Goal: Information Seeking & Learning: Learn about a topic

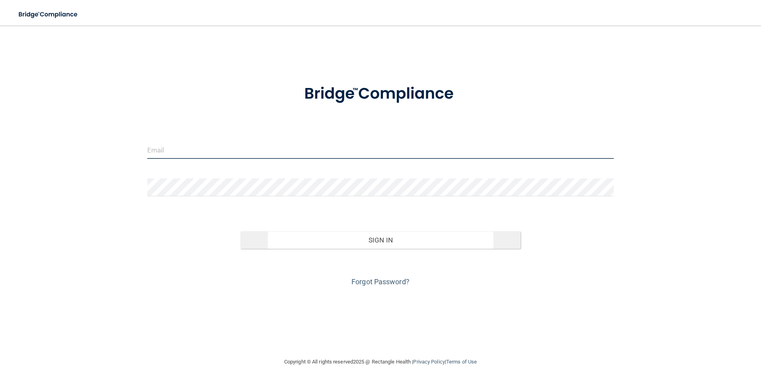
type input "[EMAIL_ADDRESS][DOMAIN_NAME]"
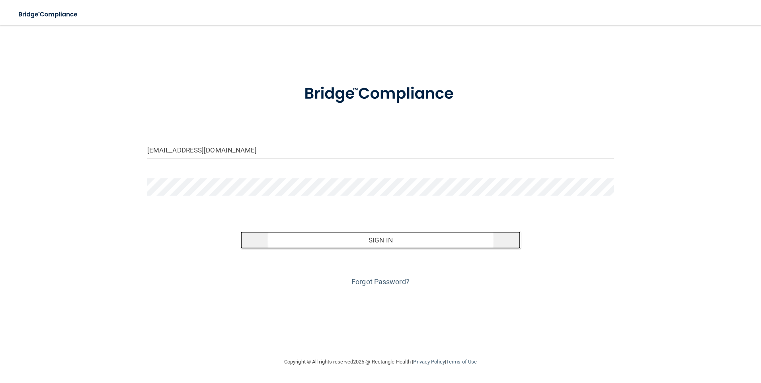
click at [404, 240] on button "Sign In" at bounding box center [380, 240] width 280 height 18
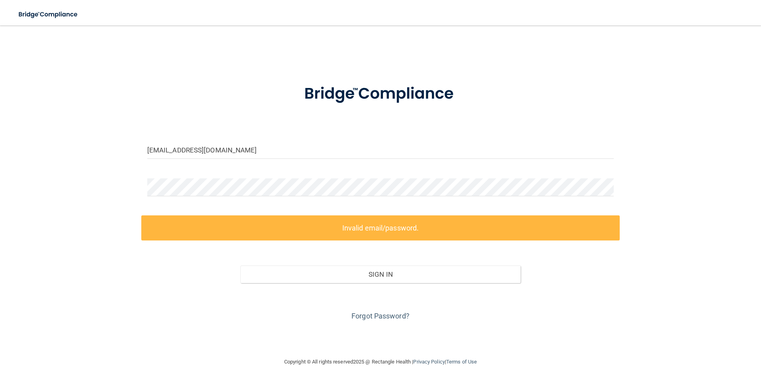
click at [162, 318] on div "Forgot Password?" at bounding box center [380, 303] width 479 height 40
click at [391, 312] on link "Forgot Password?" at bounding box center [381, 316] width 58 height 8
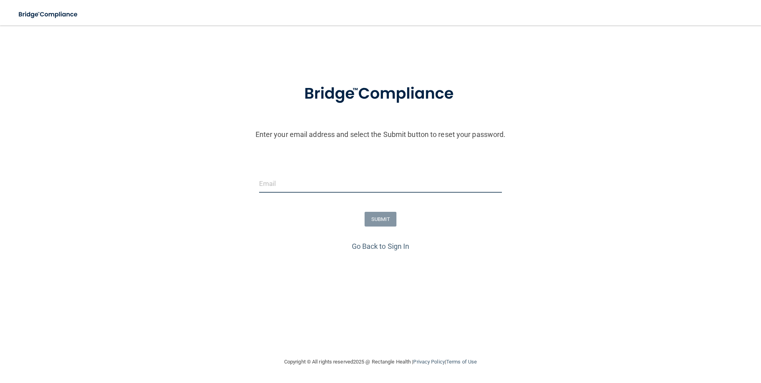
click at [297, 184] on input "email" at bounding box center [380, 184] width 243 height 18
type input "[EMAIL_ADDRESS][DOMAIN_NAME]"
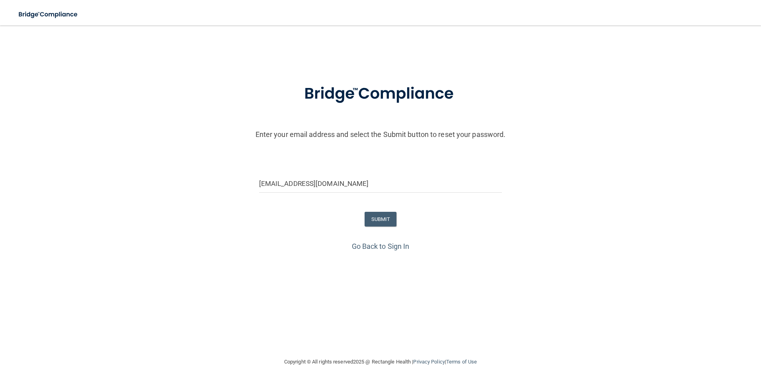
click at [164, 200] on form "Enter your email address and select the Submit button to reset your password. b…" at bounding box center [380, 156] width 753 height 166
click at [379, 215] on button "SUBMIT" at bounding box center [381, 219] width 32 height 15
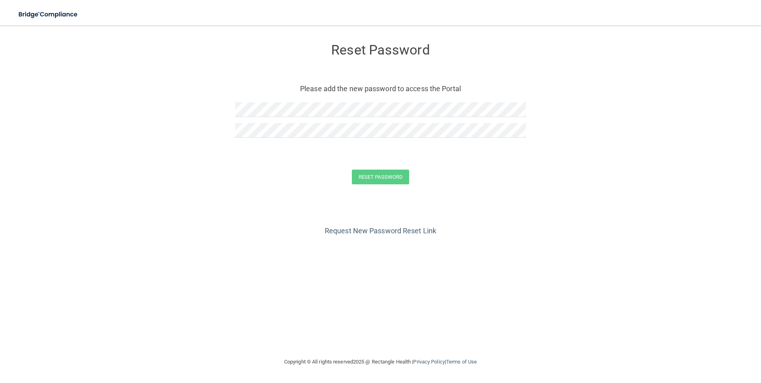
click at [142, 164] on form "Reset Password Please add the new password to access the Portal Reset Password …" at bounding box center [380, 115] width 729 height 164
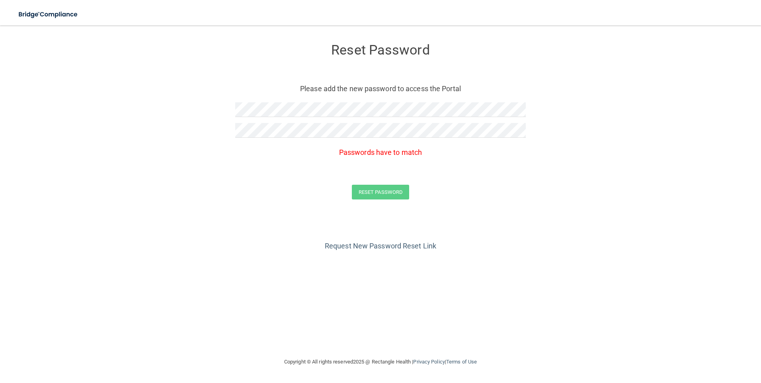
click at [210, 171] on form "Reset Password Please add the new password to access the Portal Passwords have …" at bounding box center [380, 123] width 729 height 180
click at [191, 104] on form "Reset Password Please add the new password to access the Portal Passwords have …" at bounding box center [380, 123] width 729 height 180
click at [170, 138] on form "Reset Password Please add the new password to access the Portal Passwords have …" at bounding box center [380, 123] width 729 height 180
click at [219, 127] on form "Reset Password Please add the new password to access the Portal Passwords have …" at bounding box center [380, 123] width 729 height 180
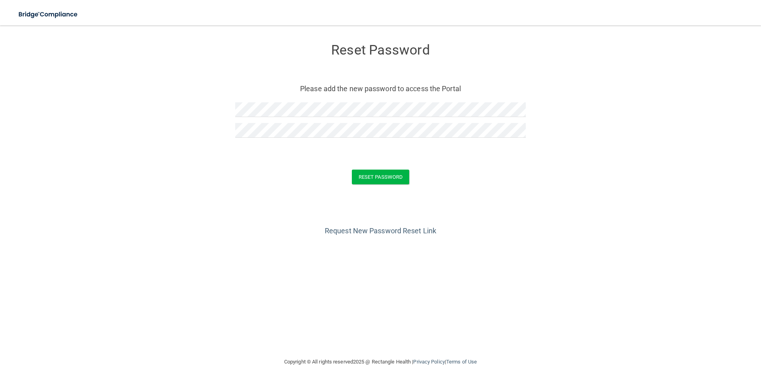
click at [236, 201] on div "Request New Password Reset Link" at bounding box center [380, 217] width 729 height 40
click at [371, 180] on button "Reset Password" at bounding box center [380, 177] width 57 height 15
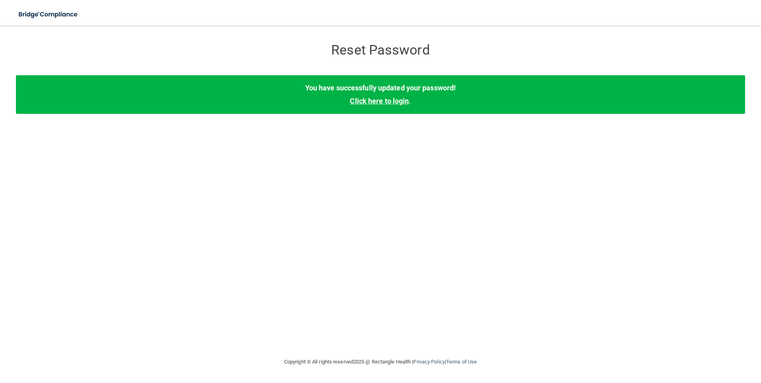
click at [381, 101] on link "Click here to login" at bounding box center [379, 101] width 59 height 8
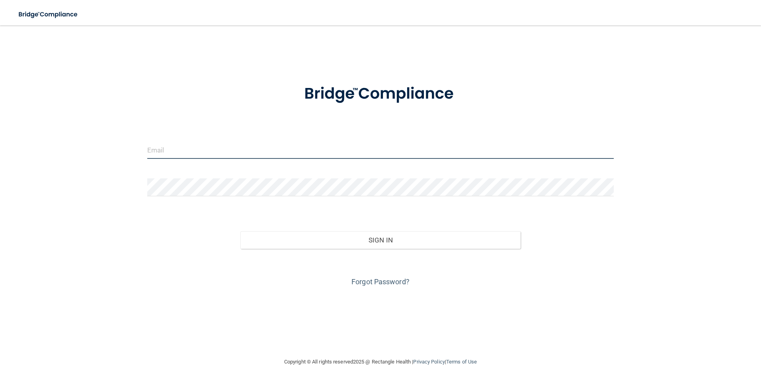
type input "[EMAIL_ADDRESS][DOMAIN_NAME]"
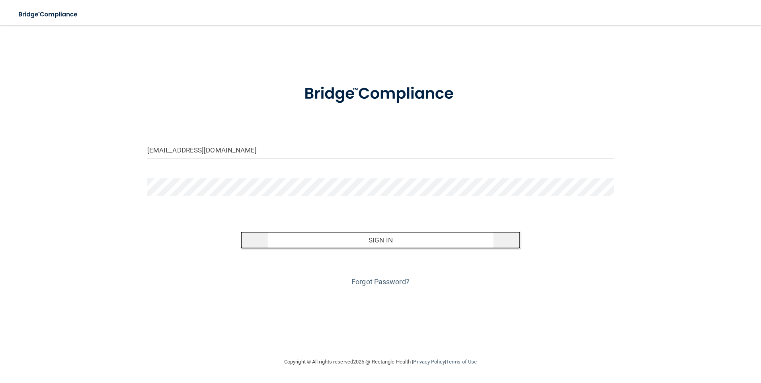
click at [395, 240] on button "Sign In" at bounding box center [380, 240] width 280 height 18
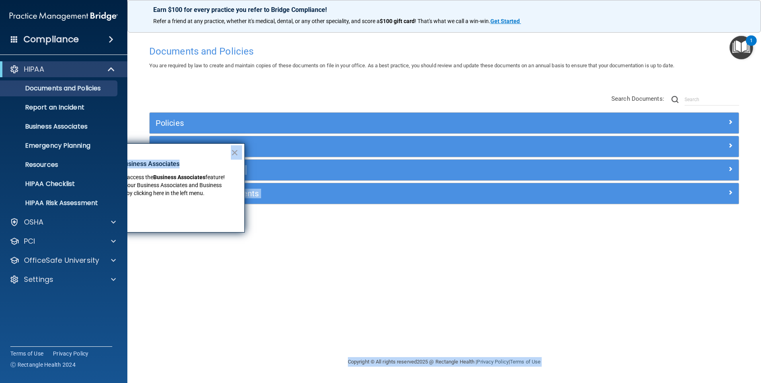
drag, startPoint x: 201, startPoint y: 150, endPoint x: 266, endPoint y: 144, distance: 65.2
click at [266, 144] on body "Compliance HIPAA Documents and Policies Report an Incident Business Associates …" at bounding box center [380, 191] width 761 height 383
click at [184, 159] on div "× New Location for Business Associates We've made it easier to access the Busin…" at bounding box center [149, 187] width 191 height 89
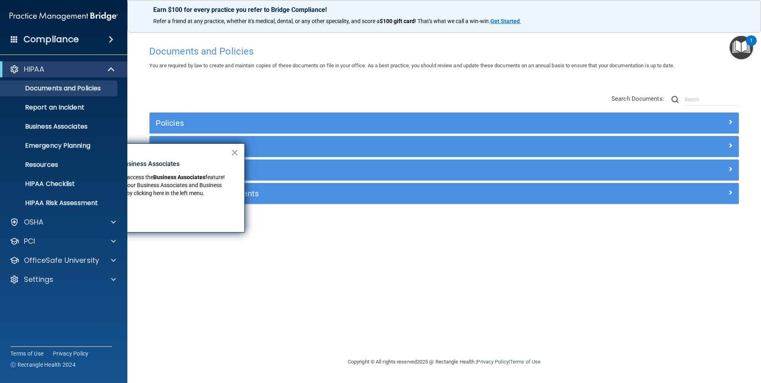
click at [234, 156] on button "×" at bounding box center [235, 152] width 8 height 13
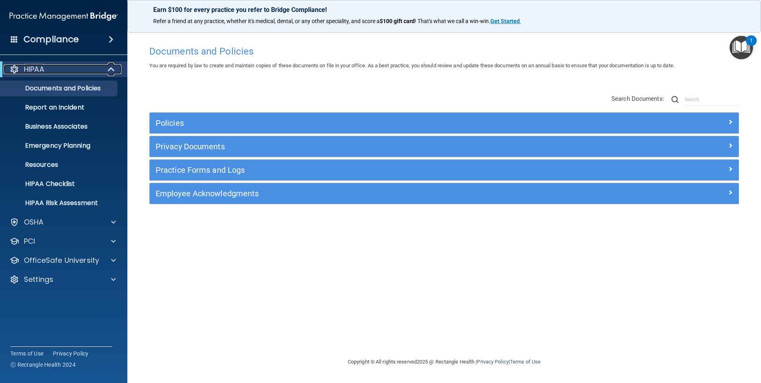
click at [66, 70] on div "HIPAA" at bounding box center [53, 69] width 98 height 10
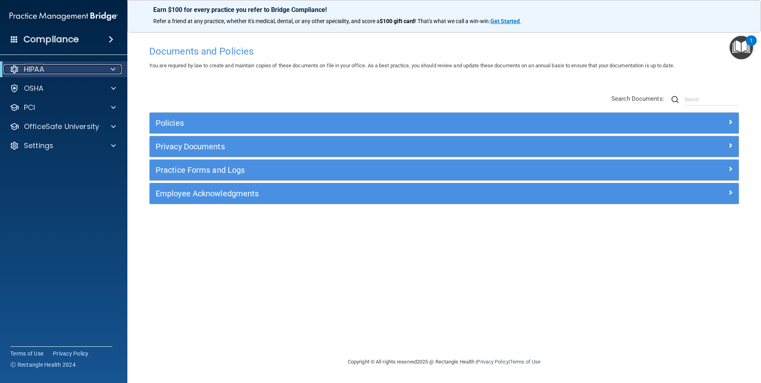
click at [66, 70] on div "HIPAA" at bounding box center [53, 69] width 98 height 10
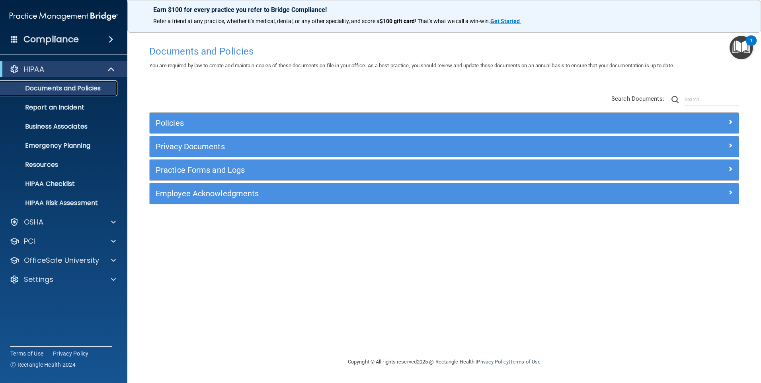
click at [58, 90] on p "Documents and Policies" at bounding box center [59, 88] width 109 height 8
click at [742, 47] on img "Open Resource Center, 1 new notification" at bounding box center [741, 47] width 23 height 23
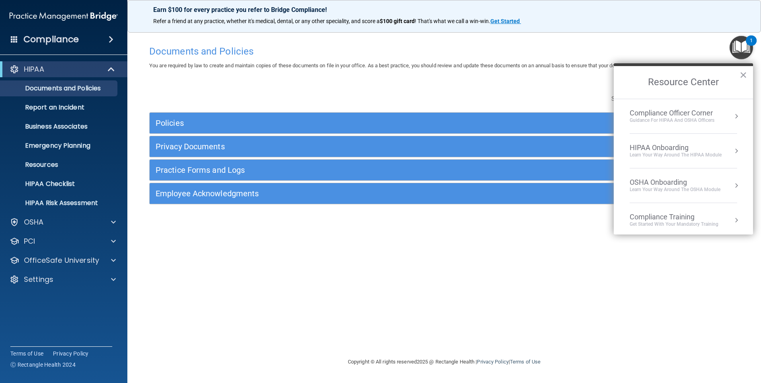
click at [480, 243] on div "Documents and Policies You are required by law to create and maintain copies of…" at bounding box center [444, 199] width 602 height 316
click at [745, 75] on button "×" at bounding box center [744, 74] width 8 height 13
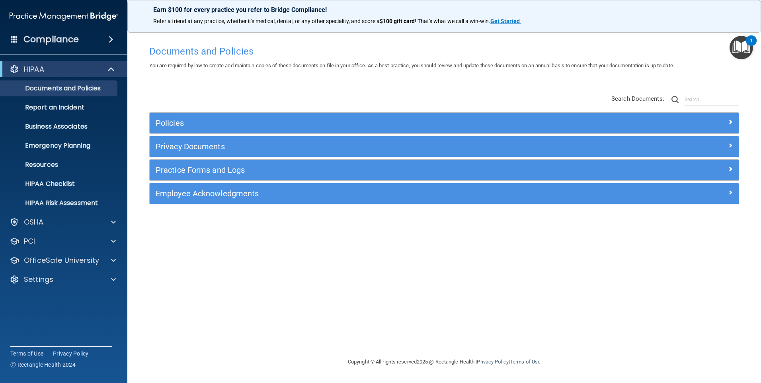
click at [109, 39] on span at bounding box center [111, 40] width 5 height 10
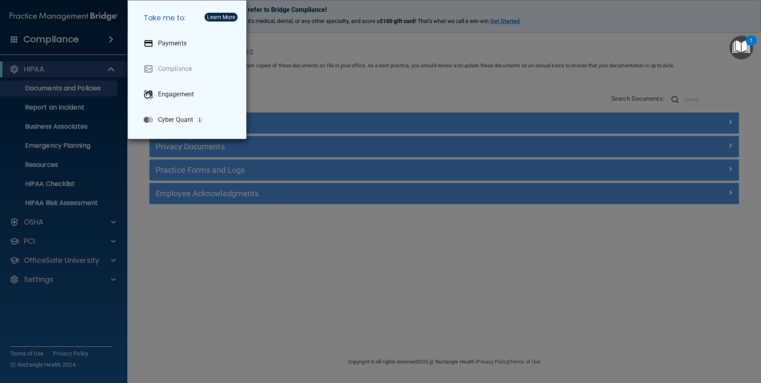
click at [365, 74] on div "Take me to: Payments Compliance Engagement Cyber Quant" at bounding box center [380, 191] width 761 height 383
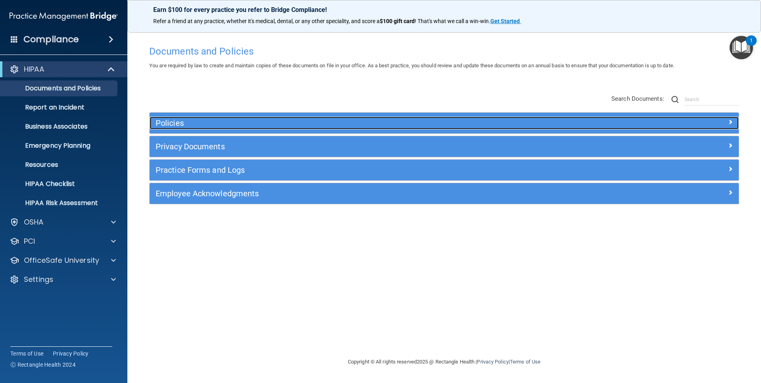
click at [198, 125] on h5 "Policies" at bounding box center [371, 123] width 430 height 9
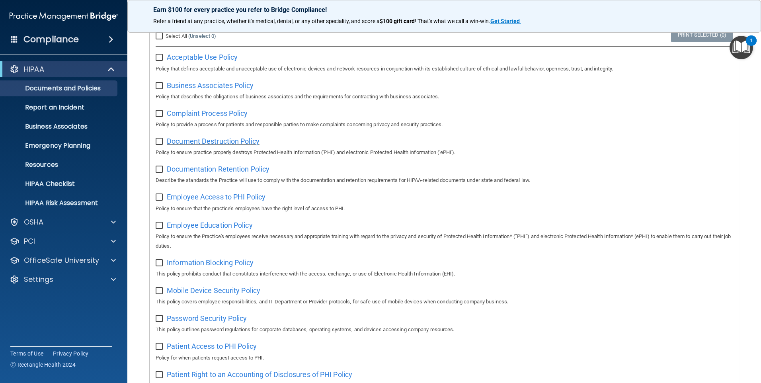
scroll to position [74, 0]
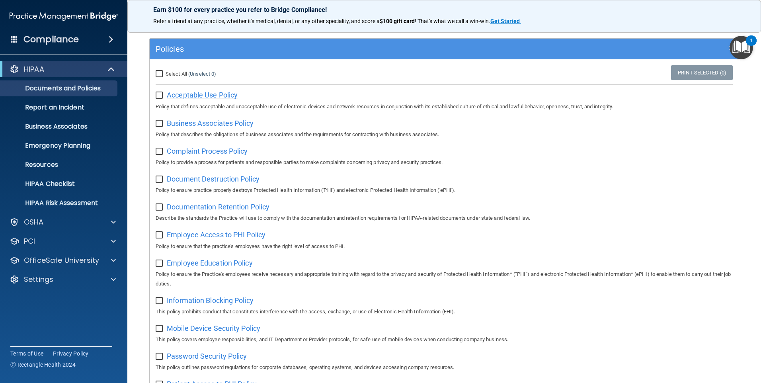
click at [202, 92] on span "Acceptable Use Policy" at bounding box center [202, 95] width 71 height 8
click at [186, 123] on span "Business Associates Policy" at bounding box center [210, 123] width 87 height 8
click at [201, 148] on span "Complaint Process Policy" at bounding box center [207, 151] width 81 height 8
click at [202, 185] on div "Document Destruction Policy Policy to ensure practice properly destroys Protect…" at bounding box center [444, 183] width 577 height 23
click at [200, 180] on span "Document Destruction Policy" at bounding box center [213, 179] width 93 height 8
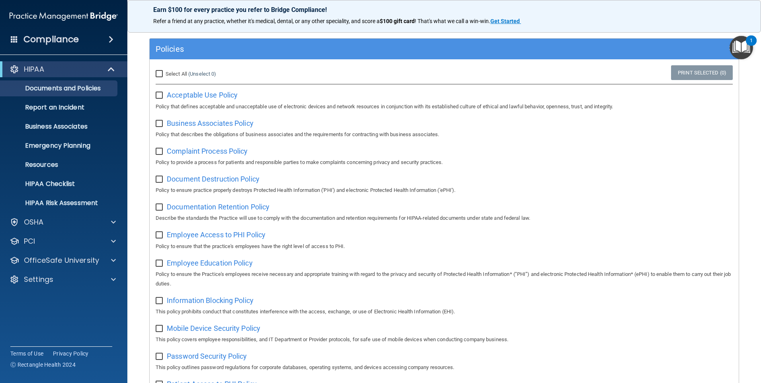
click at [158, 76] on input "Select All (Unselect 0) Unselect All" at bounding box center [160, 74] width 9 height 6
checkbox input "true"
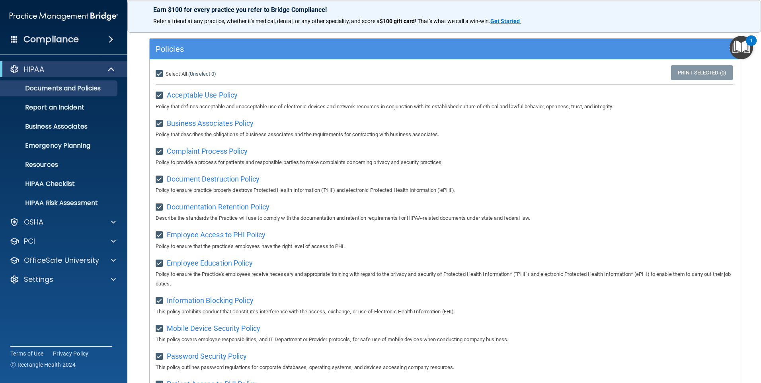
checkbox input "true"
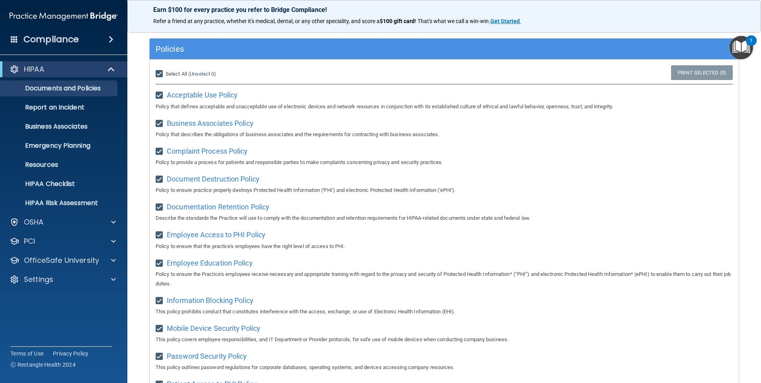
checkbox input "true"
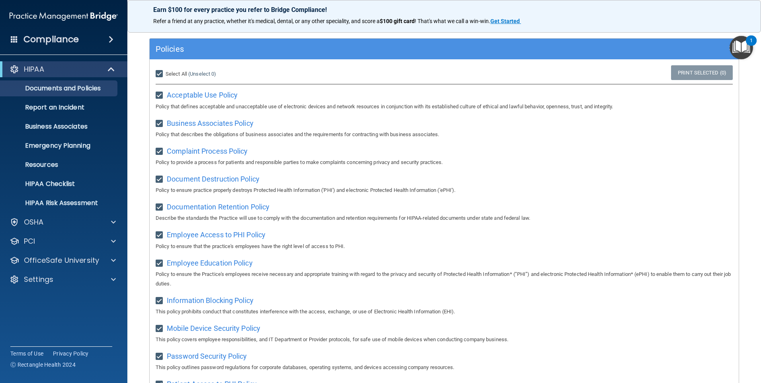
checkbox input "true"
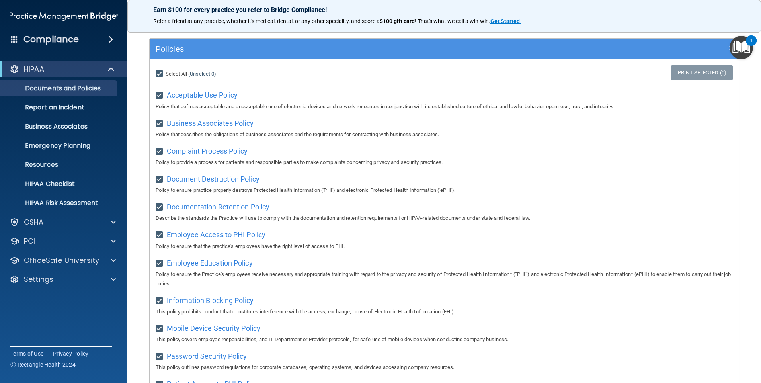
checkbox input "true"
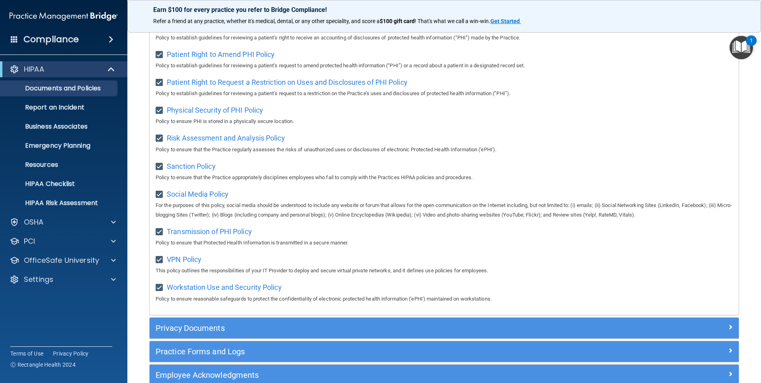
scroll to position [512, 0]
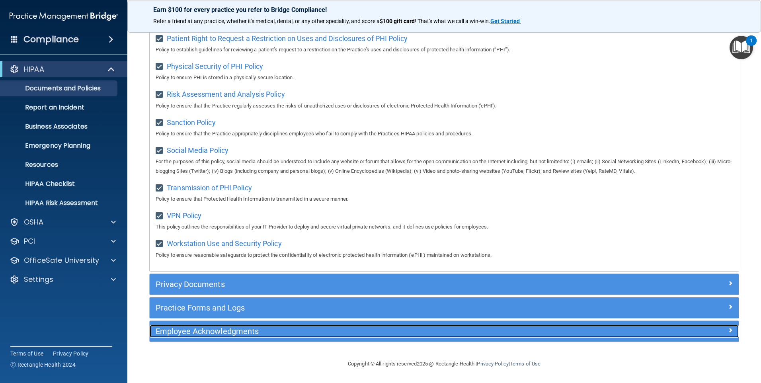
click at [248, 329] on h5 "Employee Acknowledgments" at bounding box center [371, 331] width 430 height 9
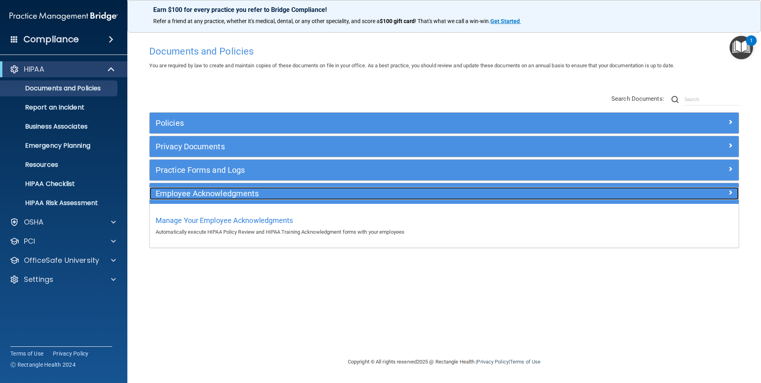
scroll to position [0, 0]
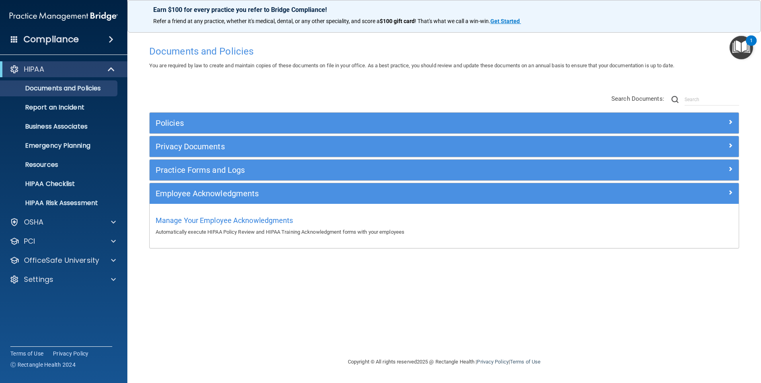
click at [265, 231] on p "Automatically execute HIPAA Policy Review and HIPAA Training Acknowledgment for…" at bounding box center [444, 232] width 577 height 10
click at [73, 91] on p "Documents and Policies" at bounding box center [59, 88] width 109 height 8
click at [62, 91] on p "Documents and Policies" at bounding box center [59, 88] width 109 height 8
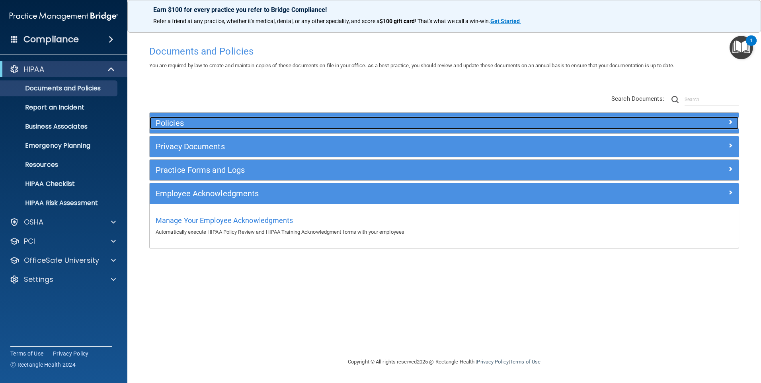
click at [166, 124] on h5 "Policies" at bounding box center [371, 123] width 430 height 9
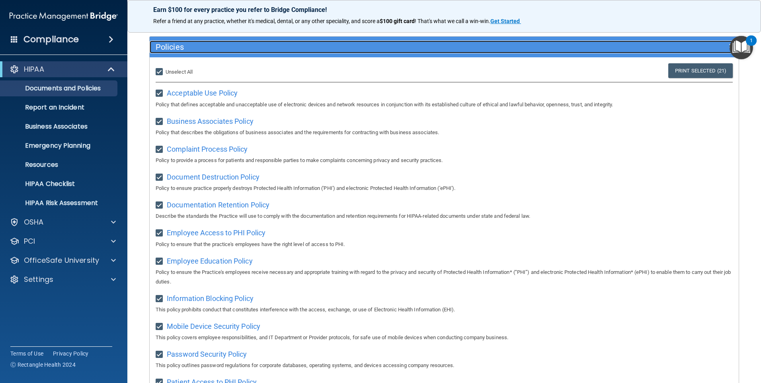
scroll to position [74, 0]
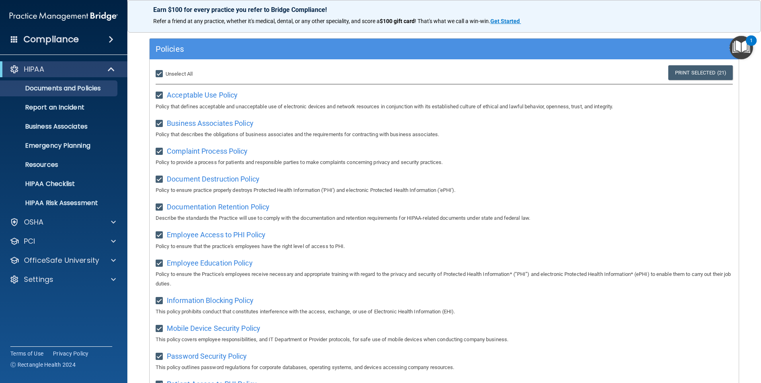
click at [161, 72] on input "Select All (Unselect 21) Unselect All" at bounding box center [160, 74] width 9 height 6
checkbox input "false"
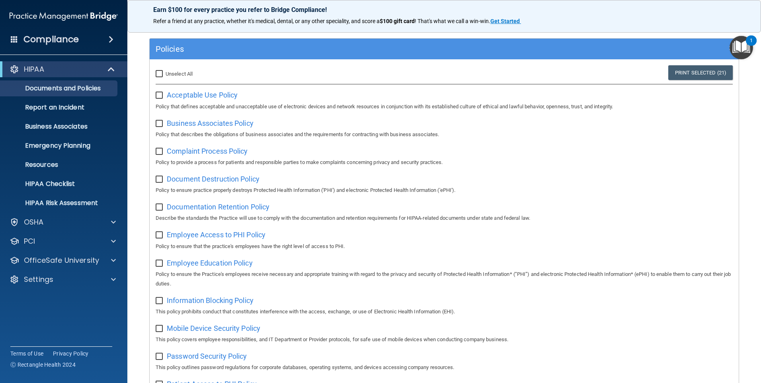
checkbox input "false"
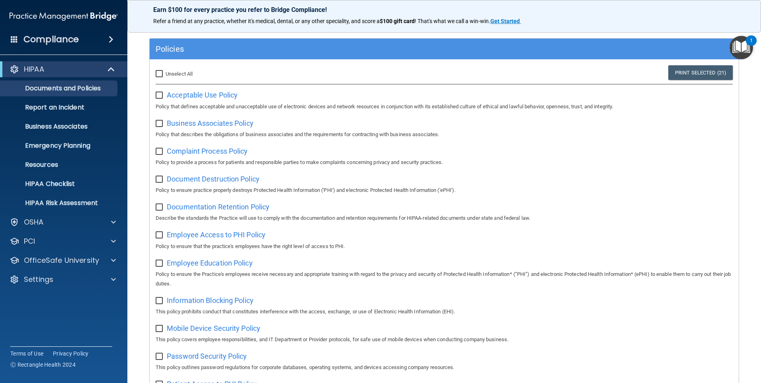
checkbox input "false"
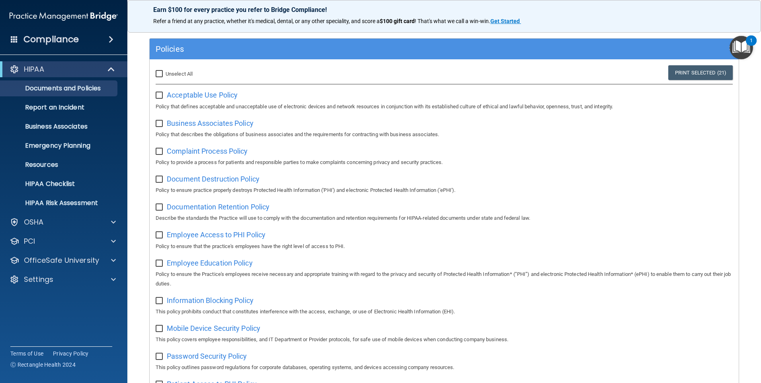
checkbox input "false"
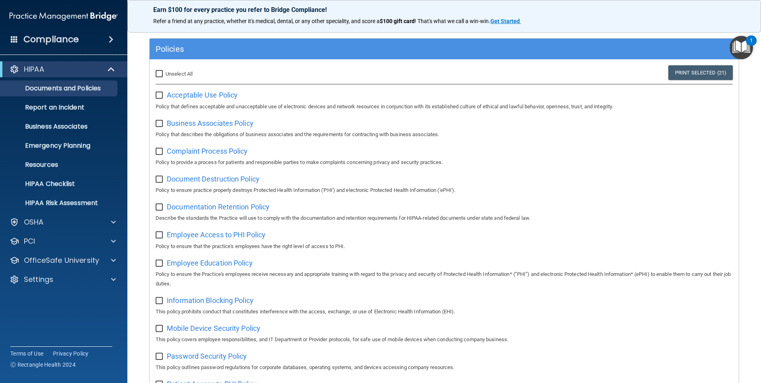
checkbox input "false"
click at [221, 179] on span "Document Destruction Policy" at bounding box center [213, 179] width 93 height 8
click at [201, 206] on span "Documentation Retention Policy" at bounding box center [218, 207] width 103 height 8
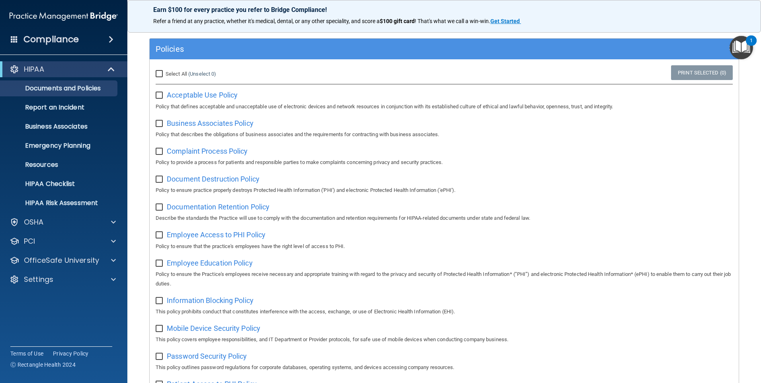
click at [748, 45] on img "Open Resource Center, 1 new notification" at bounding box center [741, 47] width 23 height 23
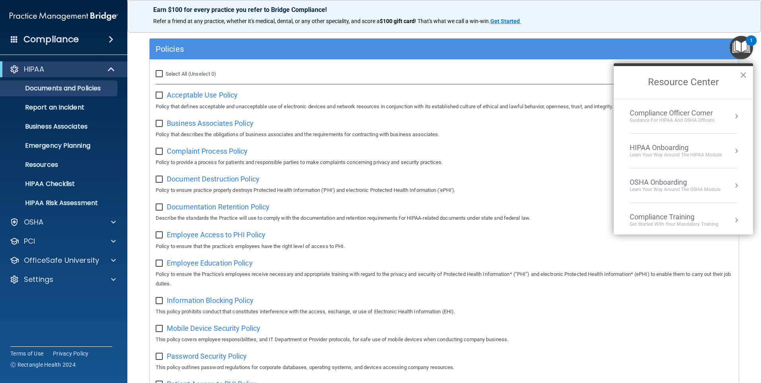
click at [732, 112] on button "Resource Center" at bounding box center [736, 116] width 8 height 8
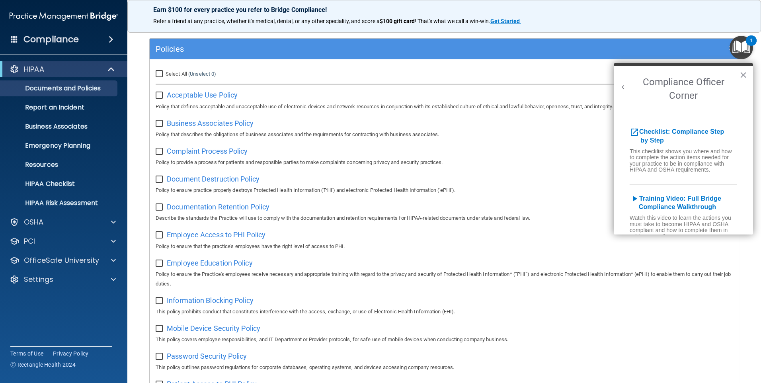
scroll to position [0, 0]
click at [635, 134] on icon "open_in_new" at bounding box center [635, 132] width 10 height 10
click at [747, 77] on button "×" at bounding box center [744, 74] width 8 height 13
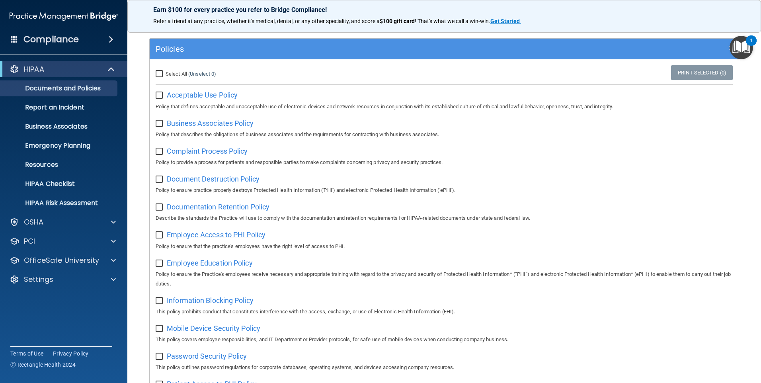
click at [223, 236] on span "Employee Access to PHI Policy" at bounding box center [216, 234] width 99 height 8
click at [210, 261] on span "Employee Education Policy" at bounding box center [210, 263] width 86 height 8
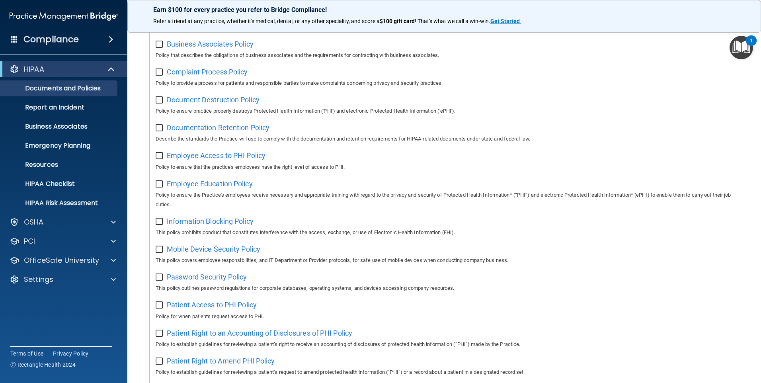
scroll to position [154, 0]
click at [210, 225] on span "Information Blocking Policy" at bounding box center [210, 221] width 87 height 8
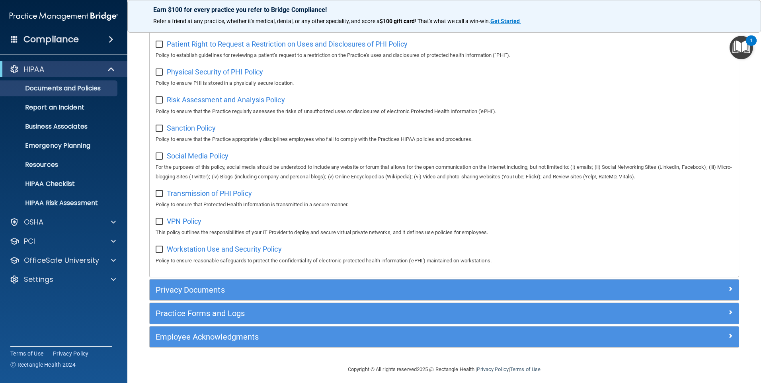
scroll to position [512, 0]
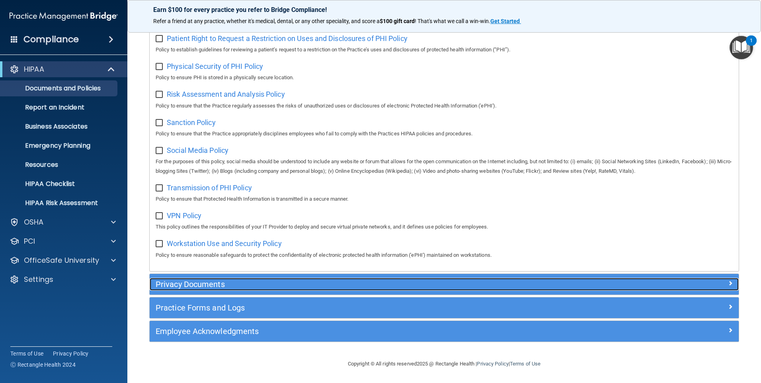
click at [217, 283] on h5 "Privacy Documents" at bounding box center [371, 284] width 430 height 9
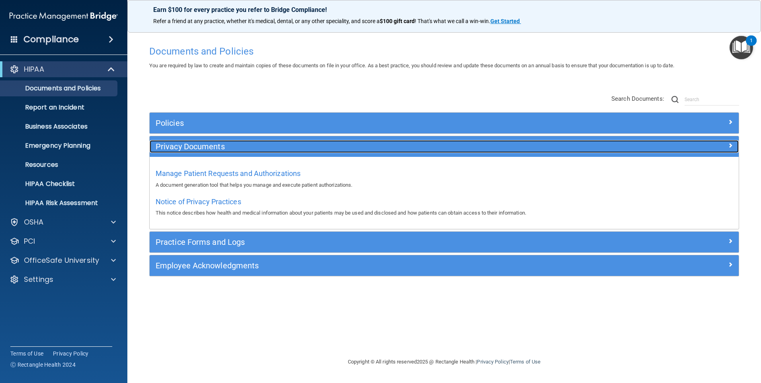
scroll to position [0, 0]
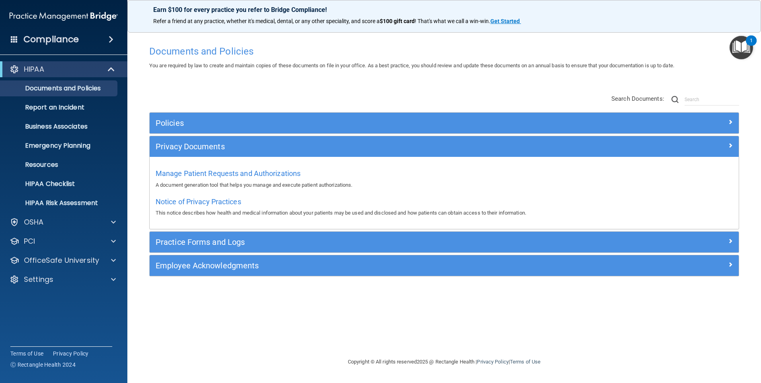
click at [221, 248] on div "Practice Forms and Logs" at bounding box center [444, 242] width 589 height 21
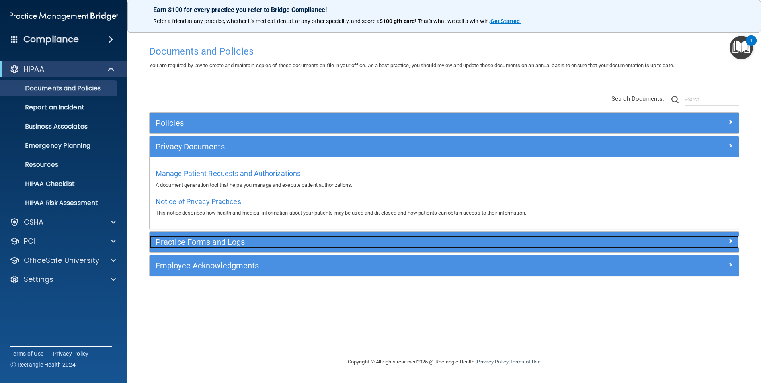
click at [222, 241] on h5 "Practice Forms and Logs" at bounding box center [371, 242] width 430 height 9
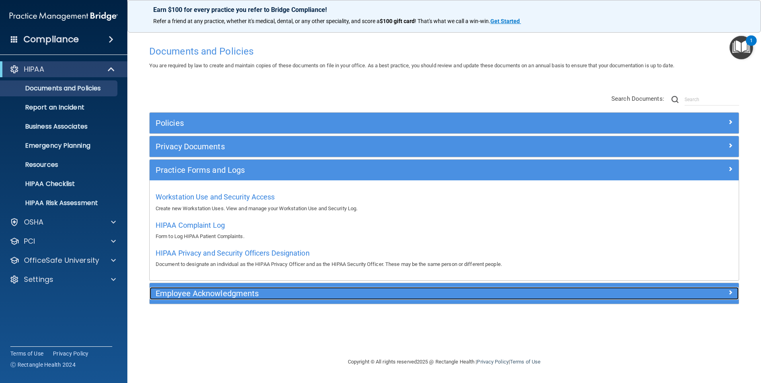
click at [205, 292] on h5 "Employee Acknowledgments" at bounding box center [371, 293] width 430 height 9
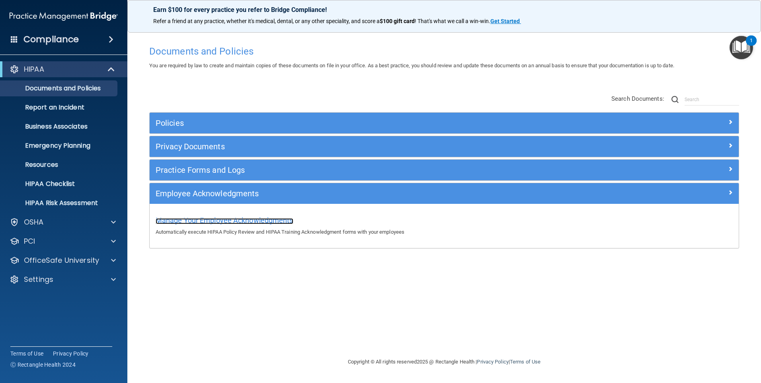
click at [236, 221] on span "Manage Your Employee Acknowledgments" at bounding box center [225, 220] width 138 height 8
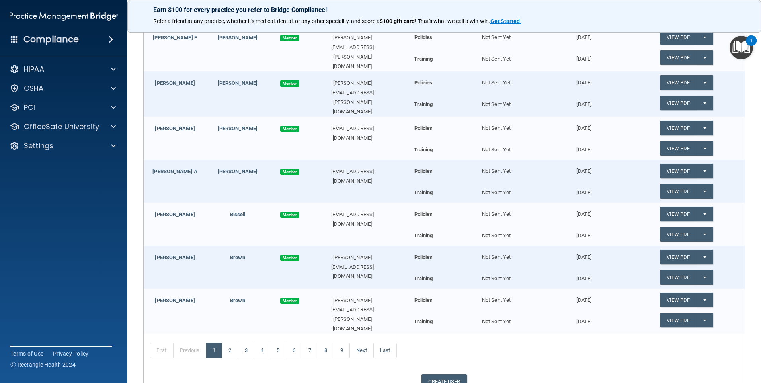
scroll to position [236, 0]
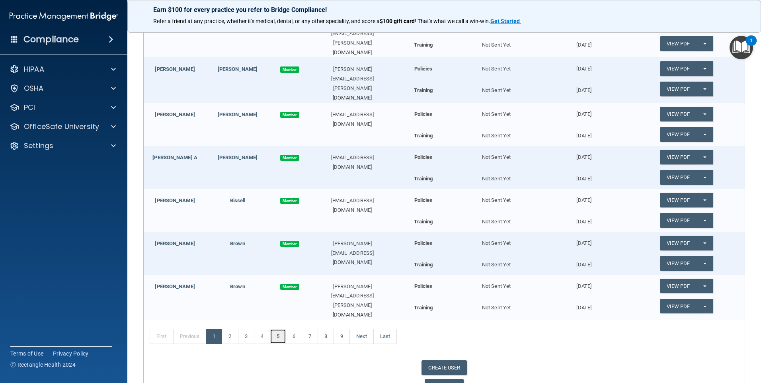
click at [276, 329] on link "5" at bounding box center [278, 336] width 16 height 15
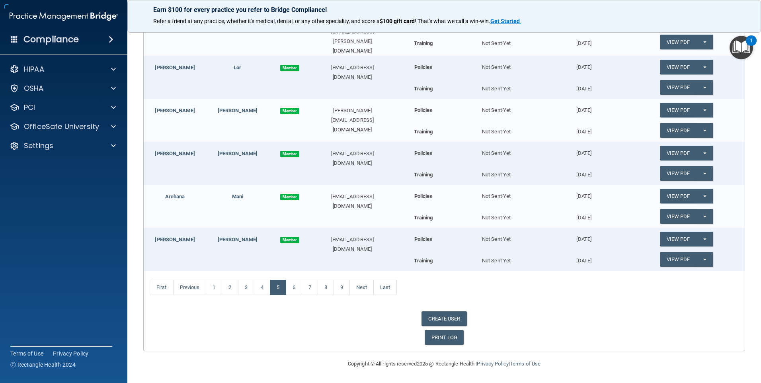
scroll to position [233, 0]
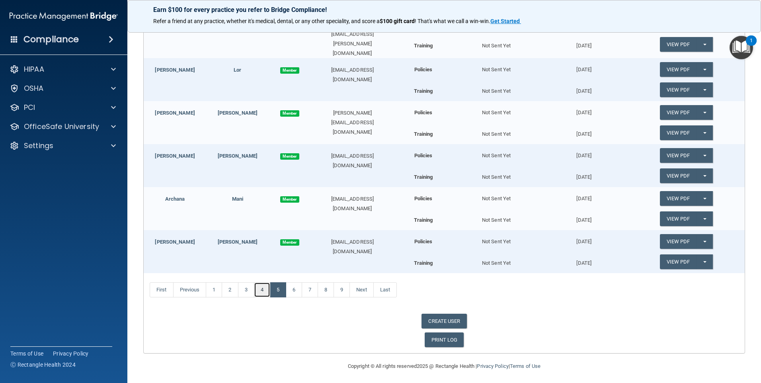
click at [259, 293] on link "4" at bounding box center [262, 289] width 16 height 15
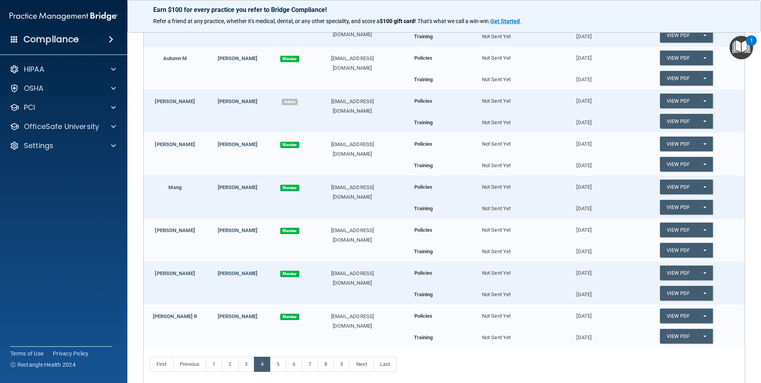
scroll to position [276, 0]
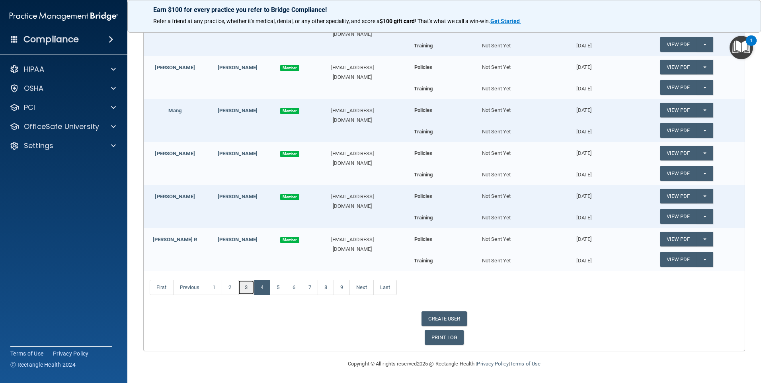
click at [247, 290] on link "3" at bounding box center [246, 287] width 16 height 15
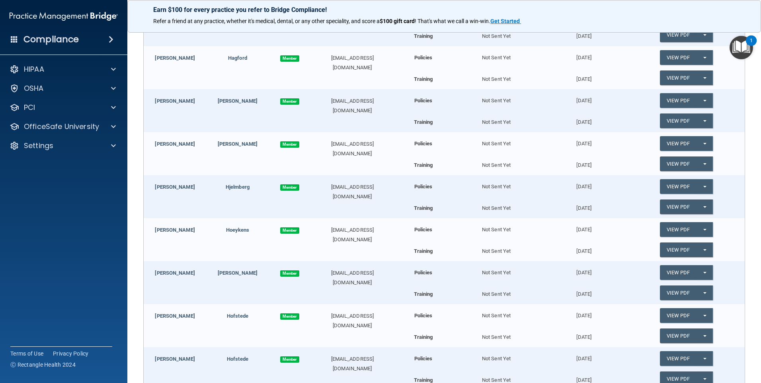
scroll to position [80, 0]
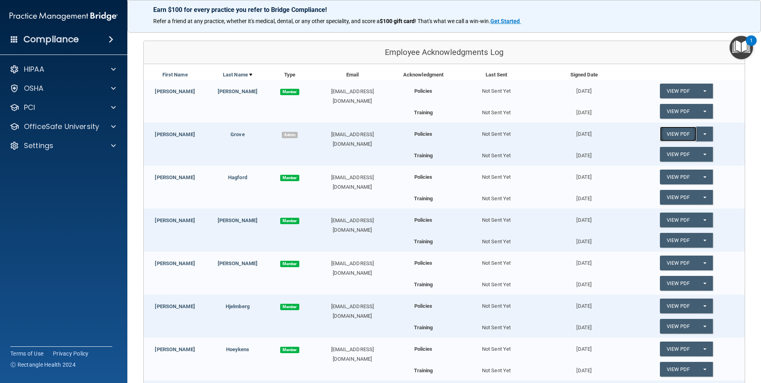
click at [671, 131] on link "View PDF" at bounding box center [678, 134] width 37 height 15
click at [676, 152] on link "View PDF" at bounding box center [678, 154] width 37 height 15
click at [703, 155] on span "button" at bounding box center [704, 155] width 3 height 2
click at [684, 172] on link "Update Acknowledgment" at bounding box center [696, 170] width 73 height 12
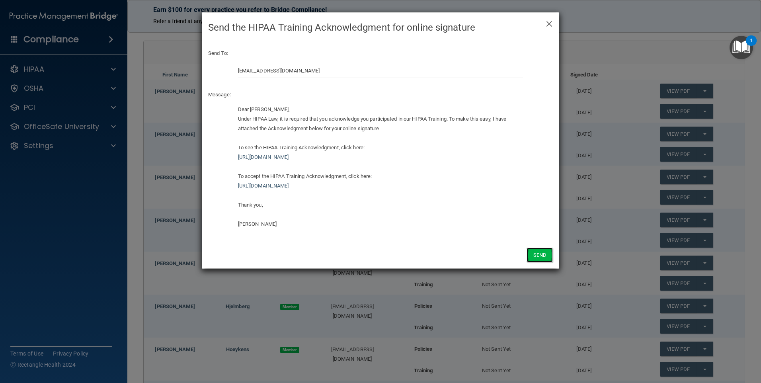
click at [537, 256] on button "Send" at bounding box center [540, 255] width 26 height 15
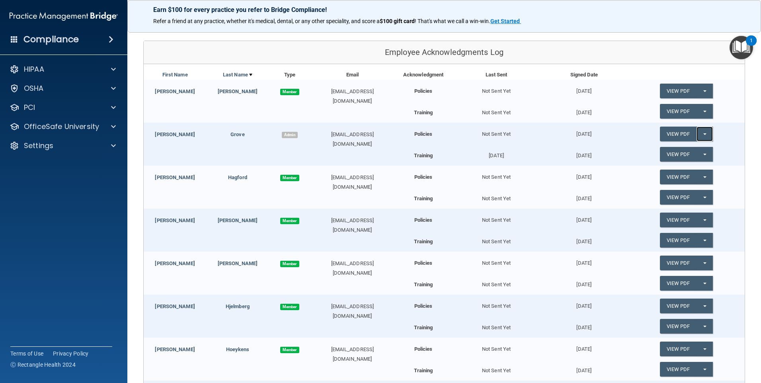
click at [701, 138] on button "Split button!" at bounding box center [705, 134] width 16 height 15
click at [686, 149] on link "Update Acknowledgment" at bounding box center [696, 150] width 73 height 12
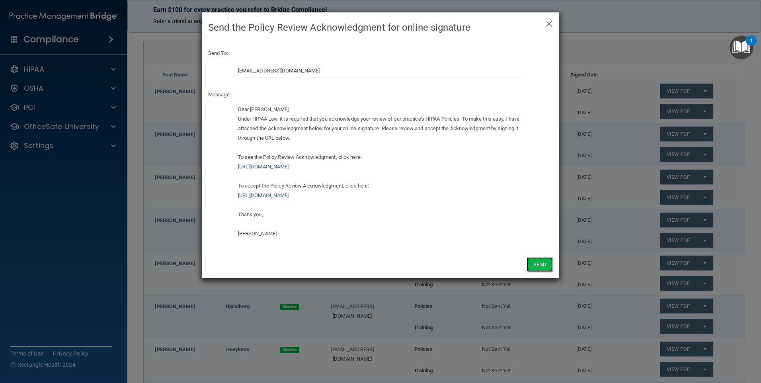
click at [537, 265] on button "Send" at bounding box center [540, 264] width 26 height 15
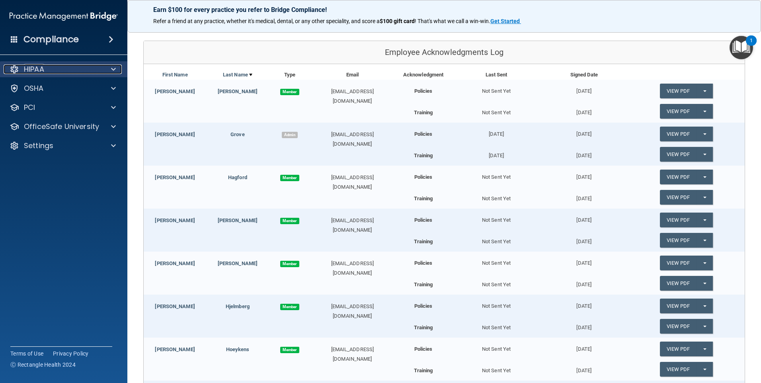
click at [115, 72] on span at bounding box center [113, 69] width 5 height 10
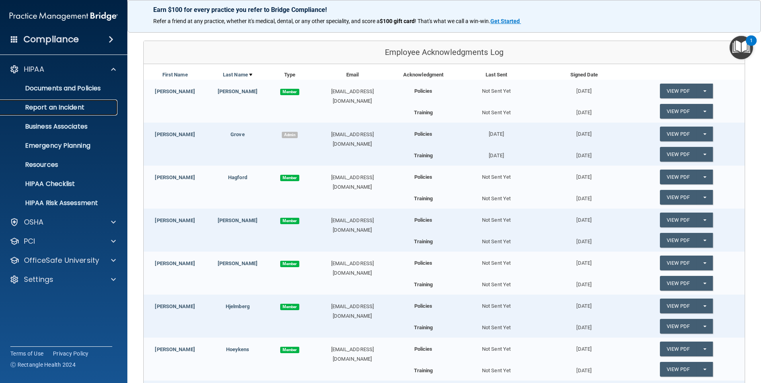
click at [68, 106] on p "Report an Incident" at bounding box center [59, 108] width 109 height 8
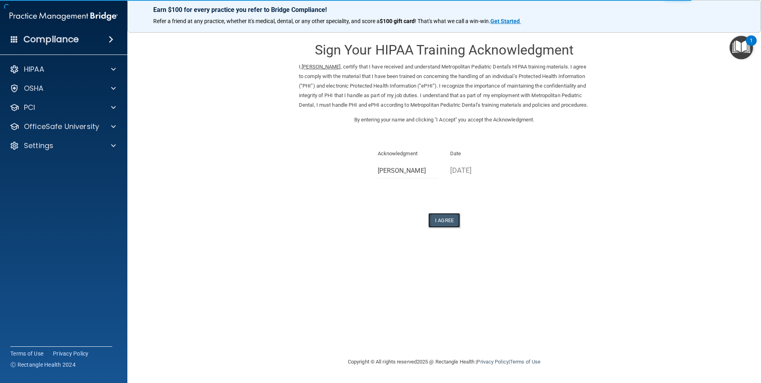
click at [443, 228] on button "I Agree" at bounding box center [444, 220] width 32 height 15
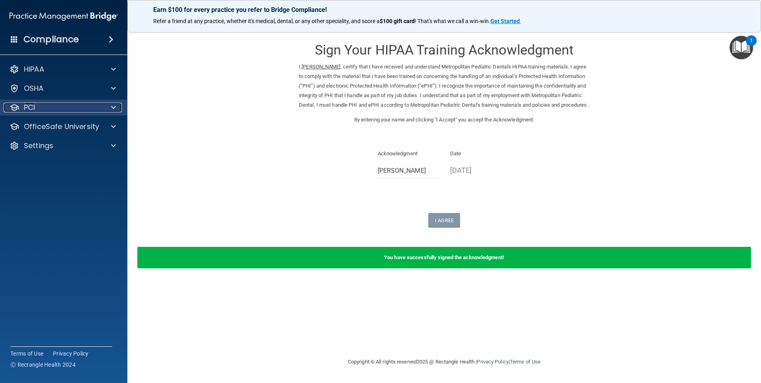
click at [39, 110] on div "PCI" at bounding box center [53, 108] width 99 height 10
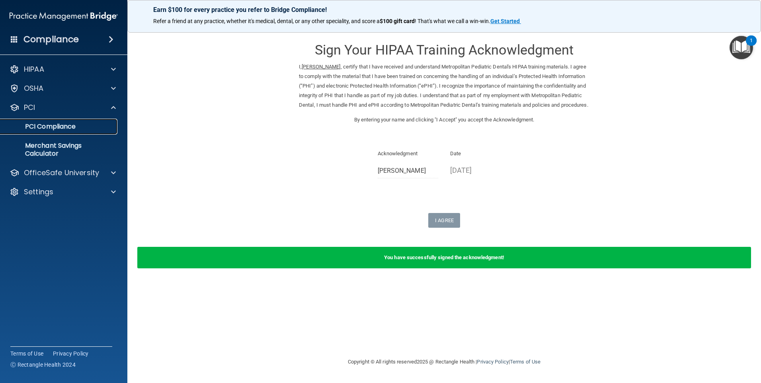
click at [44, 127] on p "PCI Compliance" at bounding box center [59, 127] width 109 height 8
click at [51, 90] on div "OSHA" at bounding box center [53, 89] width 99 height 10
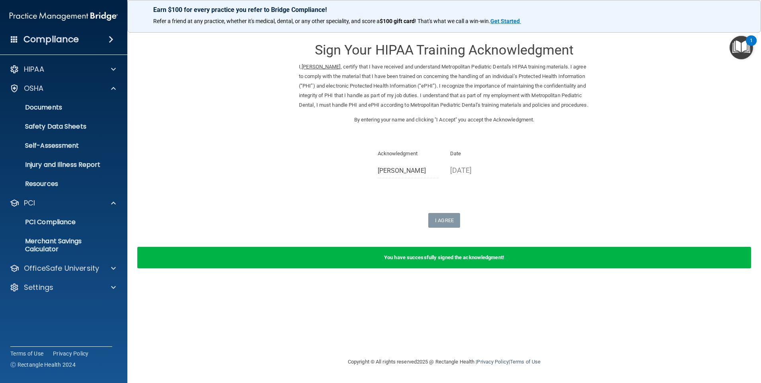
click at [87, 41] on div "Compliance" at bounding box center [63, 40] width 127 height 18
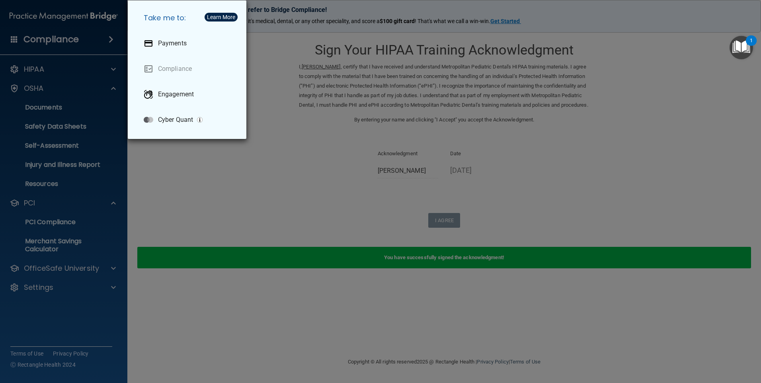
click at [191, 187] on div "Take me to: Payments Compliance Engagement Cyber Quant" at bounding box center [380, 191] width 761 height 383
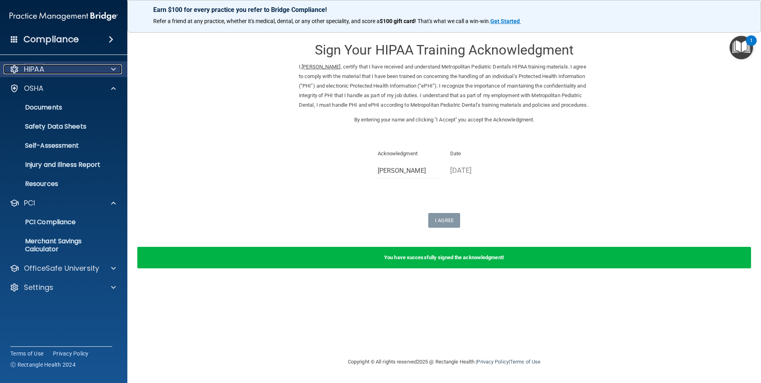
click at [110, 69] on div at bounding box center [112, 69] width 20 height 10
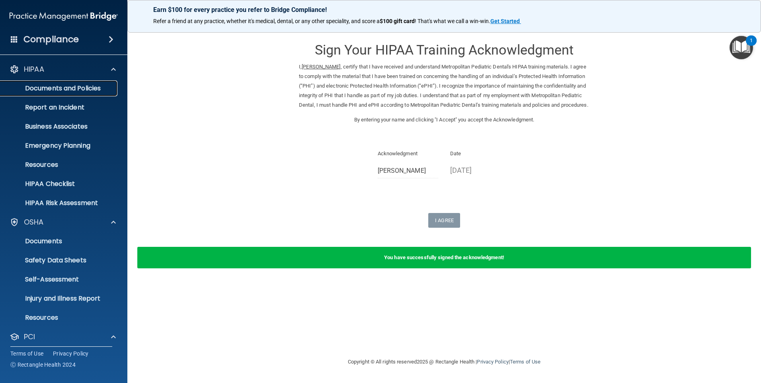
click at [64, 86] on p "Documents and Policies" at bounding box center [59, 88] width 109 height 8
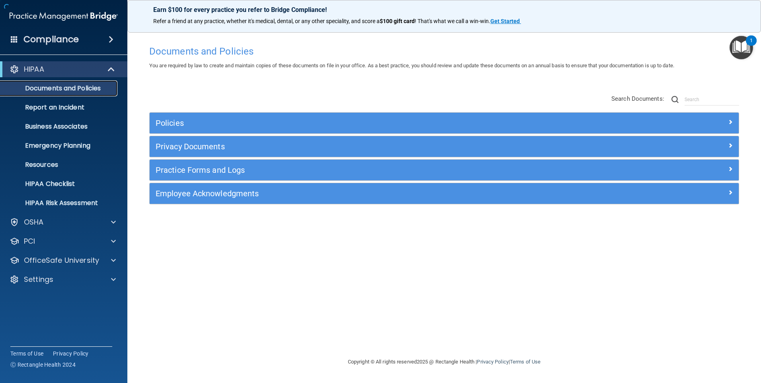
click at [84, 93] on link "Documents and Policies" at bounding box center [54, 88] width 125 height 16
click at [118, 223] on div at bounding box center [112, 222] width 20 height 10
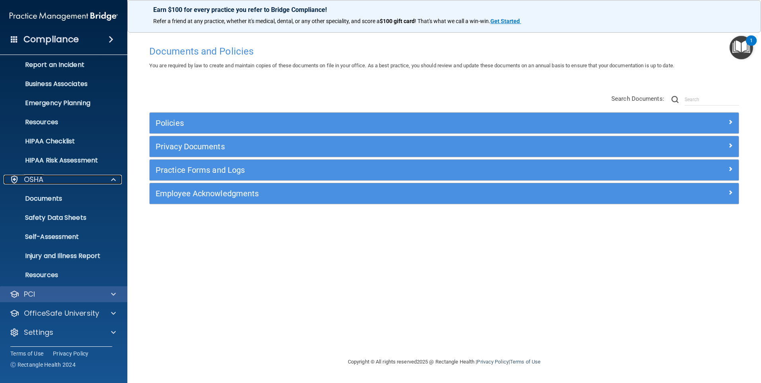
scroll to position [43, 0]
click at [51, 197] on p "Documents" at bounding box center [59, 198] width 109 height 8
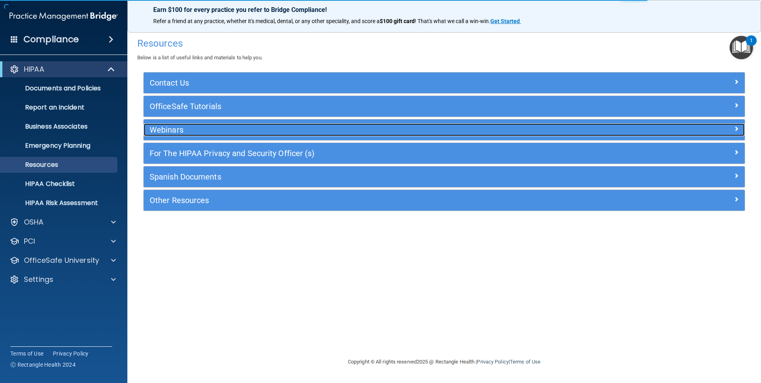
click at [186, 132] on h5 "Webinars" at bounding box center [369, 129] width 439 height 9
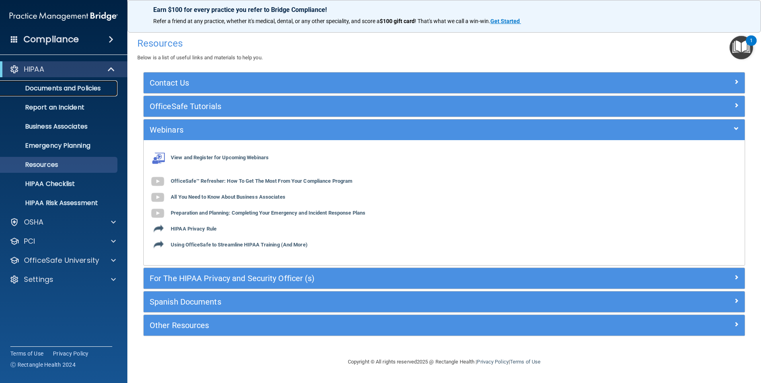
click at [73, 88] on p "Documents and Policies" at bounding box center [59, 88] width 109 height 8
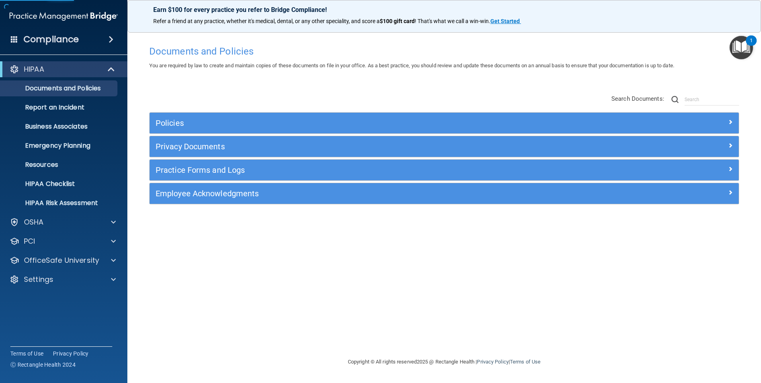
click at [210, 163] on div "Practice Forms and Logs" at bounding box center [444, 170] width 589 height 21
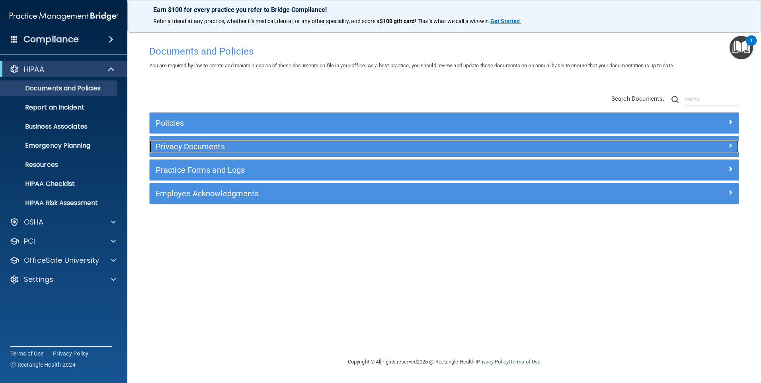
click at [193, 148] on h5 "Privacy Documents" at bounding box center [371, 146] width 430 height 9
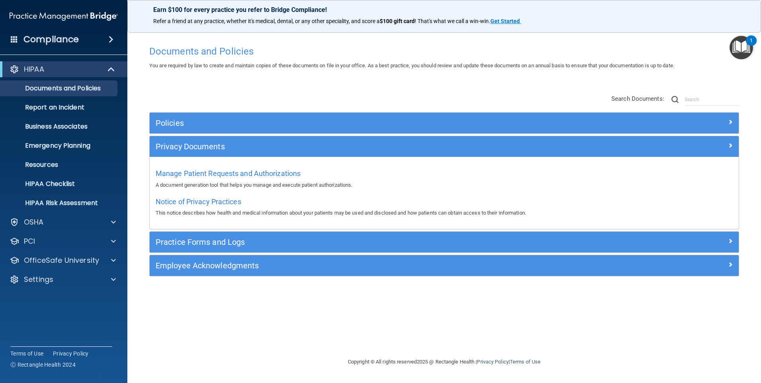
click at [204, 180] on div "Manage Patient Requests and Authorizations A document generation tool that help…" at bounding box center [444, 178] width 577 height 23
click at [190, 170] on span "Manage Patient Requests and Authorizations" at bounding box center [228, 173] width 145 height 8
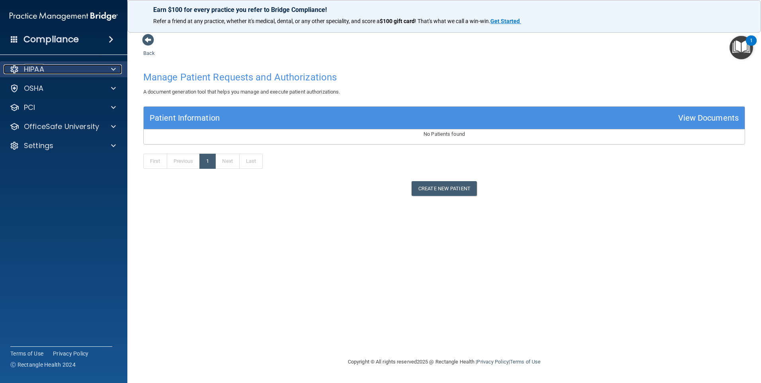
click at [35, 70] on p "HIPAA" at bounding box center [34, 69] width 20 height 10
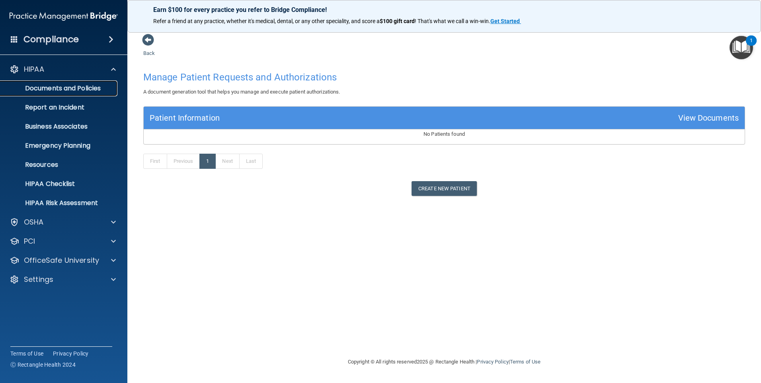
click at [43, 86] on p "Documents and Policies" at bounding box center [59, 88] width 109 height 8
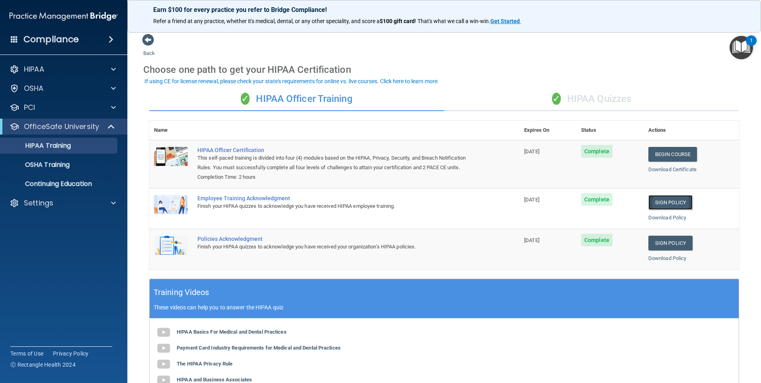
click at [663, 204] on link "Sign Policy" at bounding box center [670, 202] width 44 height 15
click at [673, 156] on link "Begin Course" at bounding box center [672, 154] width 49 height 15
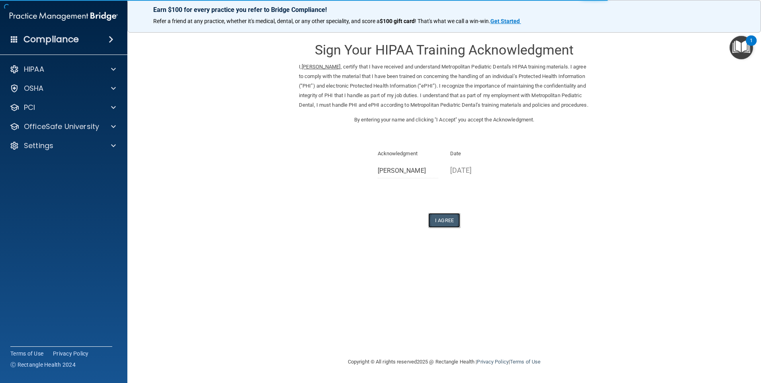
click at [446, 228] on button "I Agree" at bounding box center [444, 220] width 32 height 15
click at [445, 228] on button "I Agree" at bounding box center [444, 220] width 32 height 15
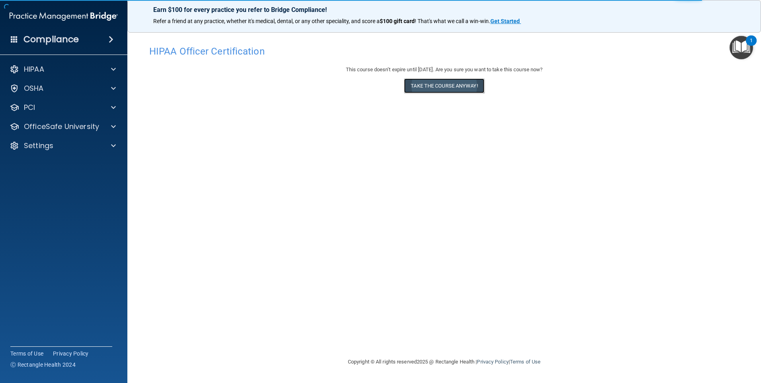
click at [445, 86] on button "Take the course anyway!" at bounding box center [444, 85] width 80 height 15
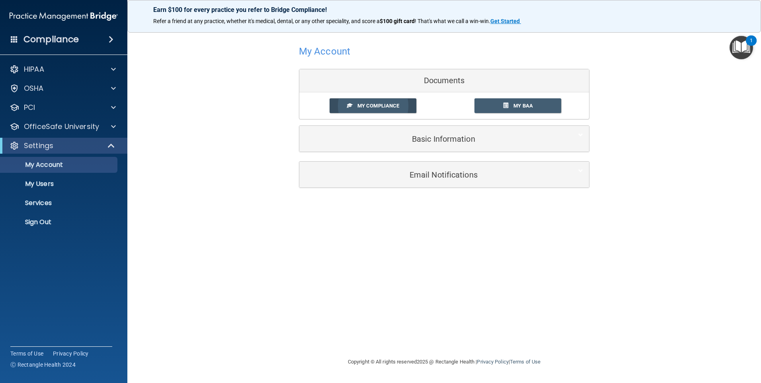
click at [392, 109] on link "My Compliance" at bounding box center [373, 105] width 87 height 15
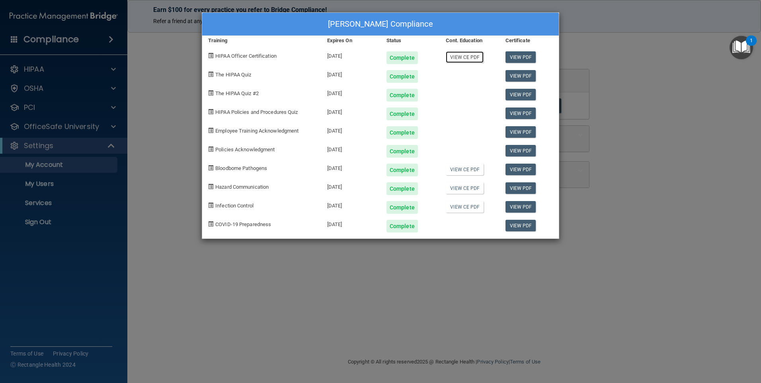
click at [468, 59] on link "View CE PDF" at bounding box center [465, 57] width 38 height 12
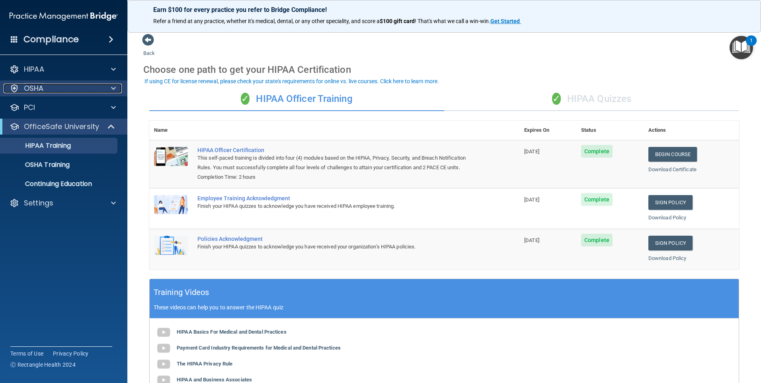
click at [23, 91] on div "OSHA" at bounding box center [53, 89] width 99 height 10
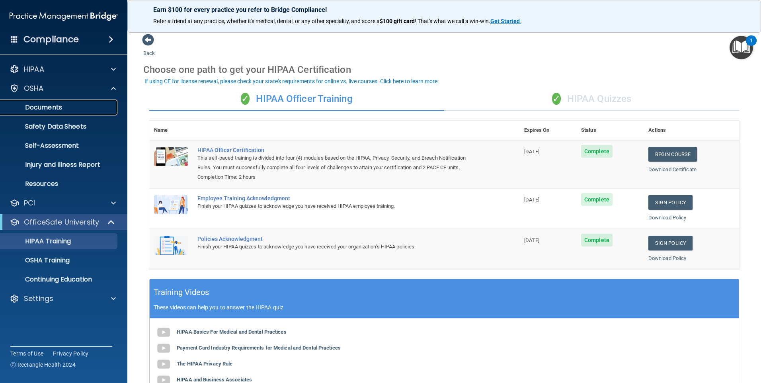
click at [39, 110] on p "Documents" at bounding box center [59, 108] width 109 height 8
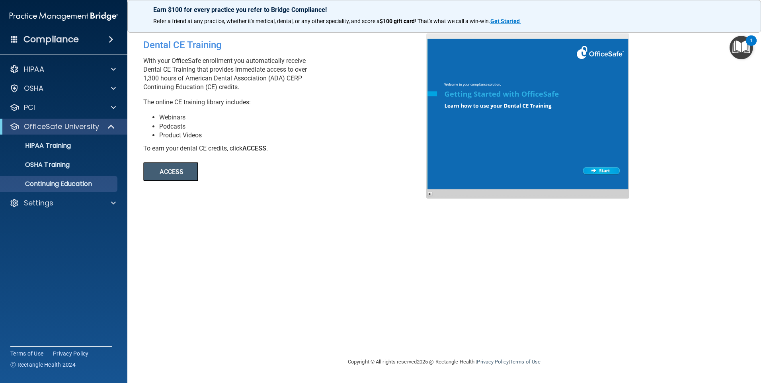
click at [166, 174] on button "ACCESS" at bounding box center [170, 171] width 55 height 19
click at [63, 163] on p "OSHA Training" at bounding box center [37, 165] width 64 height 8
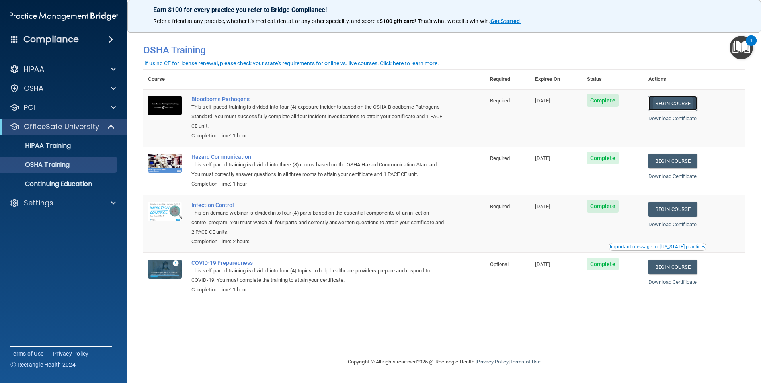
click at [674, 101] on link "Begin Course" at bounding box center [672, 103] width 49 height 15
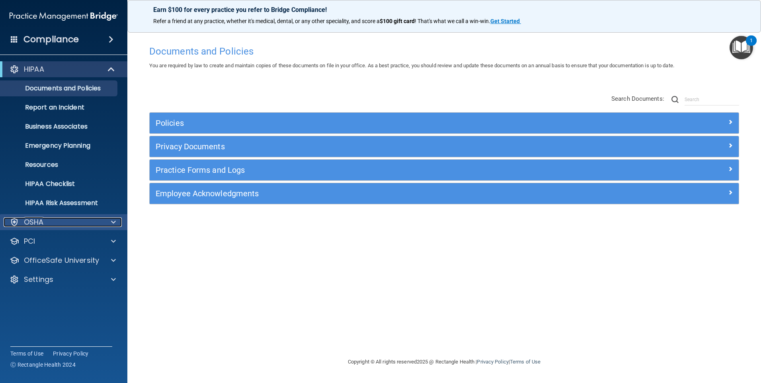
click at [27, 224] on p "OSHA" at bounding box center [34, 222] width 20 height 10
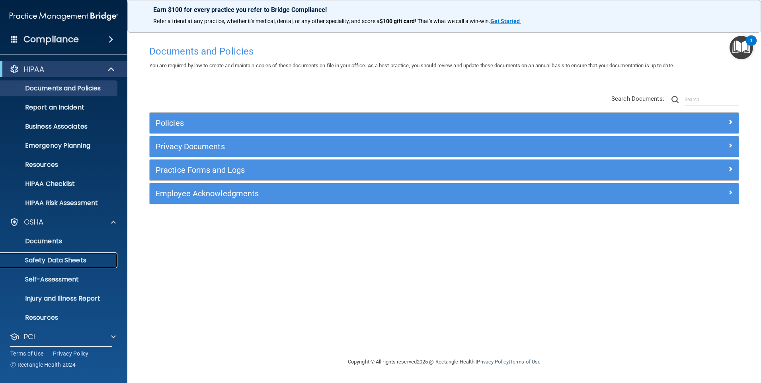
click at [51, 260] on p "Safety Data Sheets" at bounding box center [59, 260] width 109 height 8
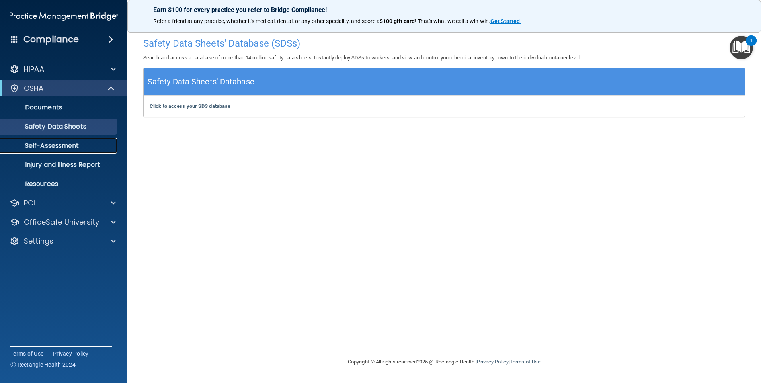
click at [39, 143] on p "Self-Assessment" at bounding box center [59, 146] width 109 height 8
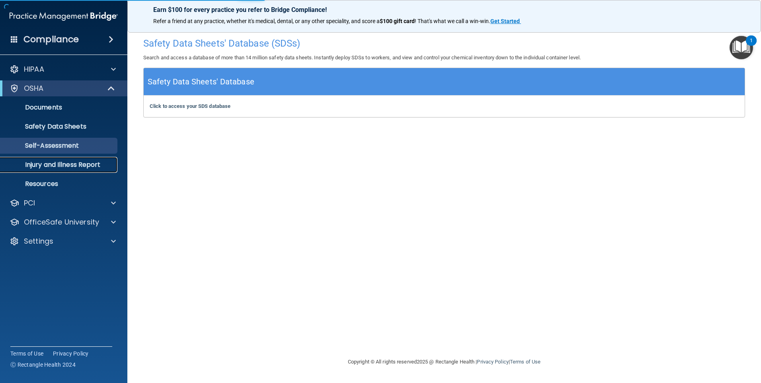
click at [38, 160] on link "Injury and Illness Report" at bounding box center [54, 165] width 125 height 16
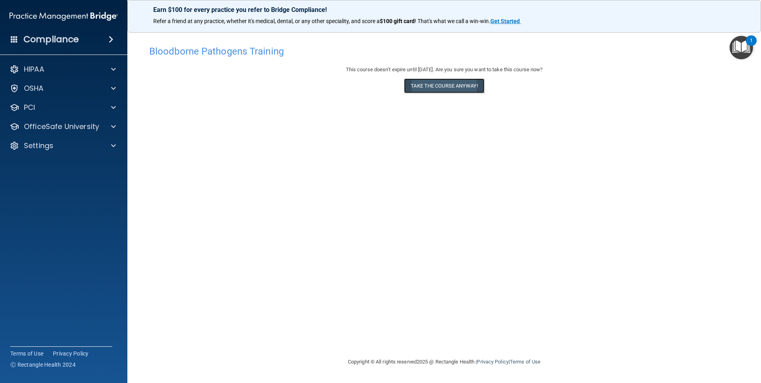
click at [428, 88] on button "Take the course anyway!" at bounding box center [444, 85] width 80 height 15
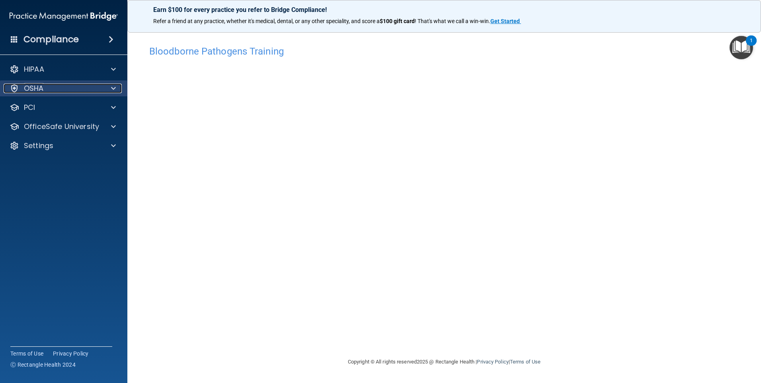
click at [49, 92] on div "OSHA" at bounding box center [53, 89] width 99 height 10
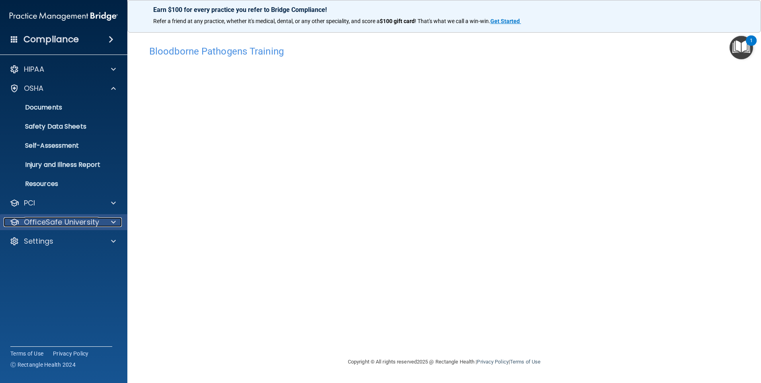
click at [45, 221] on p "OfficeSafe University" at bounding box center [61, 222] width 75 height 10
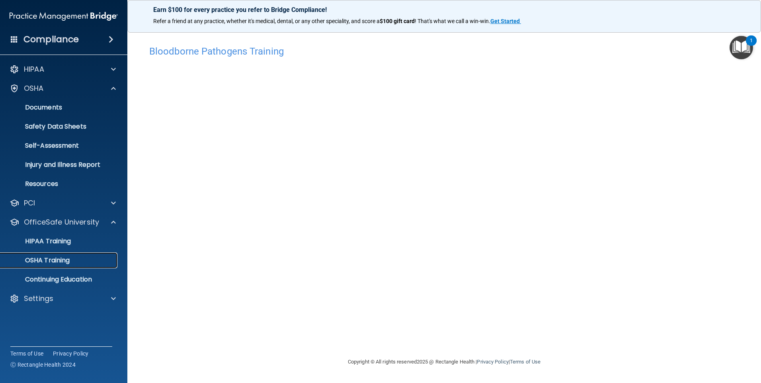
click at [43, 257] on p "OSHA Training" at bounding box center [37, 260] width 64 height 8
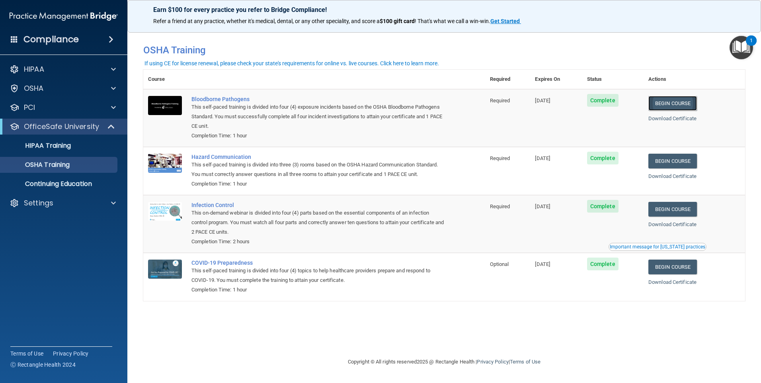
click at [672, 100] on link "Begin Course" at bounding box center [672, 103] width 49 height 15
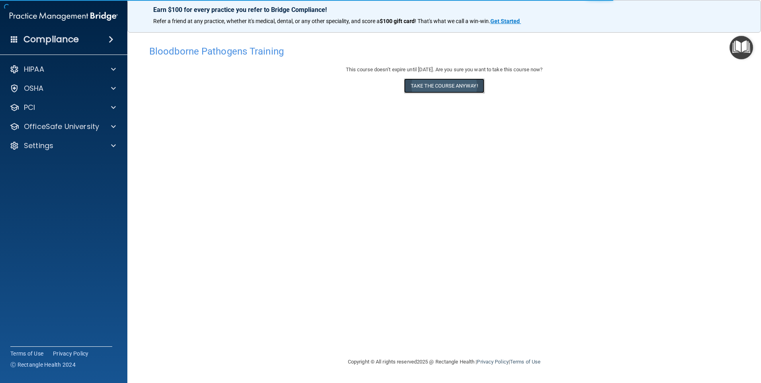
click at [451, 86] on button "Take the course anyway!" at bounding box center [444, 85] width 80 height 15
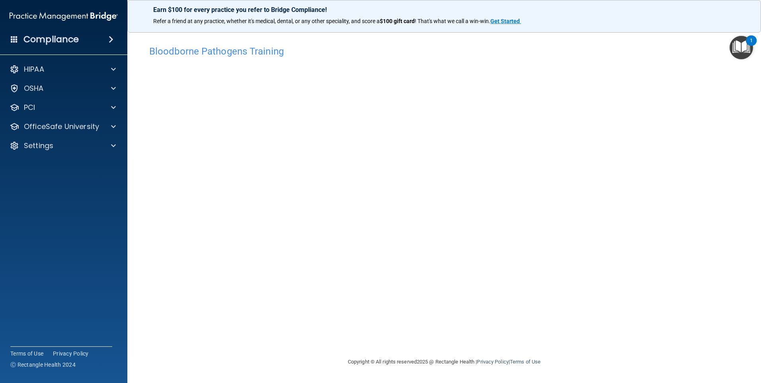
click at [744, 47] on img "Open Resource Center, 1 new notification" at bounding box center [741, 47] width 23 height 23
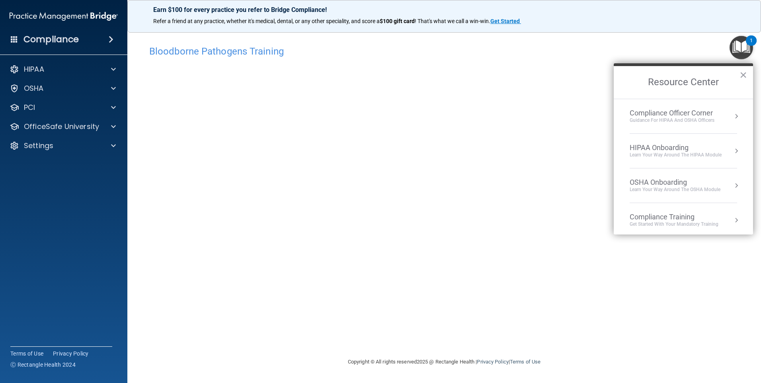
click at [743, 46] on img "Open Resource Center, 1 new notification" at bounding box center [741, 47] width 23 height 23
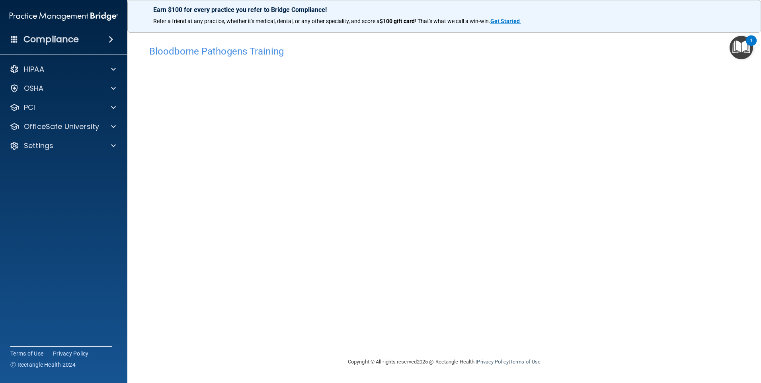
click at [743, 46] on img "Open Resource Center, 1 new notification" at bounding box center [741, 47] width 23 height 23
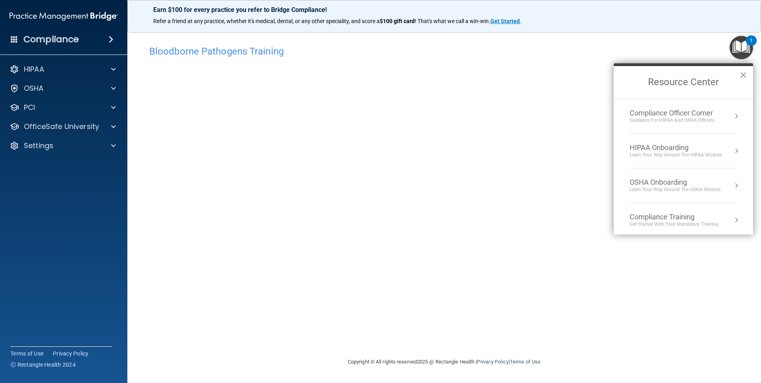
click at [743, 75] on button "×" at bounding box center [744, 74] width 8 height 13
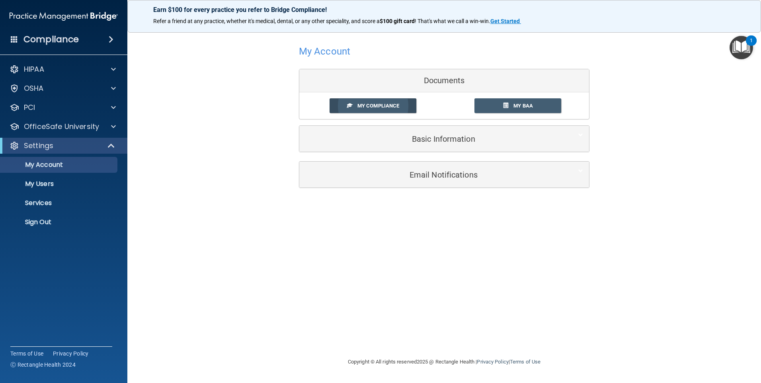
click at [382, 107] on span "My Compliance" at bounding box center [378, 106] width 42 height 6
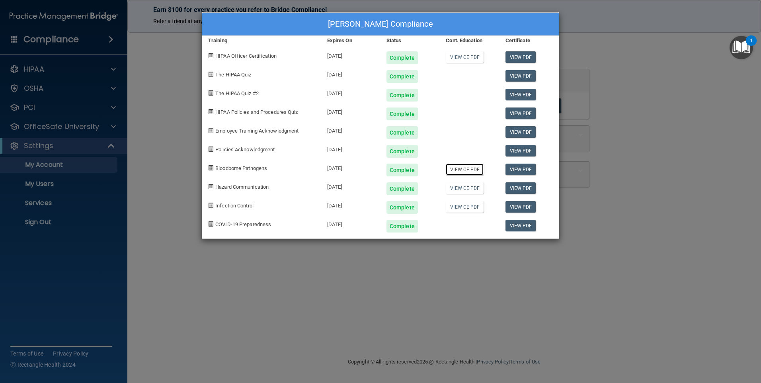
click at [463, 167] on link "View CE PDF" at bounding box center [465, 170] width 38 height 12
click at [397, 76] on div "Complete" at bounding box center [402, 76] width 31 height 13
click at [511, 76] on link "View PDF" at bounding box center [521, 76] width 31 height 12
click at [514, 153] on link "View PDF" at bounding box center [521, 151] width 31 height 12
click at [211, 72] on span at bounding box center [210, 74] width 5 height 5
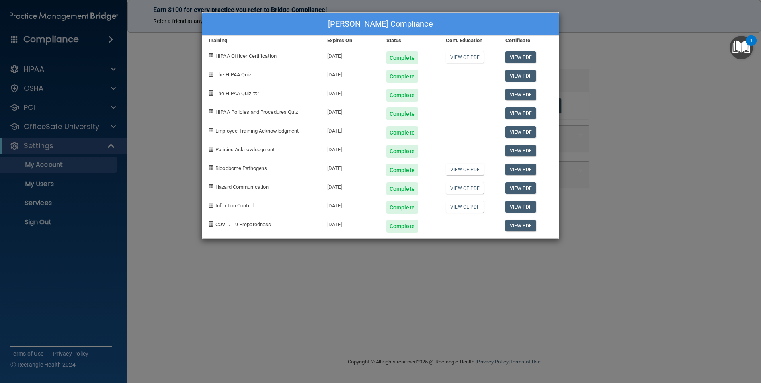
click at [232, 73] on span "The HIPAA Quiz" at bounding box center [233, 75] width 36 height 6
click at [399, 79] on div "Complete" at bounding box center [402, 76] width 31 height 13
click at [516, 74] on link "View PDF" at bounding box center [521, 76] width 31 height 12
click at [151, 76] on div "Brian E Grove's Compliance Training Expires On Status Cont. Education Certifica…" at bounding box center [380, 191] width 761 height 383
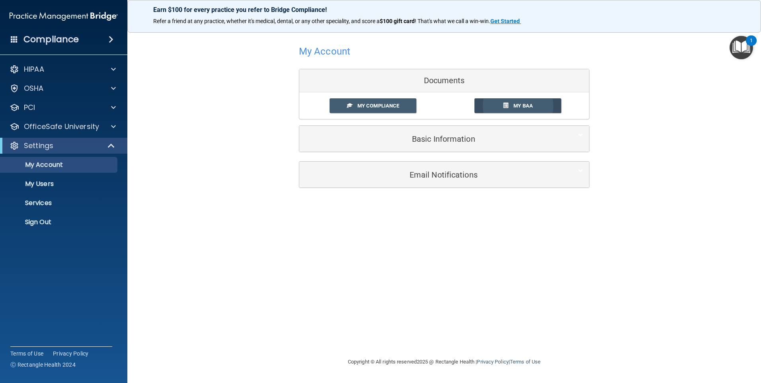
click at [523, 109] on link "My BAA" at bounding box center [518, 105] width 87 height 15
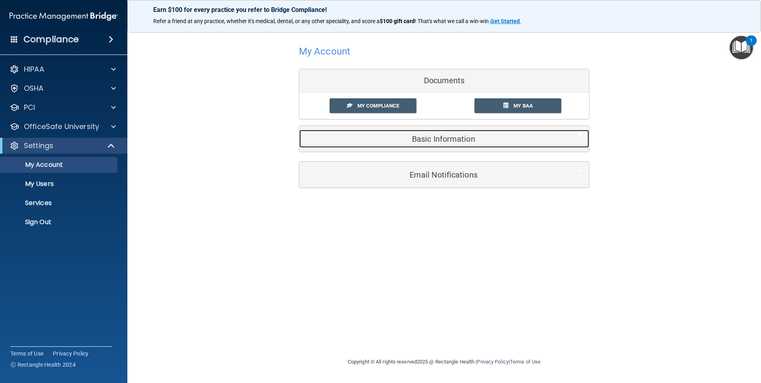
click at [439, 133] on div "Basic Information" at bounding box center [432, 139] width 266 height 18
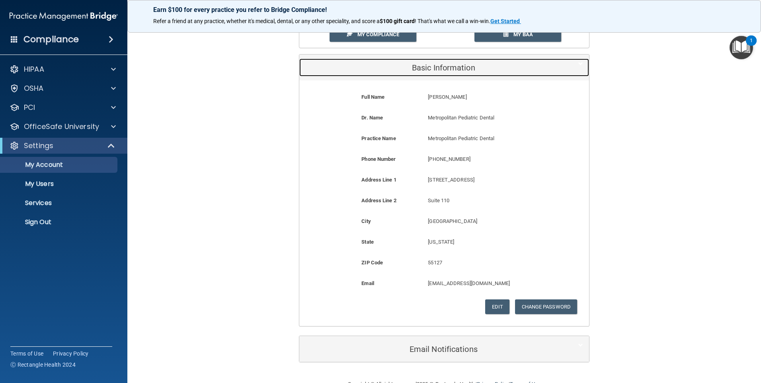
scroll to position [92, 0]
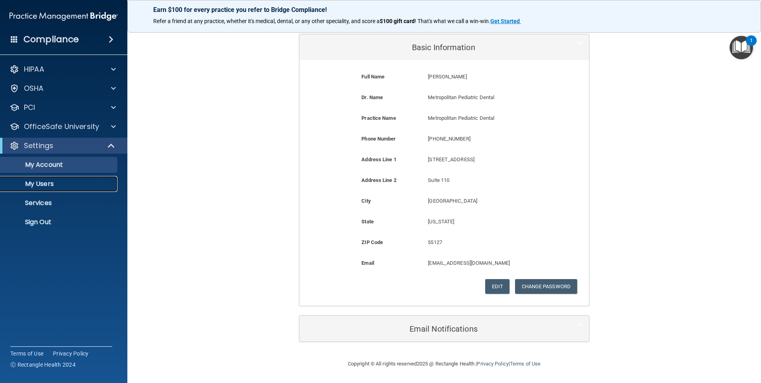
click at [28, 183] on p "My Users" at bounding box center [59, 184] width 109 height 8
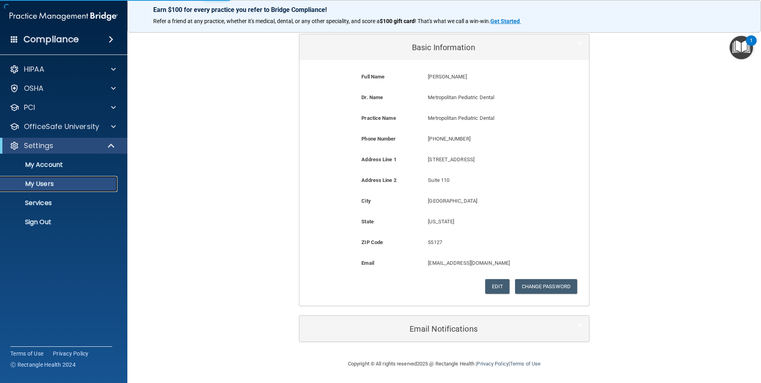
select select "20"
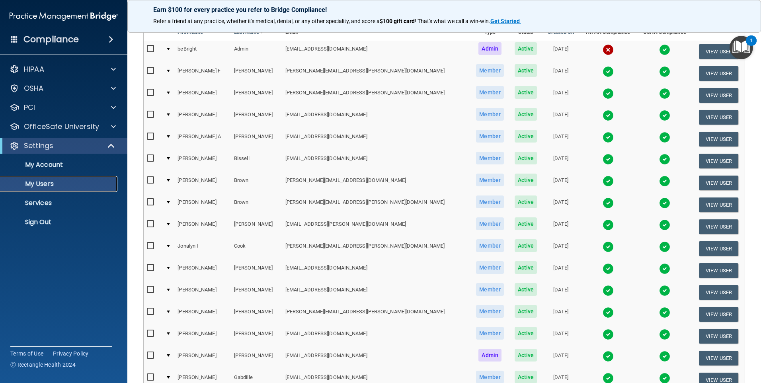
scroll to position [77, 0]
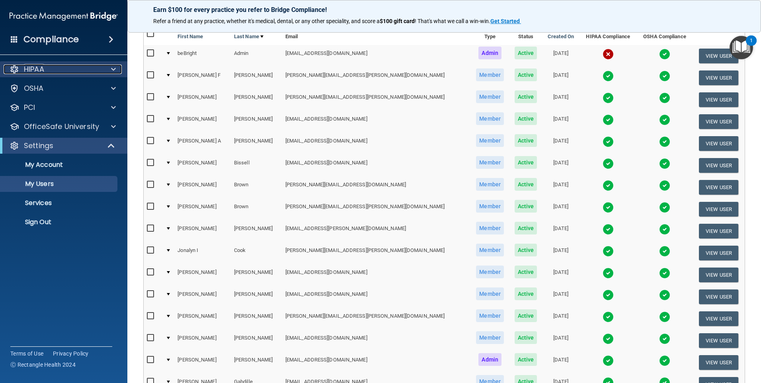
click at [64, 73] on div "HIPAA" at bounding box center [53, 69] width 99 height 10
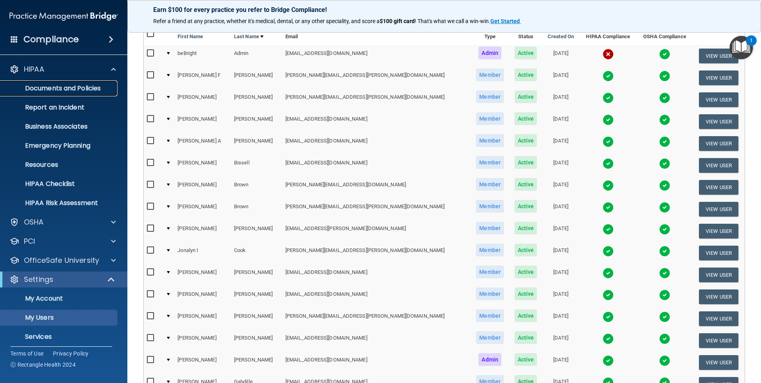
click at [66, 83] on link "Documents and Policies" at bounding box center [54, 88] width 125 height 16
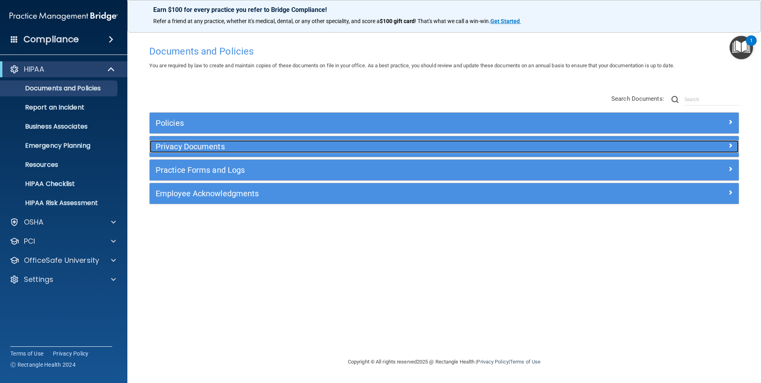
click at [189, 142] on h5 "Privacy Documents" at bounding box center [371, 146] width 430 height 9
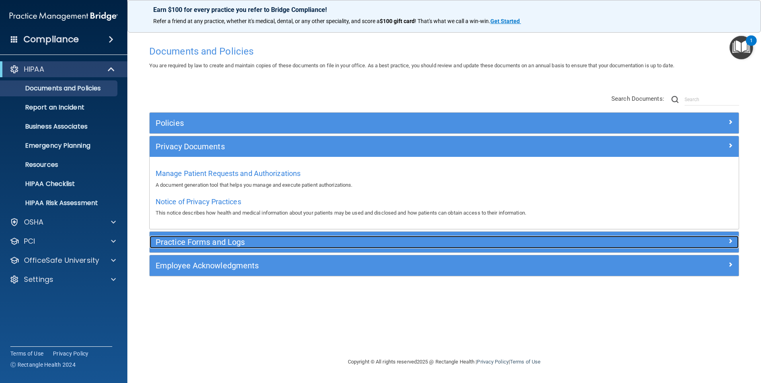
click at [223, 245] on h5 "Practice Forms and Logs" at bounding box center [371, 242] width 430 height 9
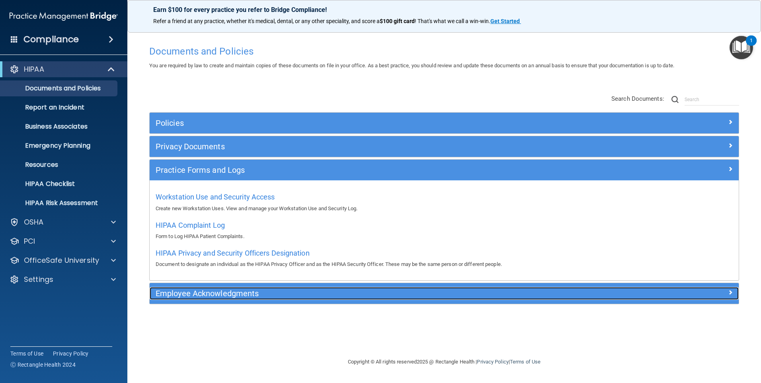
click at [229, 290] on h5 "Employee Acknowledgments" at bounding box center [371, 293] width 430 height 9
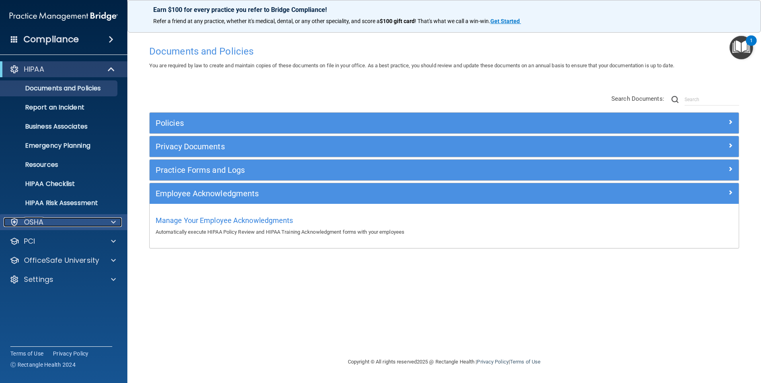
click at [59, 225] on div "OSHA" at bounding box center [53, 222] width 99 height 10
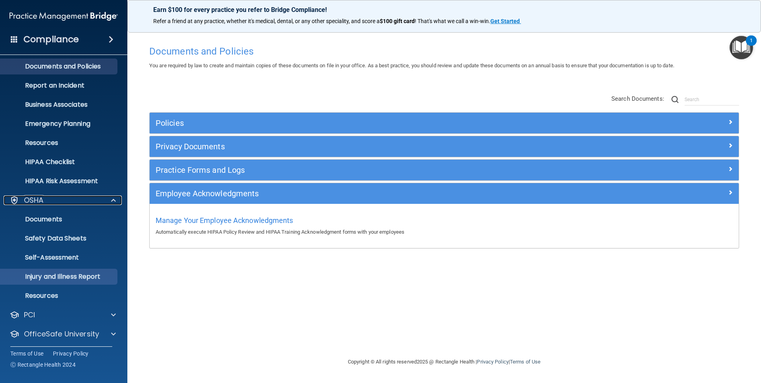
scroll to position [43, 0]
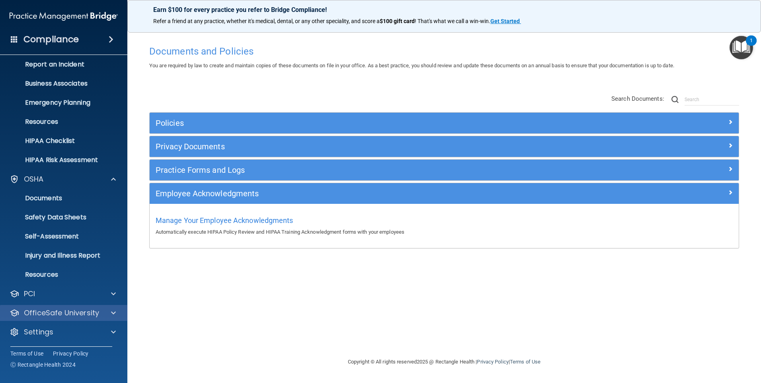
click at [78, 307] on div "OfficeSafe University" at bounding box center [64, 313] width 128 height 16
click at [116, 309] on div at bounding box center [112, 313] width 20 height 10
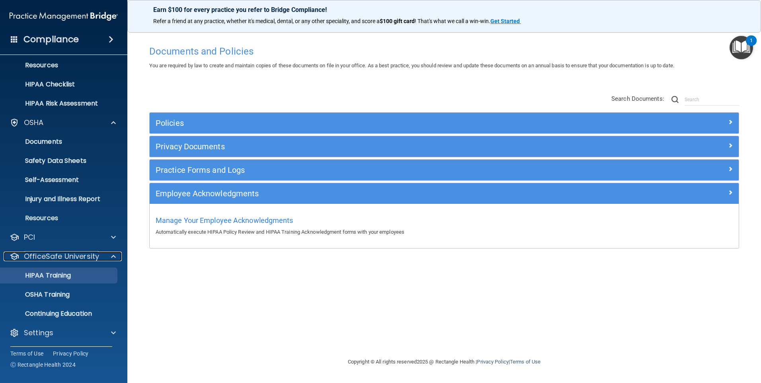
scroll to position [100, 0]
click at [75, 275] on div "HIPAA Training" at bounding box center [59, 275] width 109 height 8
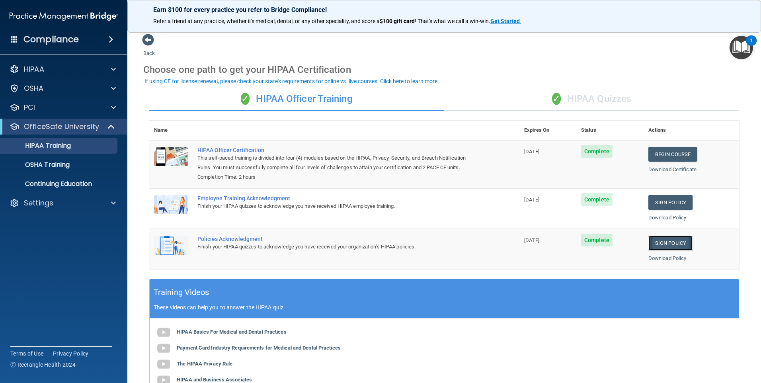
click at [658, 246] on link "Sign Policy" at bounding box center [670, 243] width 44 height 15
click at [676, 247] on link "Sign Policy" at bounding box center [670, 243] width 44 height 15
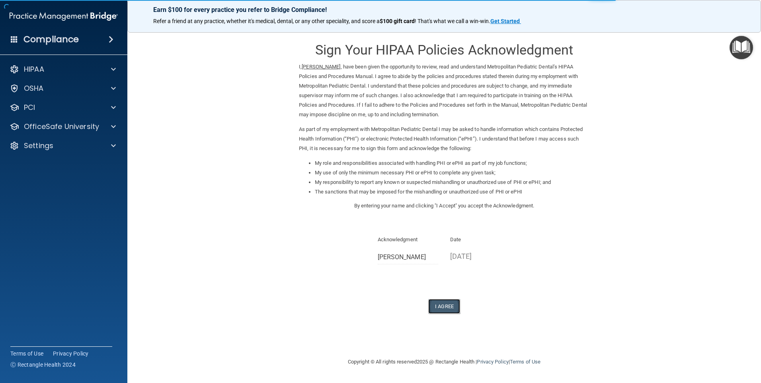
click at [445, 309] on button "I Agree" at bounding box center [444, 306] width 32 height 15
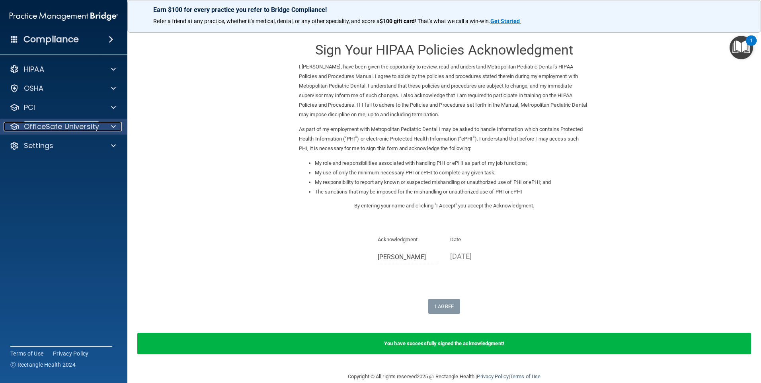
click at [70, 130] on p "OfficeSafe University" at bounding box center [61, 127] width 75 height 10
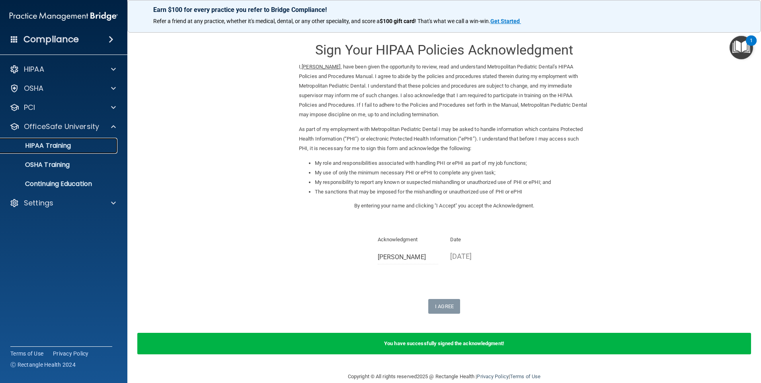
click at [53, 145] on p "HIPAA Training" at bounding box center [38, 146] width 66 height 8
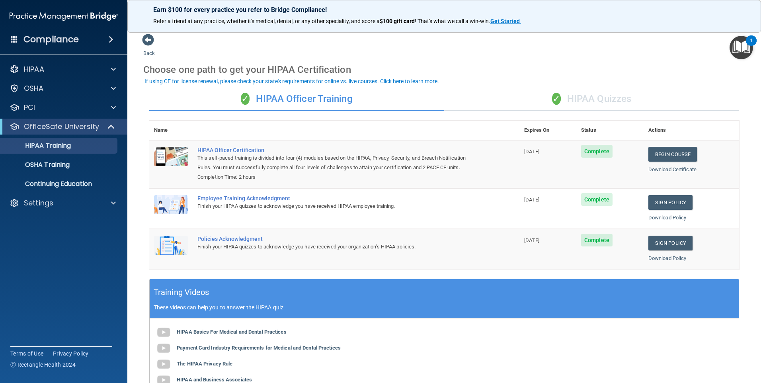
click at [535, 131] on th "Expires On" at bounding box center [548, 131] width 57 height 20
click at [557, 98] on span "✓" at bounding box center [556, 99] width 9 height 12
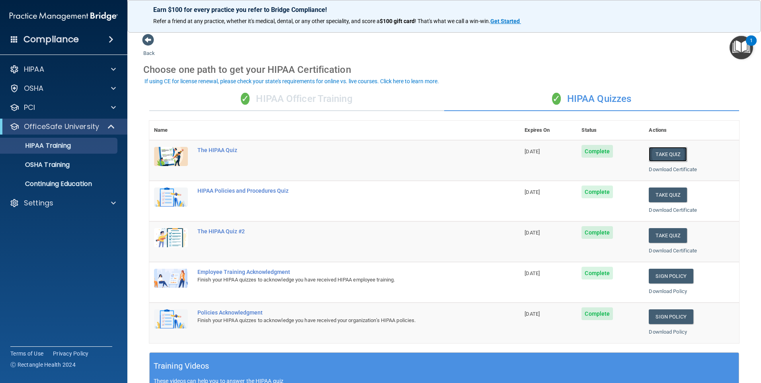
click at [657, 152] on button "Take Quiz" at bounding box center [668, 154] width 38 height 15
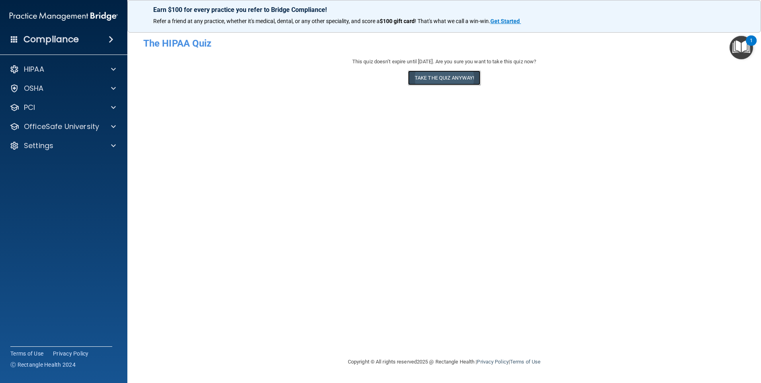
click at [449, 83] on button "Take the quiz anyway!" at bounding box center [444, 77] width 72 height 15
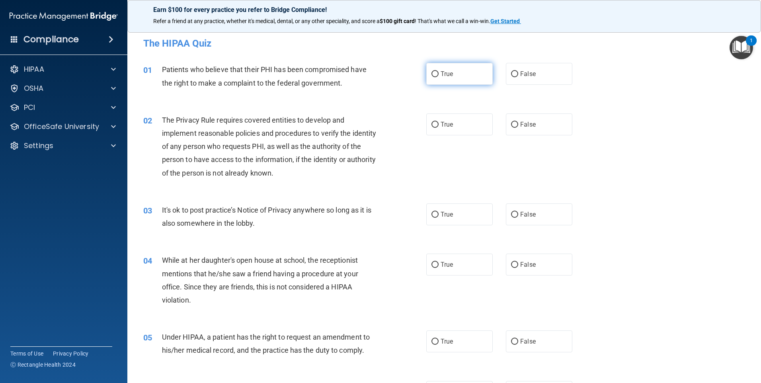
click at [436, 77] on label "True" at bounding box center [459, 74] width 66 height 22
click at [436, 77] on input "True" at bounding box center [435, 74] width 7 height 6
radio input "true"
click at [459, 113] on label "True" at bounding box center [459, 124] width 66 height 22
click at [439, 122] on input "True" at bounding box center [435, 125] width 7 height 6
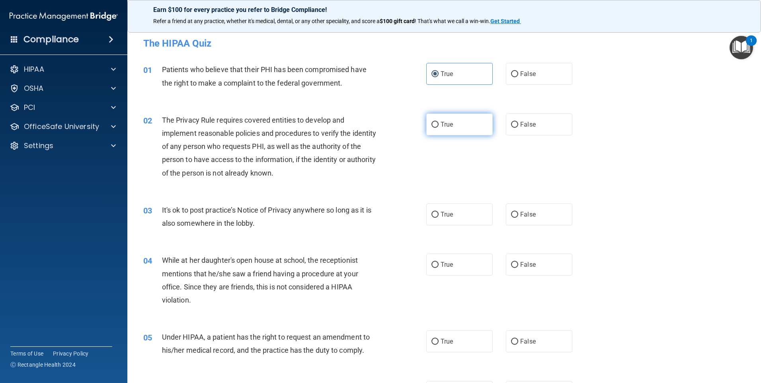
radio input "true"
click at [434, 215] on input "True" at bounding box center [435, 215] width 7 height 6
radio input "true"
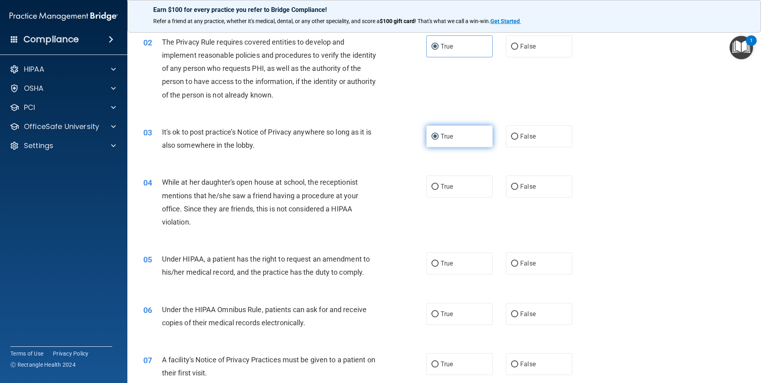
scroll to position [80, 0]
click at [511, 185] on input "False" at bounding box center [514, 185] width 7 height 6
radio input "true"
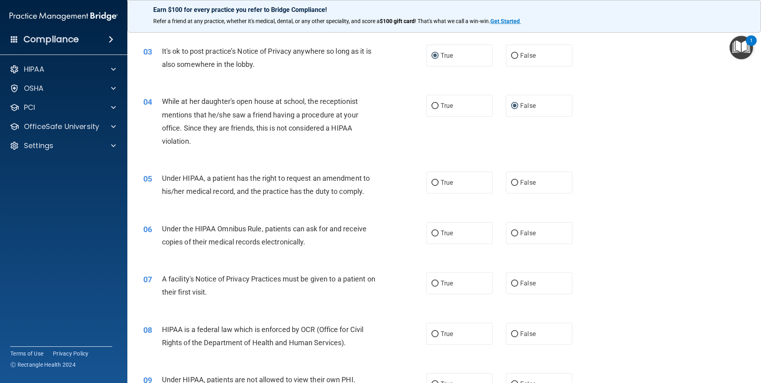
scroll to position [159, 0]
click at [432, 181] on input "True" at bounding box center [435, 183] width 7 height 6
radio input "true"
click at [428, 233] on label "True" at bounding box center [459, 233] width 66 height 22
drag, startPoint x: 428, startPoint y: 233, endPoint x: 509, endPoint y: 235, distance: 80.8
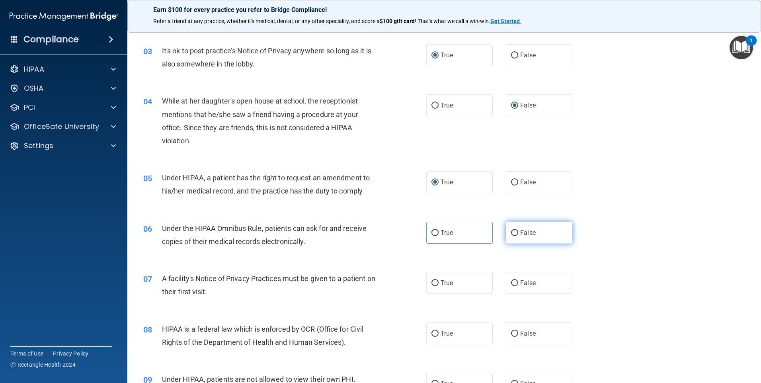
click at [511, 235] on input "False" at bounding box center [514, 233] width 7 height 6
radio input "true"
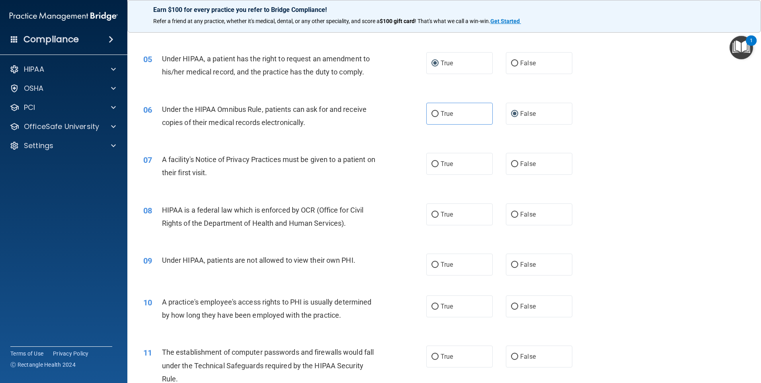
scroll to position [279, 0]
click at [433, 164] on input "True" at bounding box center [435, 164] width 7 height 6
radio input "true"
click at [433, 215] on input "True" at bounding box center [435, 214] width 7 height 6
radio input "true"
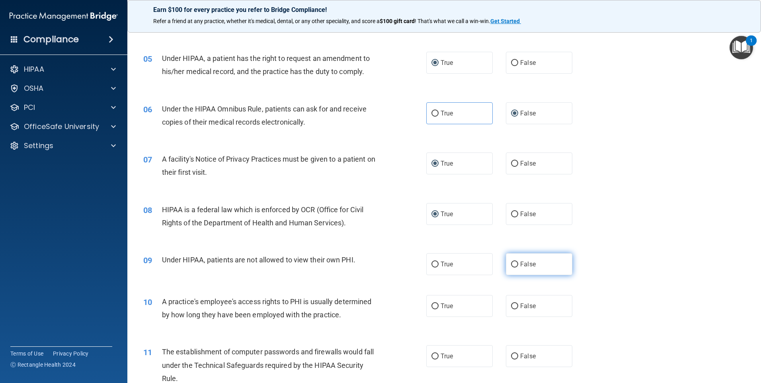
click at [508, 261] on label "False" at bounding box center [539, 264] width 66 height 22
click at [511, 262] on input "False" at bounding box center [514, 265] width 7 height 6
radio input "true"
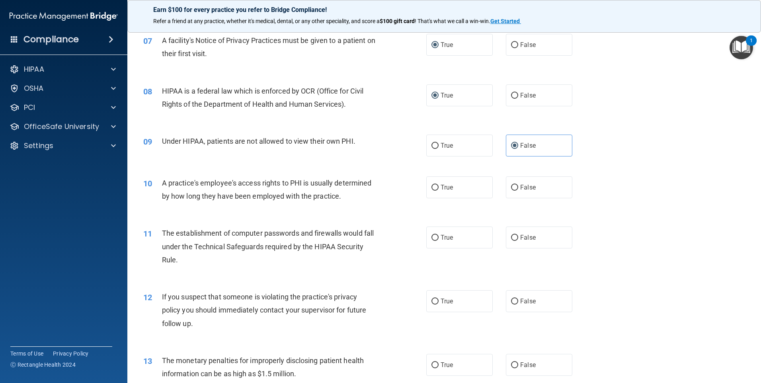
scroll to position [398, 0]
click at [513, 188] on input "False" at bounding box center [514, 187] width 7 height 6
radio input "true"
click at [432, 238] on input "True" at bounding box center [435, 237] width 7 height 6
radio input "true"
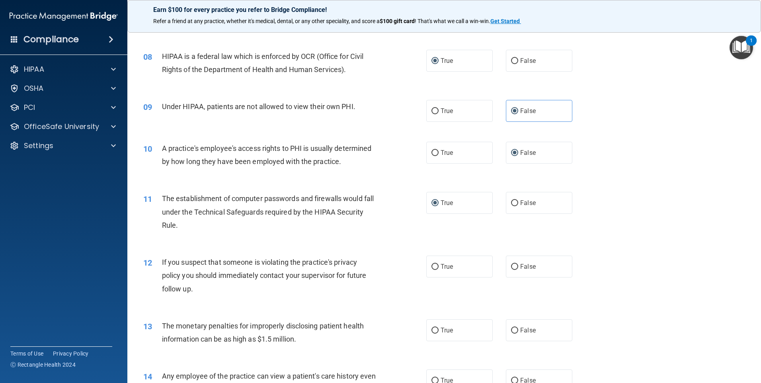
scroll to position [478, 0]
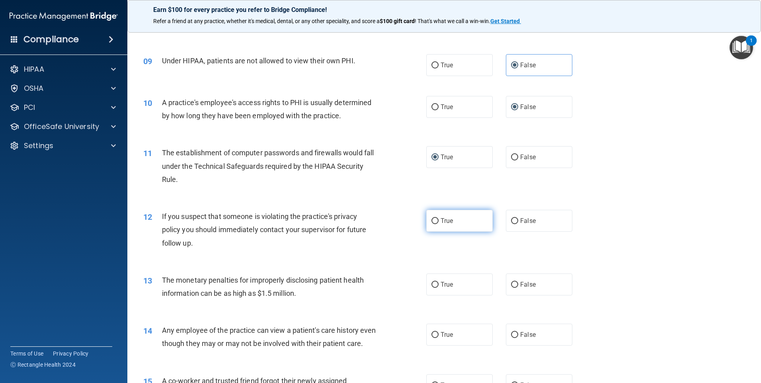
click at [436, 224] on label "True" at bounding box center [459, 221] width 66 height 22
click at [436, 224] on input "True" at bounding box center [435, 221] width 7 height 6
radio input "true"
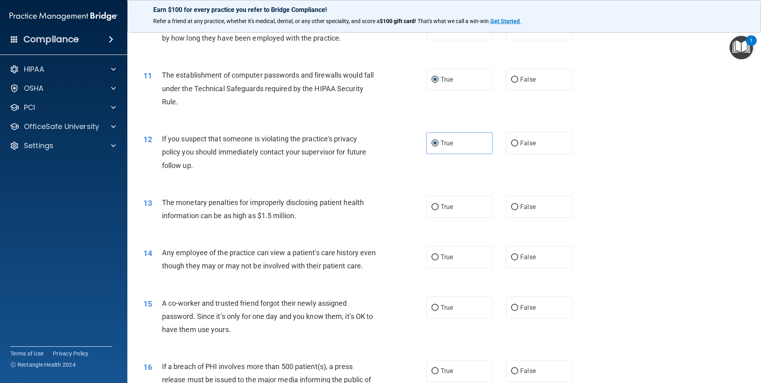
scroll to position [557, 0]
click at [514, 255] on input "False" at bounding box center [514, 255] width 7 height 6
radio input "true"
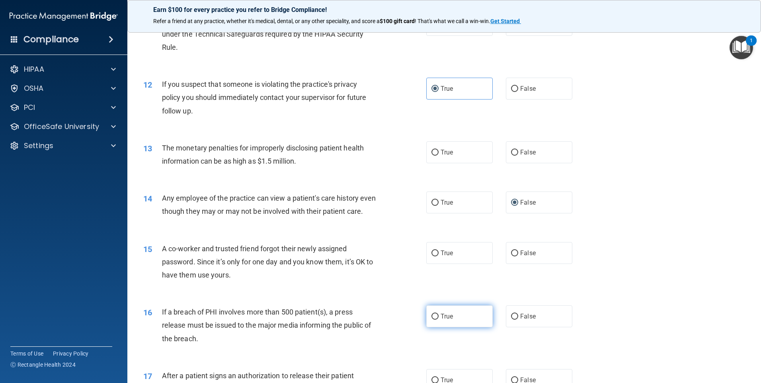
scroll to position [677, 0]
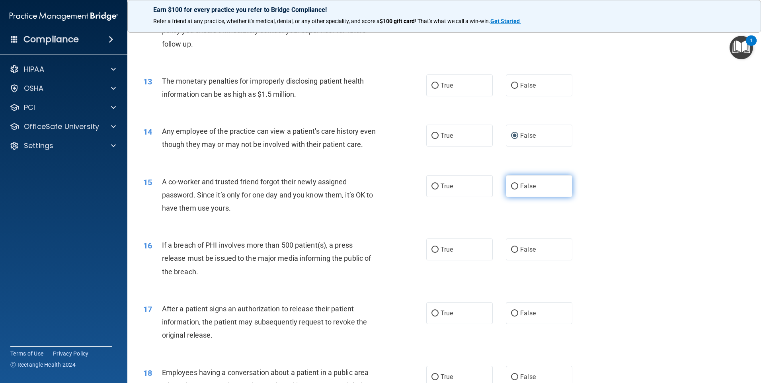
click at [511, 189] on input "False" at bounding box center [514, 187] width 7 height 6
radio input "true"
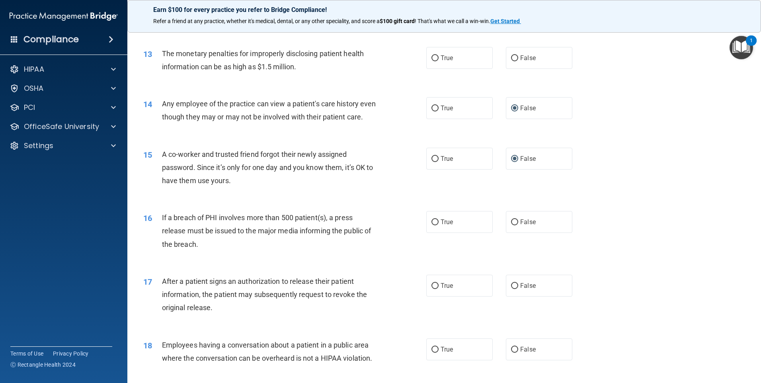
scroll to position [756, 0]
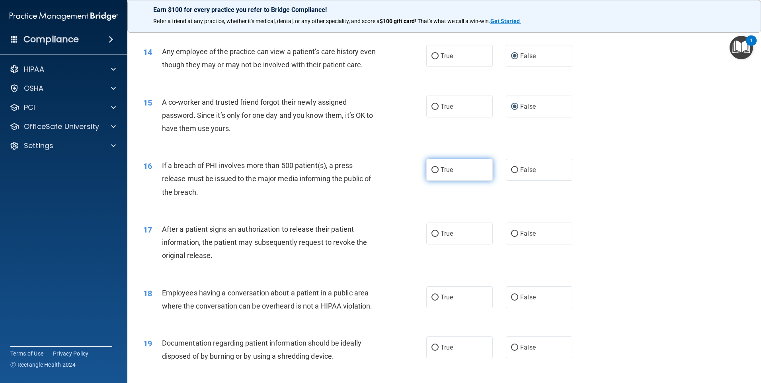
click at [434, 173] on input "True" at bounding box center [435, 170] width 7 height 6
radio input "true"
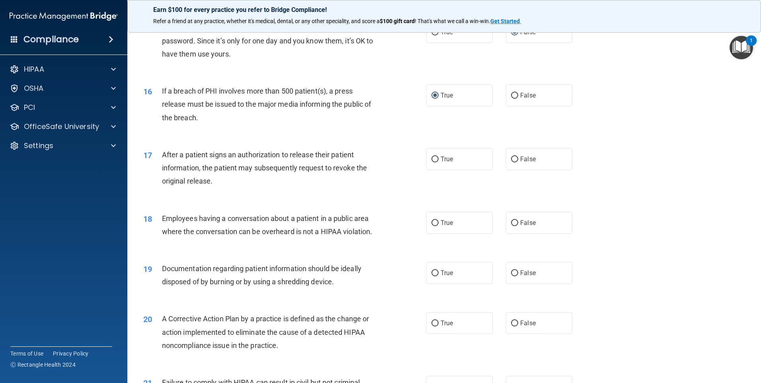
scroll to position [836, 0]
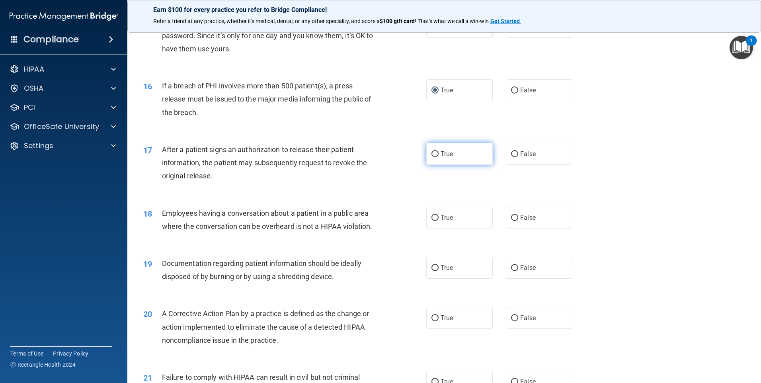
click at [434, 157] on input "True" at bounding box center [435, 154] width 7 height 6
radio input "true"
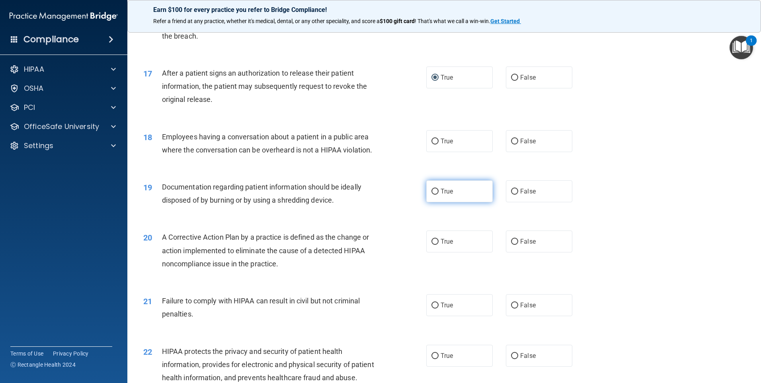
scroll to position [916, 0]
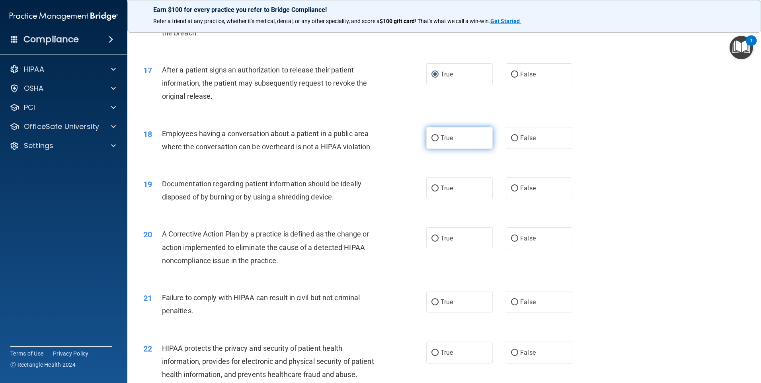
click at [432, 141] on input "True" at bounding box center [435, 138] width 7 height 6
radio input "true"
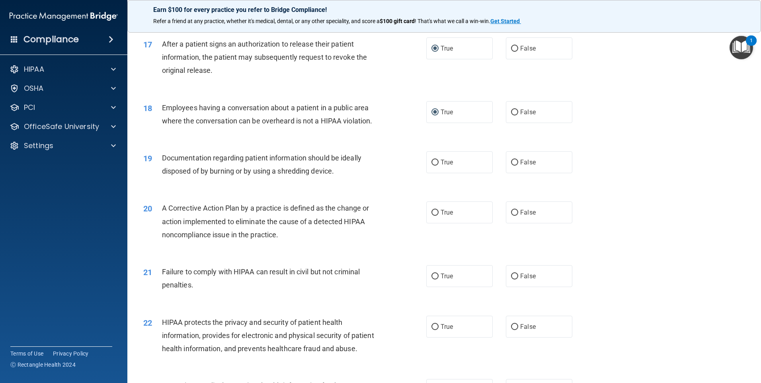
scroll to position [955, 0]
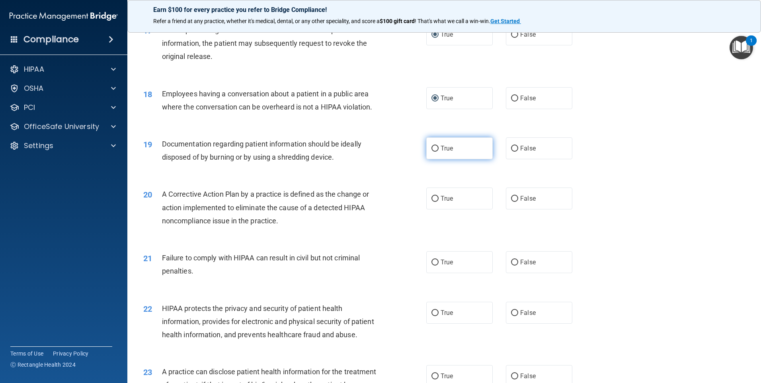
click at [432, 152] on input "True" at bounding box center [435, 149] width 7 height 6
radio input "true"
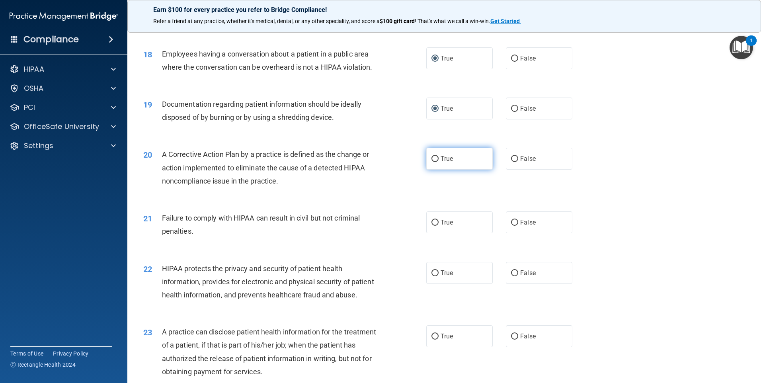
click at [432, 162] on input "True" at bounding box center [435, 159] width 7 height 6
radio input "true"
click at [511, 226] on input "False" at bounding box center [514, 223] width 7 height 6
radio input "true"
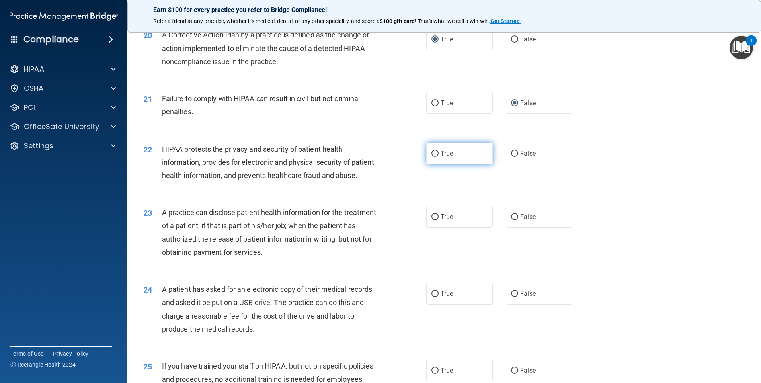
click at [432, 157] on input "True" at bounding box center [435, 154] width 7 height 6
radio input "true"
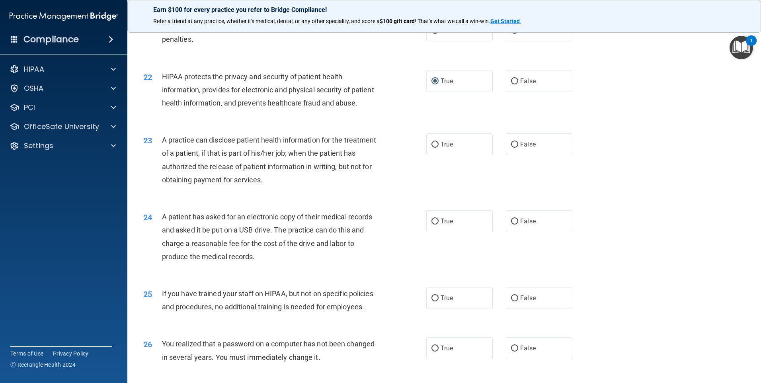
scroll to position [1194, 0]
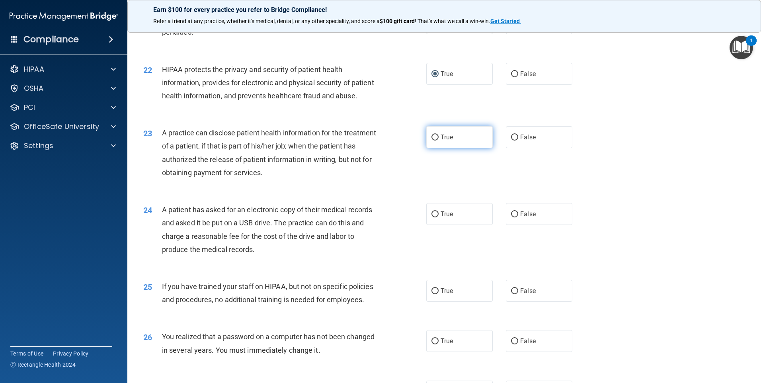
click at [432, 141] on input "True" at bounding box center [435, 138] width 7 height 6
radio input "true"
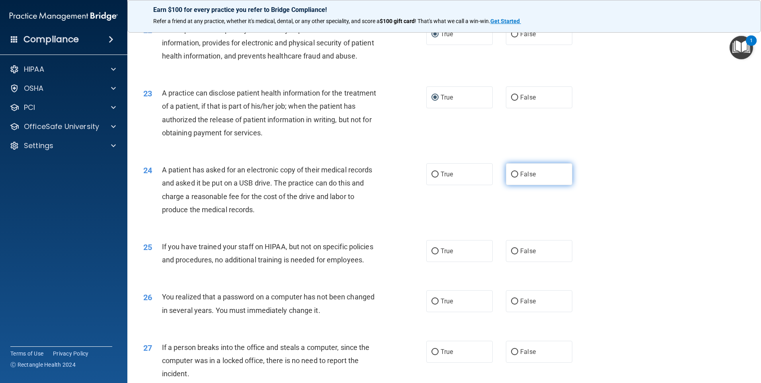
click at [515, 185] on label "False" at bounding box center [539, 174] width 66 height 22
click at [515, 178] on input "False" at bounding box center [514, 175] width 7 height 6
radio input "true"
click at [511, 178] on input "False" at bounding box center [514, 175] width 7 height 6
click at [428, 185] on label "True" at bounding box center [459, 174] width 66 height 22
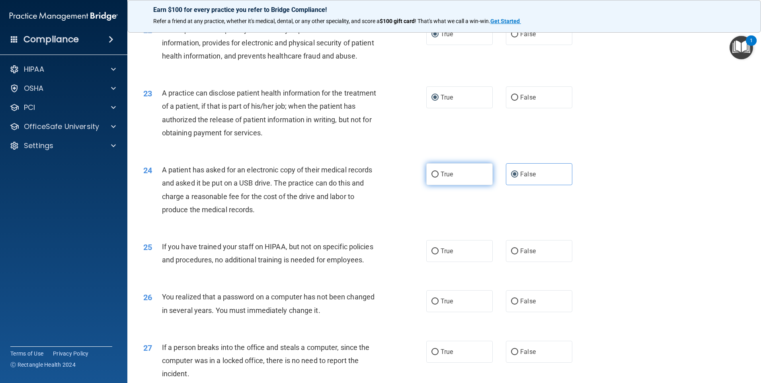
click at [432, 178] on input "True" at bounding box center [435, 175] width 7 height 6
radio input "true"
radio input "false"
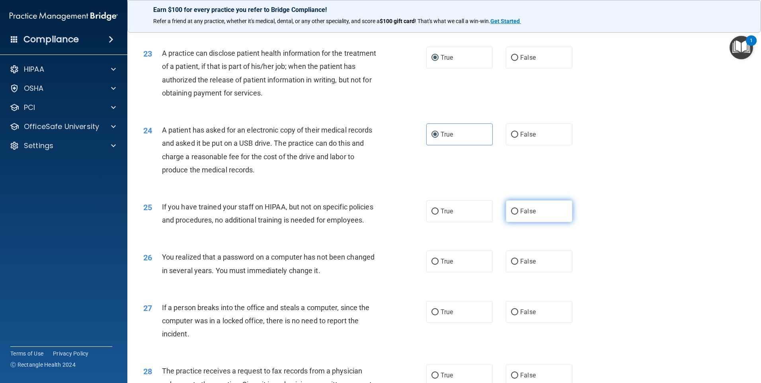
drag, startPoint x: 509, startPoint y: 236, endPoint x: 516, endPoint y: 238, distance: 7.2
click at [511, 215] on input "False" at bounding box center [514, 212] width 7 height 6
radio input "true"
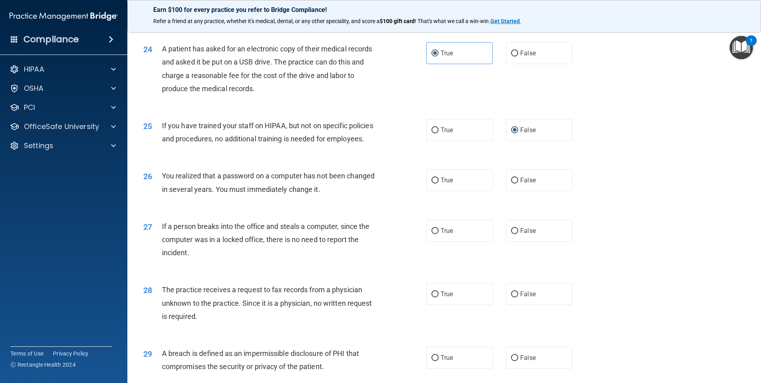
scroll to position [1433, 0]
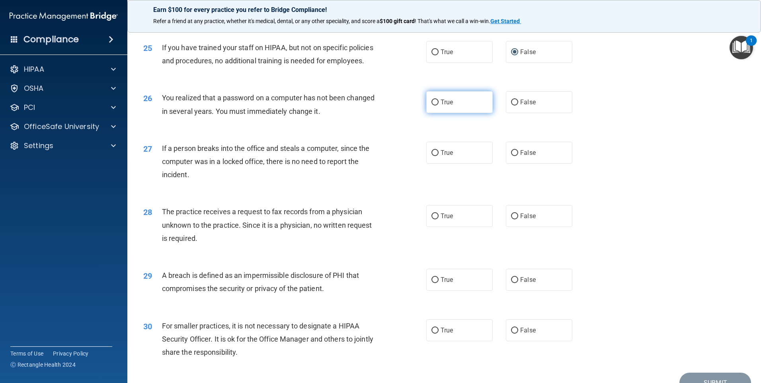
click at [432, 105] on input "True" at bounding box center [435, 103] width 7 height 6
radio input "true"
click at [515, 164] on label "False" at bounding box center [539, 153] width 66 height 22
click at [515, 156] on input "False" at bounding box center [514, 153] width 7 height 6
radio input "true"
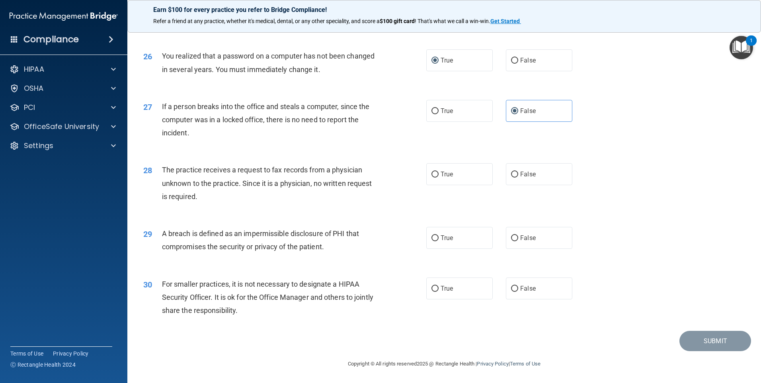
scroll to position [1513, 0]
click at [516, 179] on label "False" at bounding box center [539, 174] width 66 height 22
click at [516, 178] on input "False" at bounding box center [514, 175] width 7 height 6
radio input "true"
click at [436, 241] on label "True" at bounding box center [459, 238] width 66 height 22
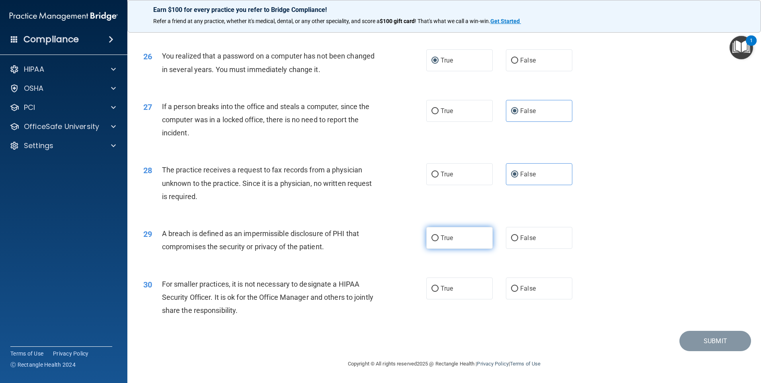
click at [436, 241] on input "True" at bounding box center [435, 238] width 7 height 6
radio input "true"
click at [512, 292] on input "False" at bounding box center [514, 289] width 7 height 6
radio input "true"
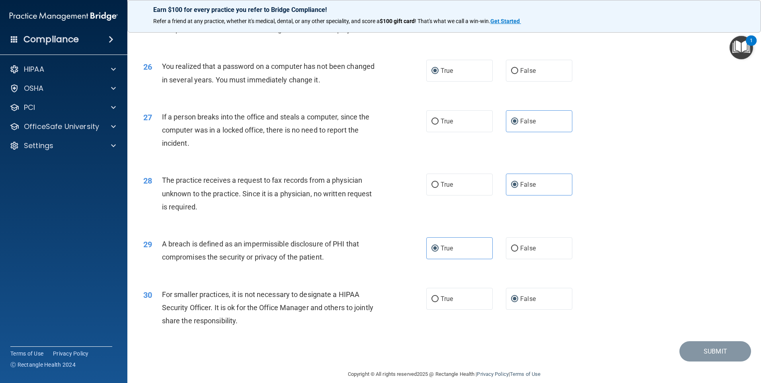
scroll to position [1514, 0]
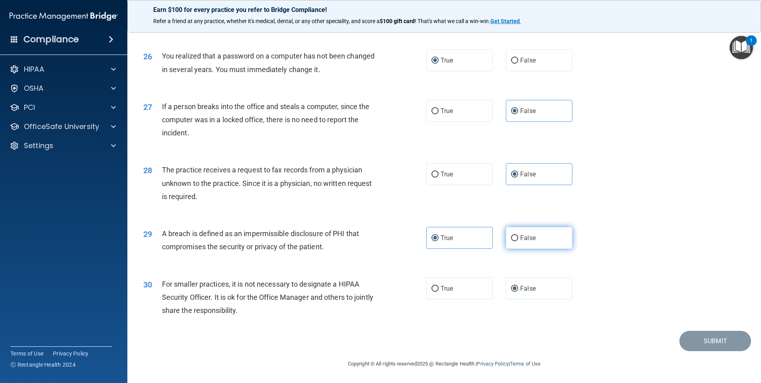
click at [539, 242] on label "False" at bounding box center [539, 238] width 66 height 22
click at [518, 241] on input "False" at bounding box center [514, 238] width 7 height 6
radio input "true"
click at [453, 233] on label "True" at bounding box center [459, 238] width 66 height 22
click at [439, 235] on input "True" at bounding box center [435, 238] width 7 height 6
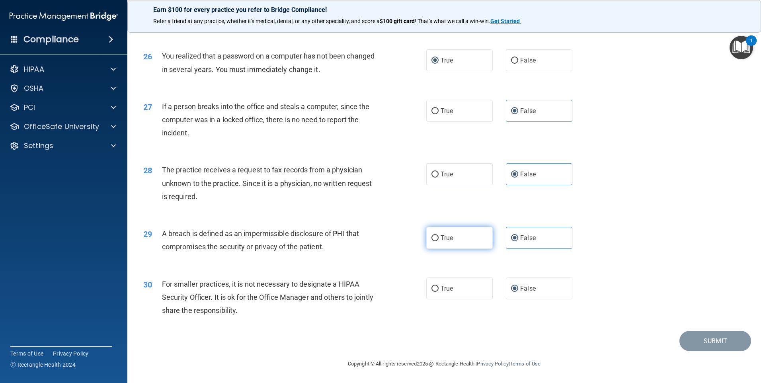
radio input "true"
radio input "false"
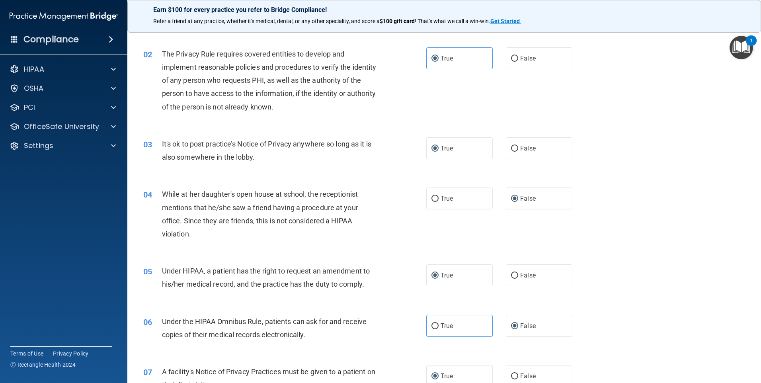
scroll to position [0, 0]
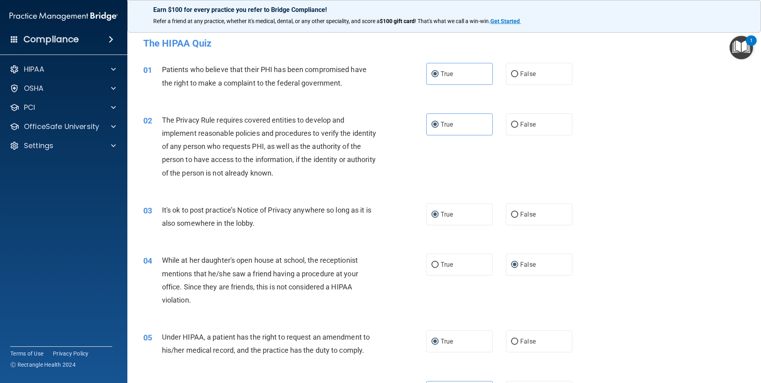
click at [738, 51] on img "Open Resource Center, 1 new notification" at bounding box center [741, 47] width 23 height 23
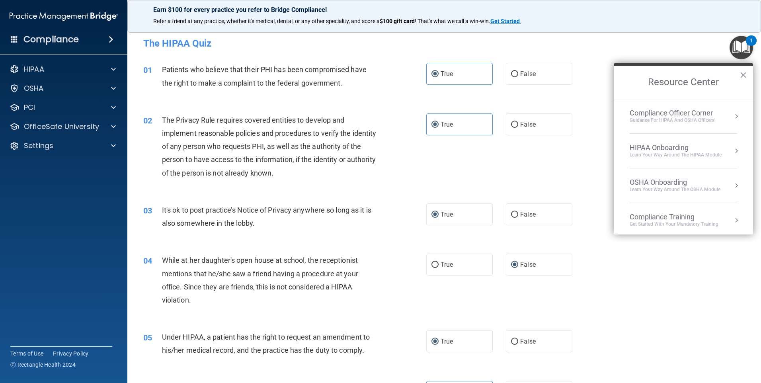
click at [578, 176] on div "02 The Privacy Rule requires covered entities to develop and implement reasonab…" at bounding box center [444, 149] width 614 height 90
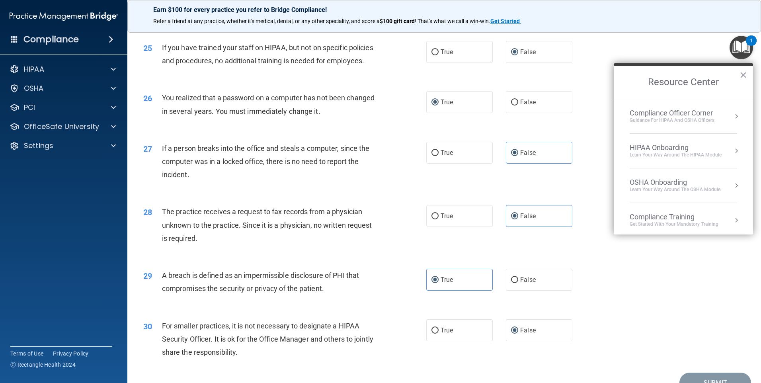
scroll to position [1514, 0]
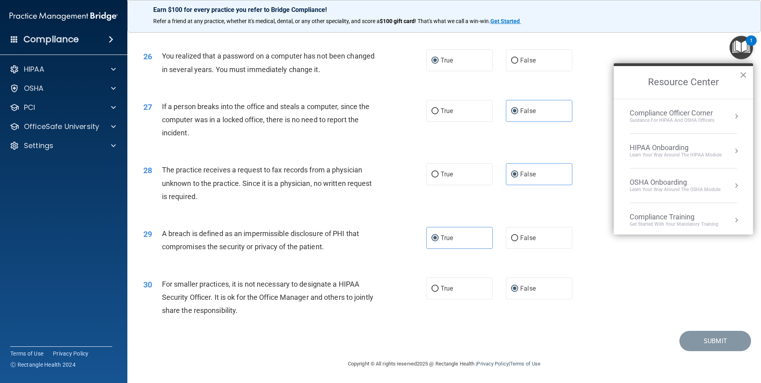
click at [744, 75] on button "×" at bounding box center [744, 74] width 8 height 13
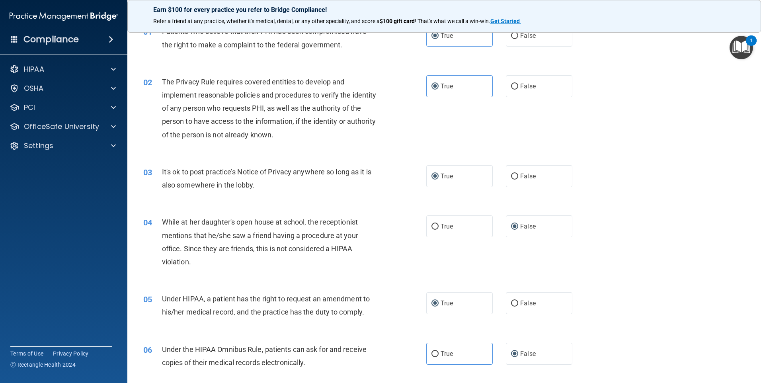
scroll to position [0, 0]
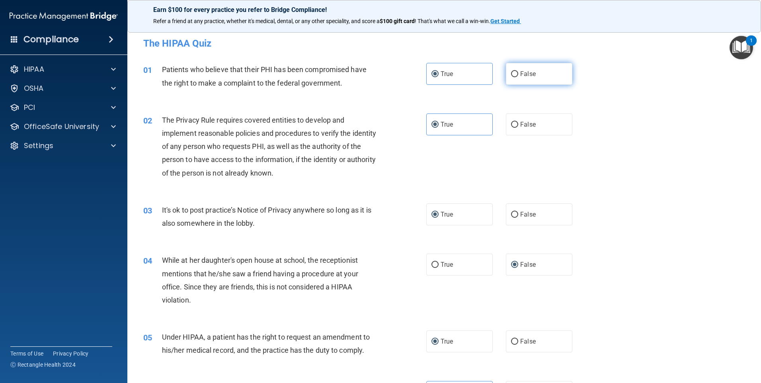
click at [511, 76] on input "False" at bounding box center [514, 74] width 7 height 6
radio input "true"
click at [435, 76] on input "True" at bounding box center [435, 74] width 7 height 6
radio input "true"
radio input "false"
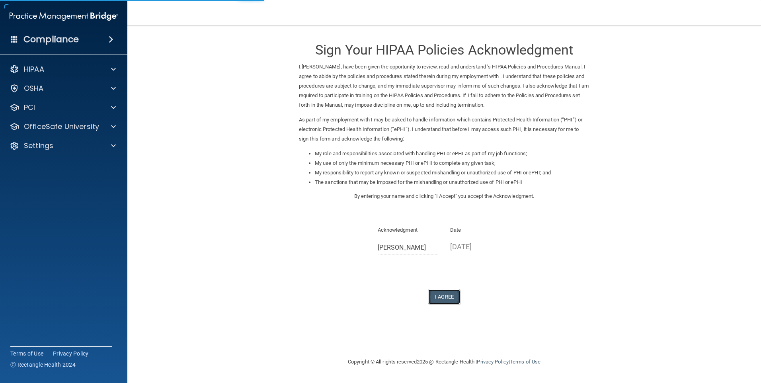
click at [441, 297] on button "I Agree" at bounding box center [444, 296] width 32 height 15
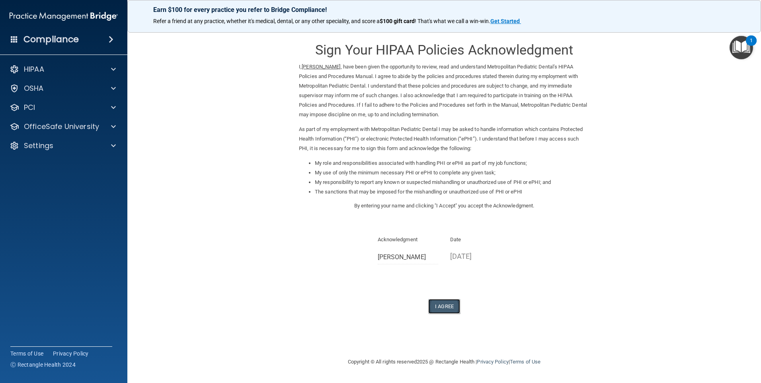
click at [453, 304] on button "I Agree" at bounding box center [444, 306] width 32 height 15
click at [446, 306] on button "I Agree" at bounding box center [444, 306] width 32 height 15
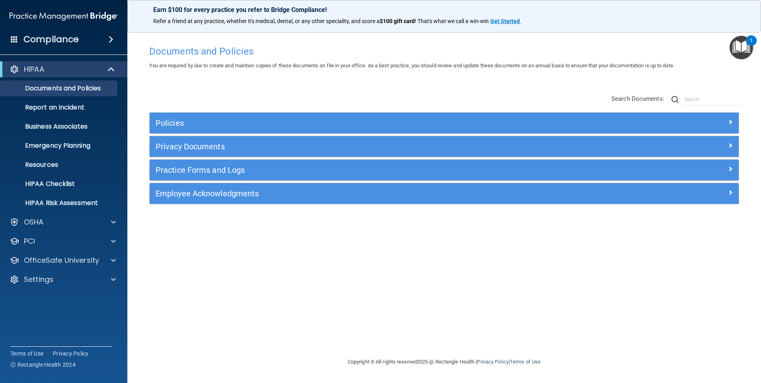
click at [511, 258] on div "Documents and Policies You are required by law to create and maintain copies of…" at bounding box center [444, 199] width 602 height 316
click at [36, 262] on p "OfficeSafe University" at bounding box center [61, 261] width 75 height 10
click at [62, 275] on p "HIPAA Training" at bounding box center [38, 279] width 66 height 8
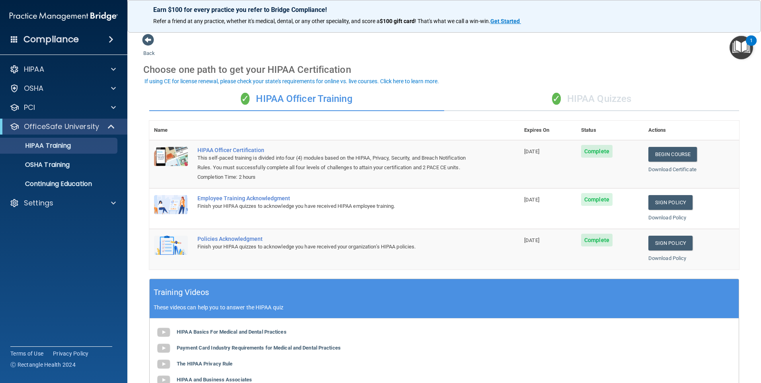
click at [586, 93] on div "✓ HIPAA Quizzes" at bounding box center [591, 99] width 295 height 24
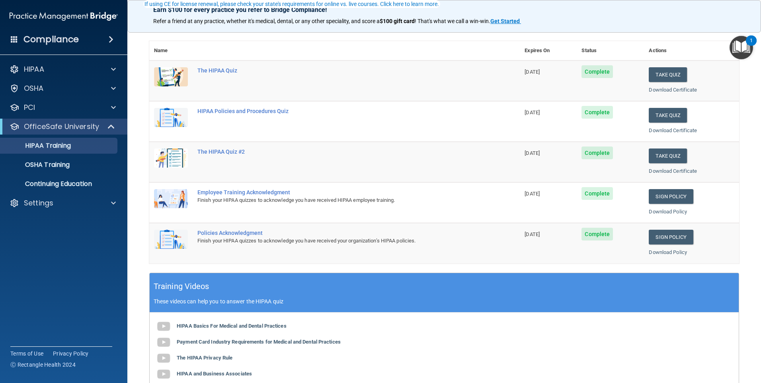
scroll to position [40, 0]
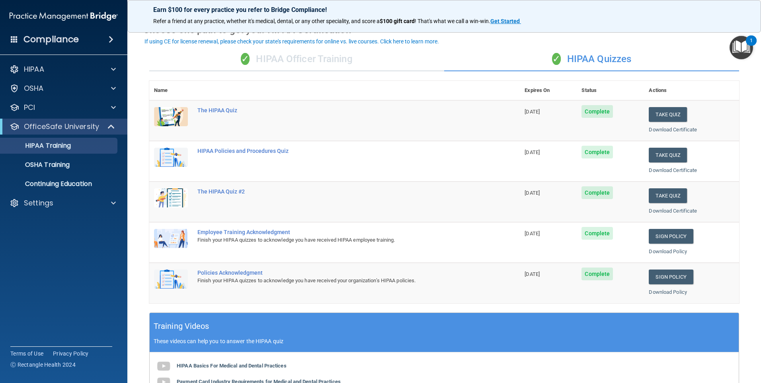
click at [598, 115] on span "Complete" at bounding box center [597, 111] width 31 height 13
click at [654, 115] on button "Take Quiz" at bounding box center [668, 114] width 38 height 15
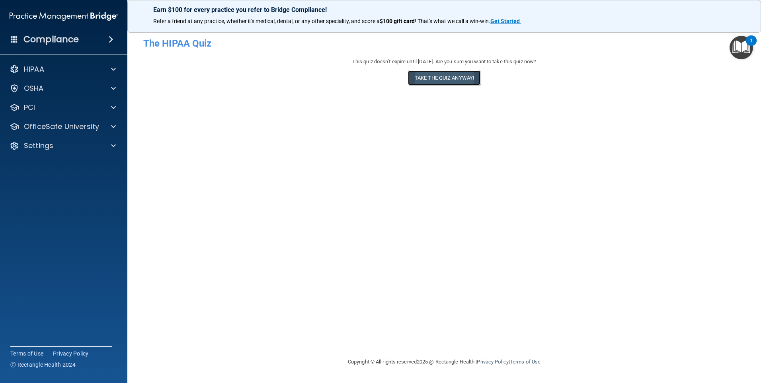
click at [454, 78] on button "Take the quiz anyway!" at bounding box center [444, 77] width 72 height 15
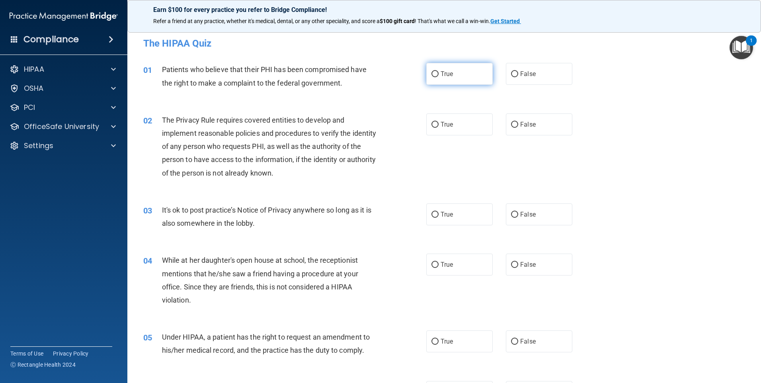
click at [432, 74] on input "True" at bounding box center [435, 74] width 7 height 6
radio input "true"
click at [464, 127] on label "True" at bounding box center [459, 124] width 66 height 22
click at [439, 127] on input "True" at bounding box center [435, 125] width 7 height 6
radio input "true"
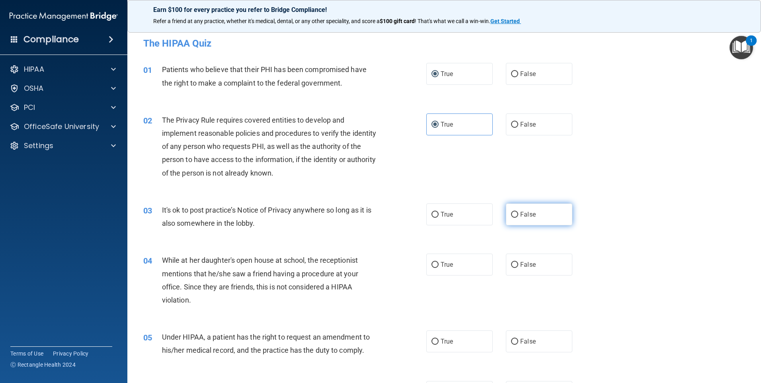
click at [547, 216] on label "False" at bounding box center [539, 214] width 66 height 22
click at [518, 216] on input "False" at bounding box center [514, 215] width 7 height 6
radio input "true"
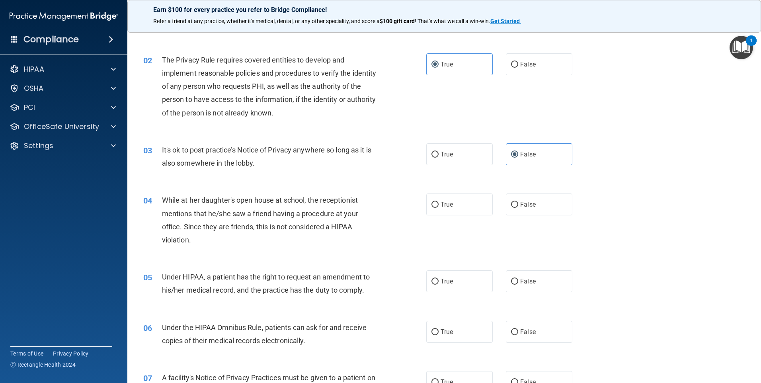
scroll to position [80, 0]
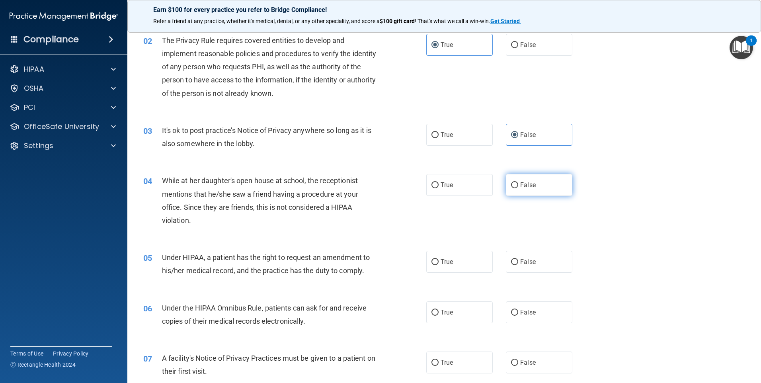
click at [513, 183] on input "False" at bounding box center [514, 185] width 7 height 6
radio input "true"
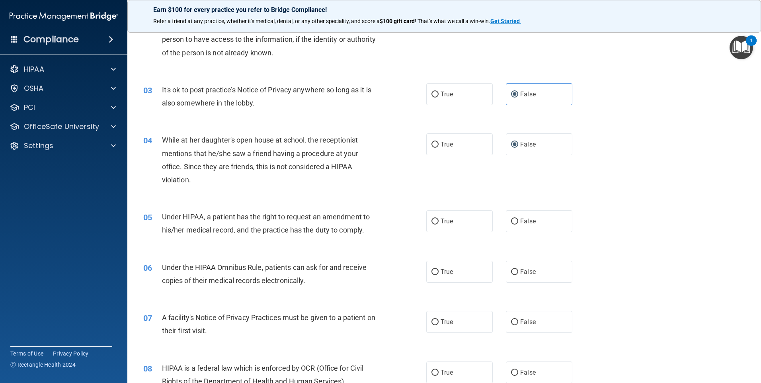
scroll to position [159, 0]
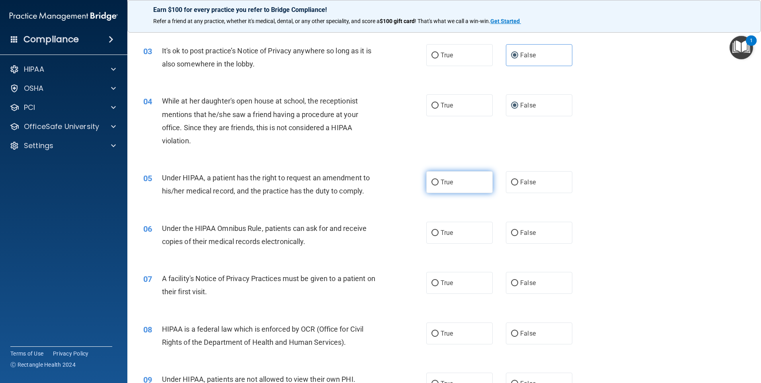
click at [459, 186] on label "True" at bounding box center [459, 182] width 66 height 22
click at [439, 186] on input "True" at bounding box center [435, 183] width 7 height 6
radio input "true"
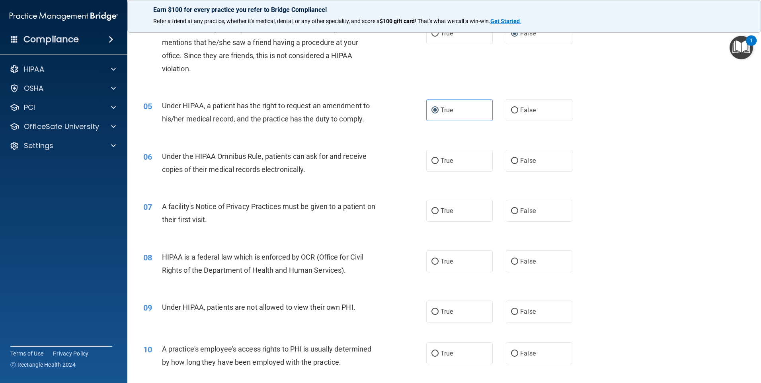
scroll to position [239, 0]
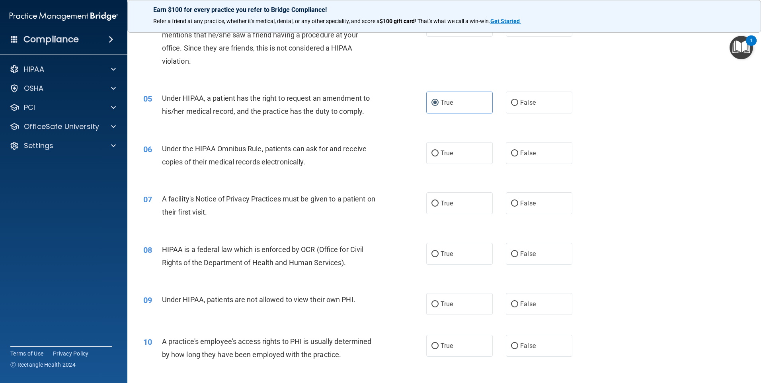
click at [450, 164] on div "06 Under the HIPAA Omnibus Rule, patients can ask for and receive copies of the…" at bounding box center [444, 157] width 614 height 50
click at [443, 146] on label "True" at bounding box center [459, 153] width 66 height 22
click at [439, 150] on input "True" at bounding box center [435, 153] width 7 height 6
radio input "true"
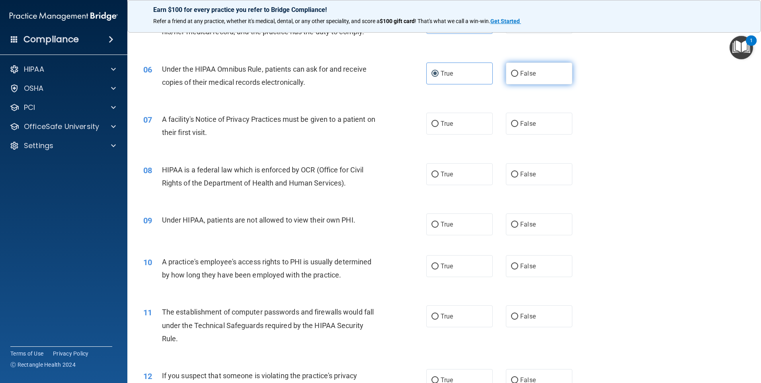
click at [512, 76] on input "False" at bounding box center [514, 74] width 7 height 6
radio input "true"
radio input "false"
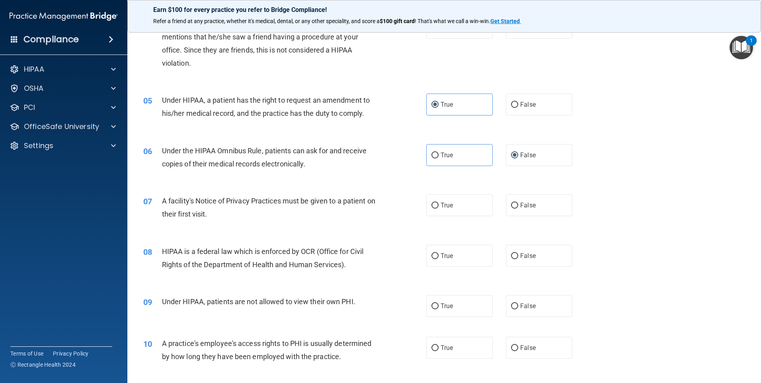
scroll to position [239, 0]
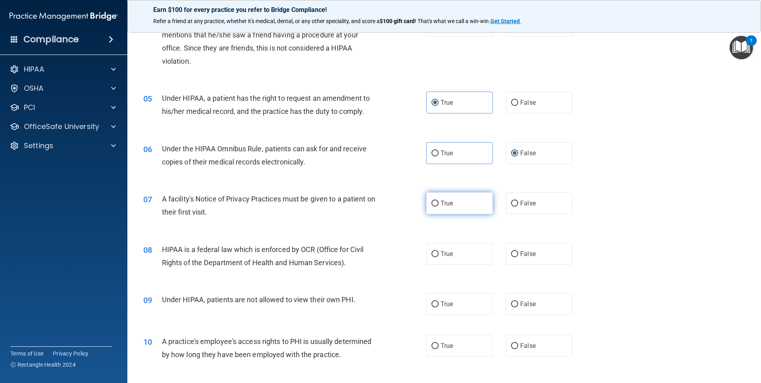
click at [433, 202] on input "True" at bounding box center [435, 204] width 7 height 6
radio input "true"
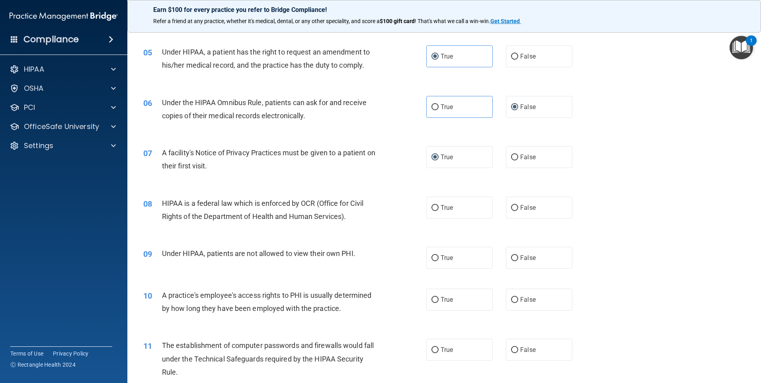
scroll to position [358, 0]
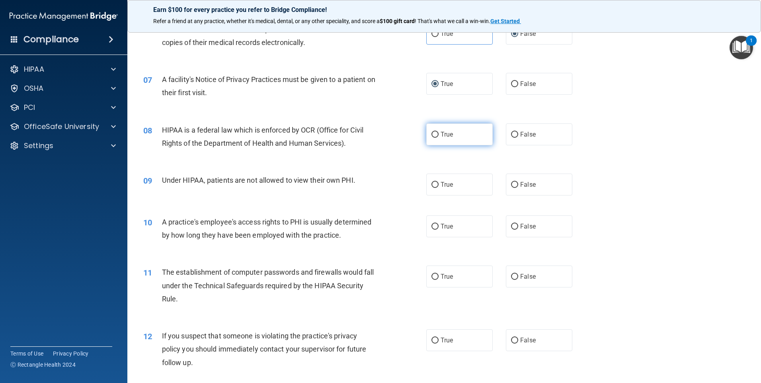
click at [432, 133] on input "True" at bounding box center [435, 135] width 7 height 6
radio input "true"
click at [511, 185] on input "False" at bounding box center [514, 185] width 7 height 6
radio input "true"
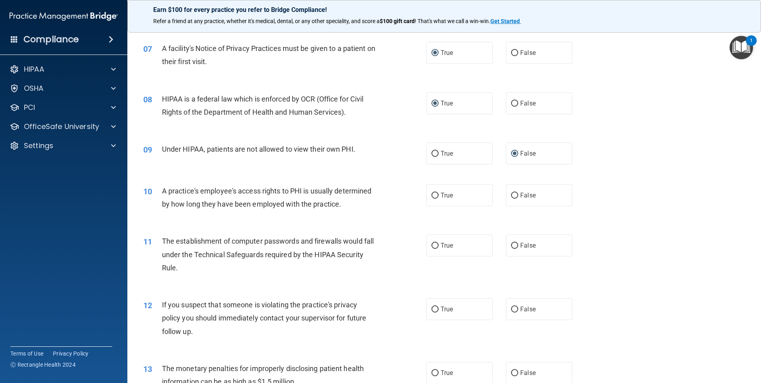
scroll to position [438, 0]
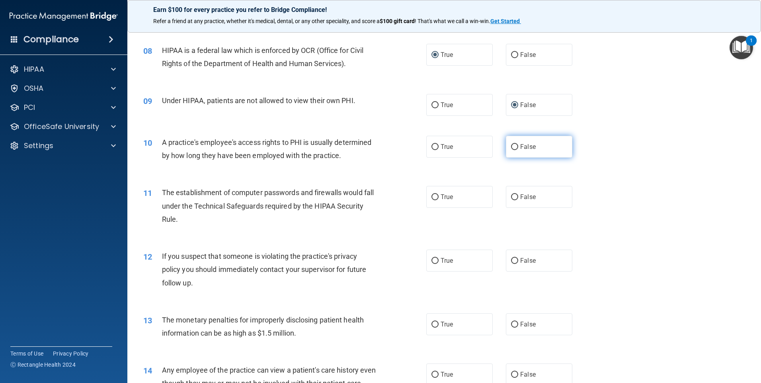
click at [511, 144] on input "False" at bounding box center [514, 147] width 7 height 6
radio input "true"
click at [441, 199] on span "True" at bounding box center [447, 197] width 12 height 8
click at [438, 199] on input "True" at bounding box center [435, 197] width 7 height 6
radio input "true"
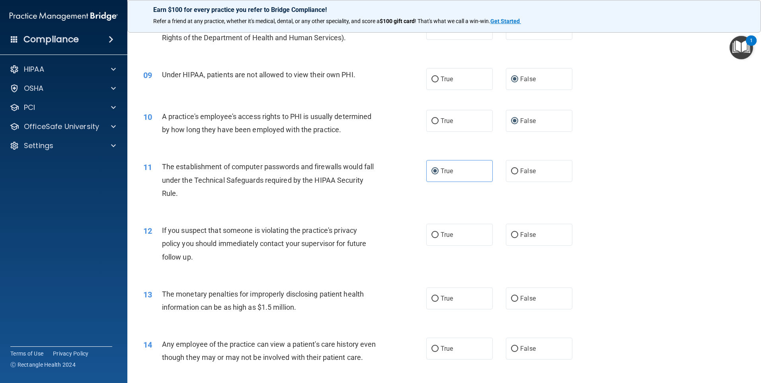
scroll to position [478, 0]
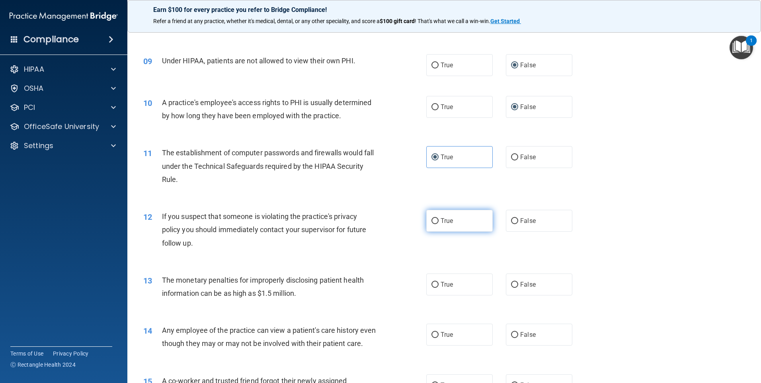
click at [441, 221] on span "True" at bounding box center [447, 221] width 12 height 8
click at [439, 221] on input "True" at bounding box center [435, 221] width 7 height 6
radio input "true"
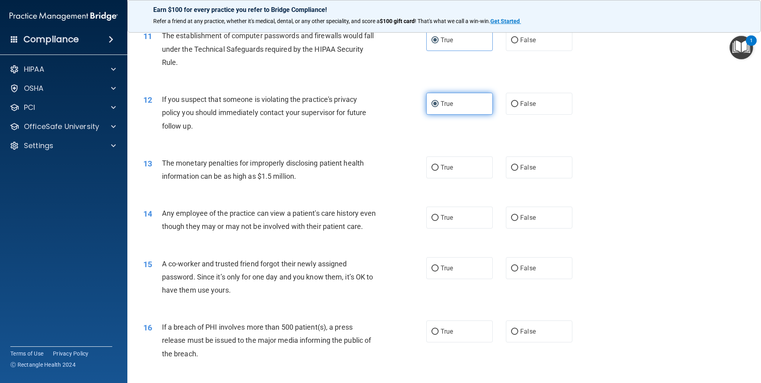
scroll to position [597, 0]
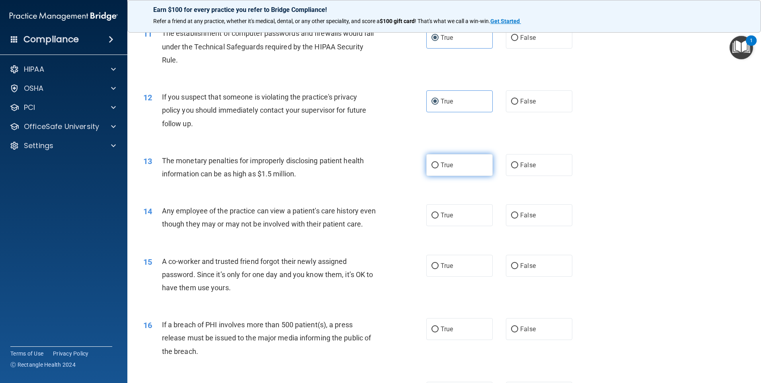
click at [435, 167] on input "True" at bounding box center [435, 165] width 7 height 6
radio input "true"
click at [511, 215] on input "False" at bounding box center [514, 216] width 7 height 6
radio input "true"
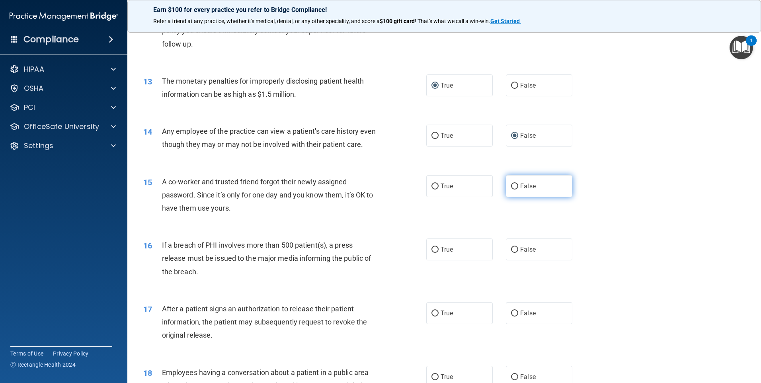
click at [513, 189] on input "False" at bounding box center [514, 187] width 7 height 6
radio input "true"
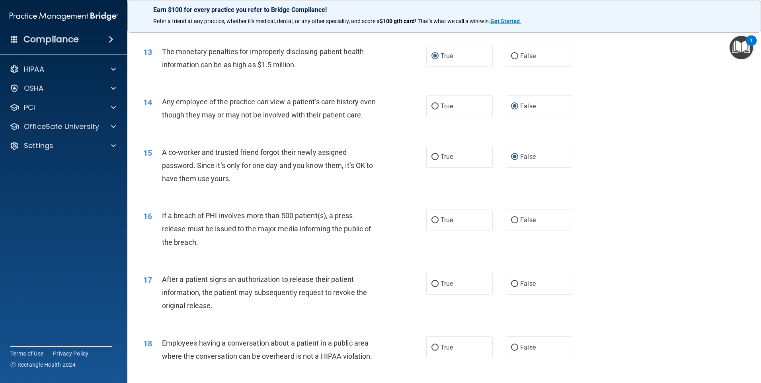
scroll to position [756, 0]
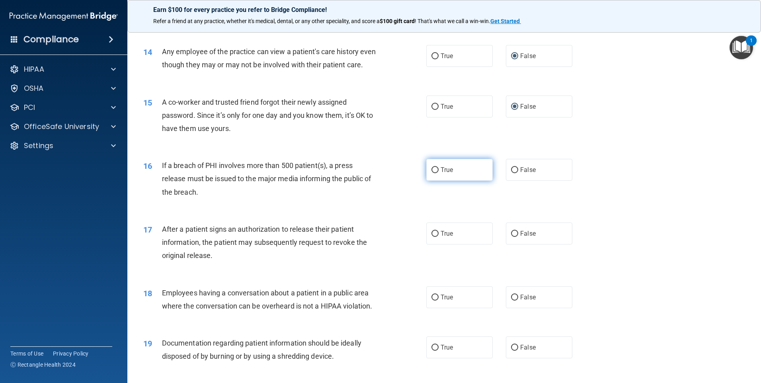
click at [436, 179] on label "True" at bounding box center [459, 170] width 66 height 22
click at [436, 173] on input "True" at bounding box center [435, 170] width 7 height 6
radio input "true"
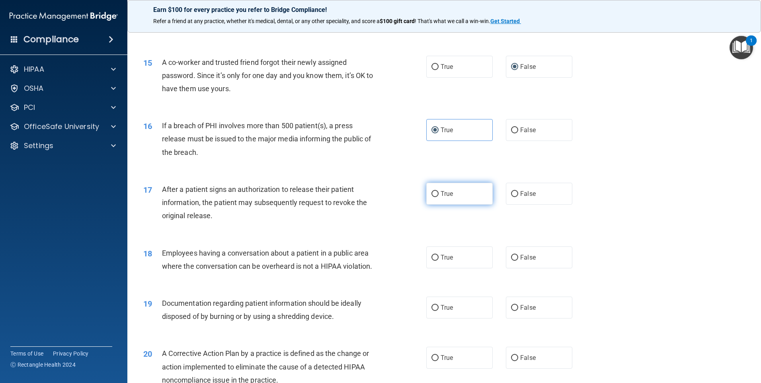
click at [434, 197] on input "True" at bounding box center [435, 194] width 7 height 6
radio input "true"
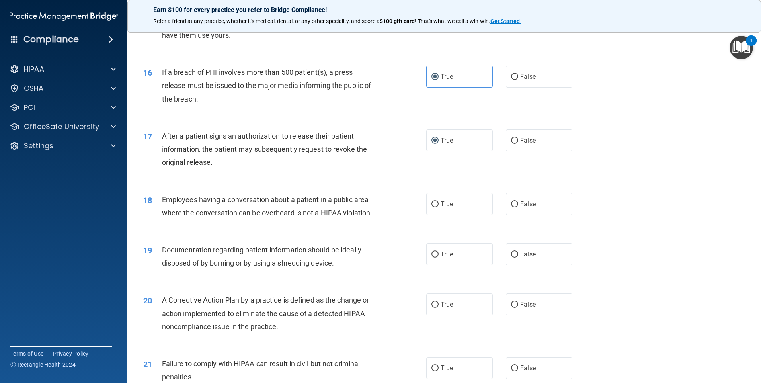
scroll to position [916, 0]
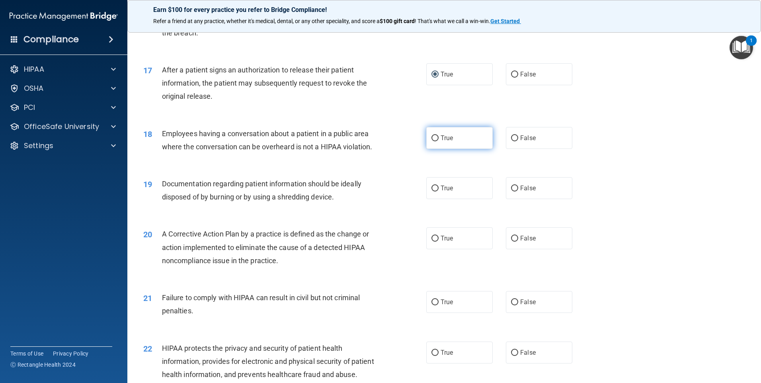
click at [433, 141] on input "True" at bounding box center [435, 138] width 7 height 6
radio input "true"
click at [432, 191] on input "True" at bounding box center [435, 189] width 7 height 6
radio input "true"
click at [432, 242] on input "True" at bounding box center [435, 239] width 7 height 6
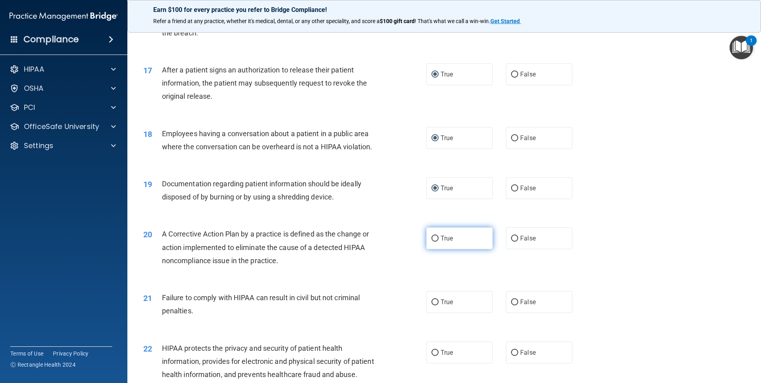
radio input "true"
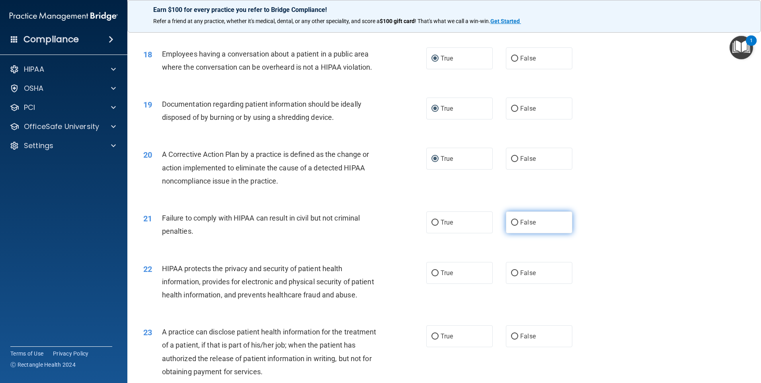
click at [514, 226] on input "False" at bounding box center [514, 223] width 7 height 6
radio input "true"
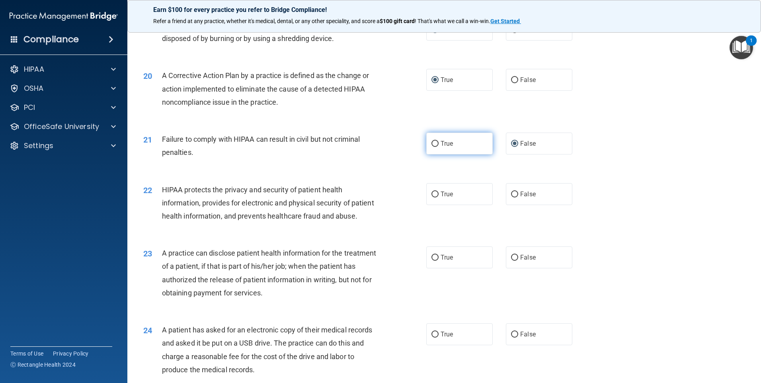
scroll to position [1075, 0]
click at [435, 197] on input "True" at bounding box center [435, 194] width 7 height 6
radio input "true"
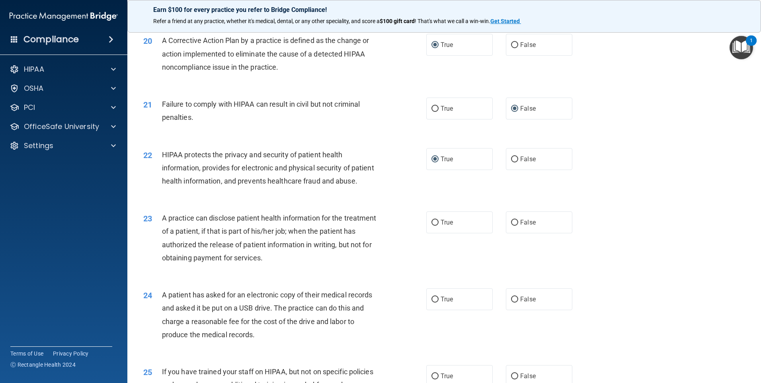
scroll to position [1154, 0]
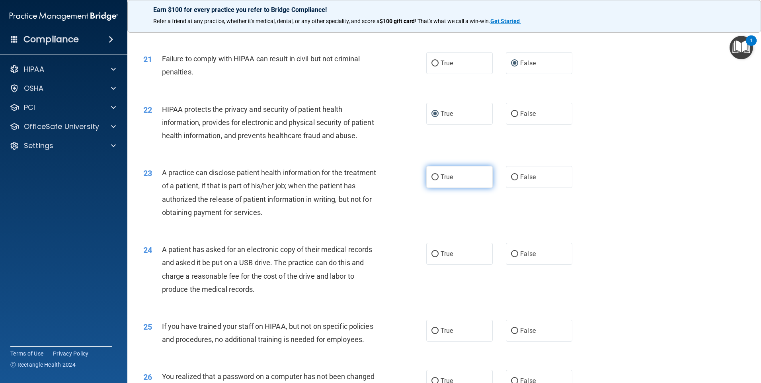
click at [435, 180] on input "True" at bounding box center [435, 177] width 7 height 6
radio input "true"
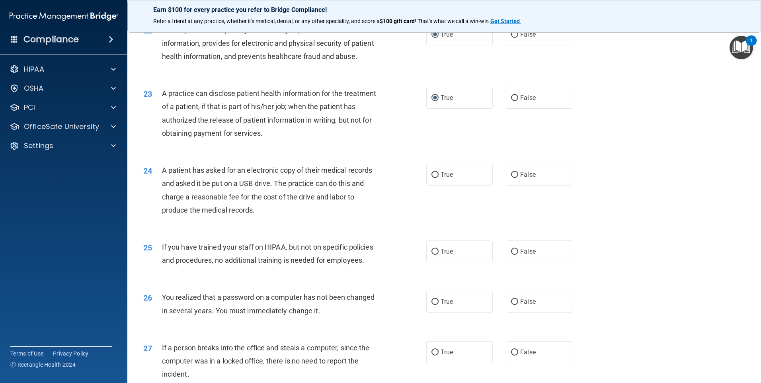
scroll to position [1234, 0]
click at [432, 178] on input "True" at bounding box center [435, 175] width 7 height 6
radio input "true"
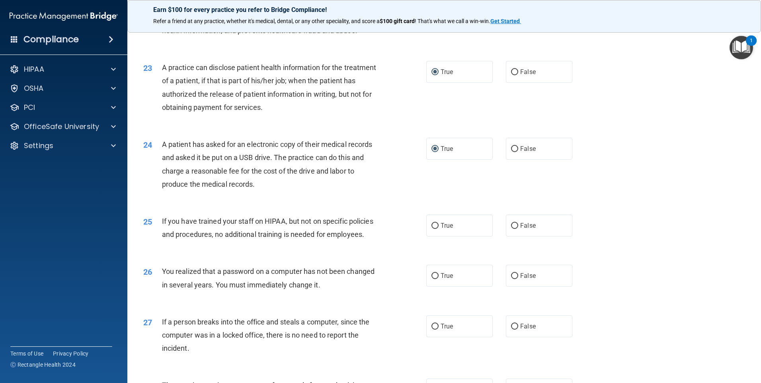
scroll to position [1274, 0]
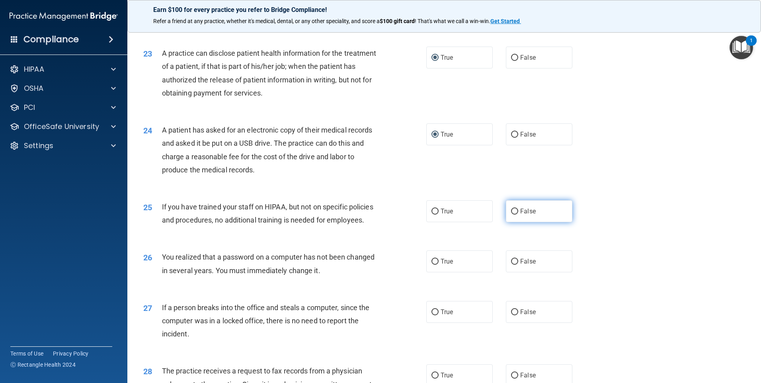
click at [506, 222] on label "False" at bounding box center [539, 211] width 66 height 22
click at [511, 215] on input "False" at bounding box center [514, 212] width 7 height 6
radio input "true"
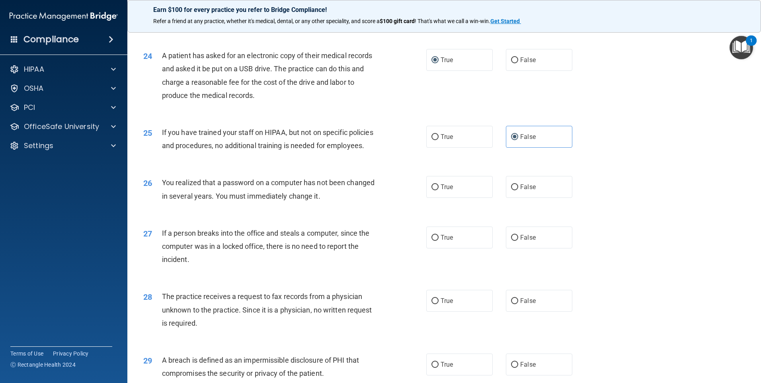
scroll to position [1354, 0]
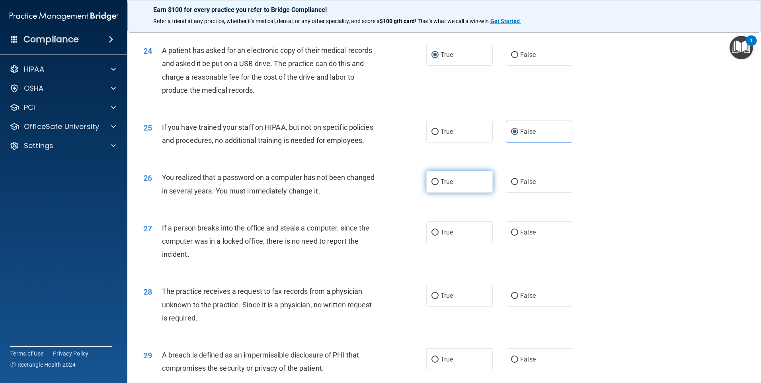
click at [434, 193] on label "True" at bounding box center [459, 182] width 66 height 22
click at [434, 185] on input "True" at bounding box center [435, 182] width 7 height 6
radio input "true"
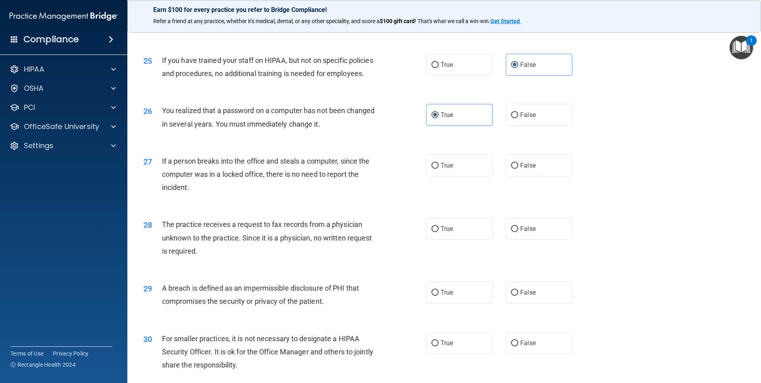
scroll to position [1433, 0]
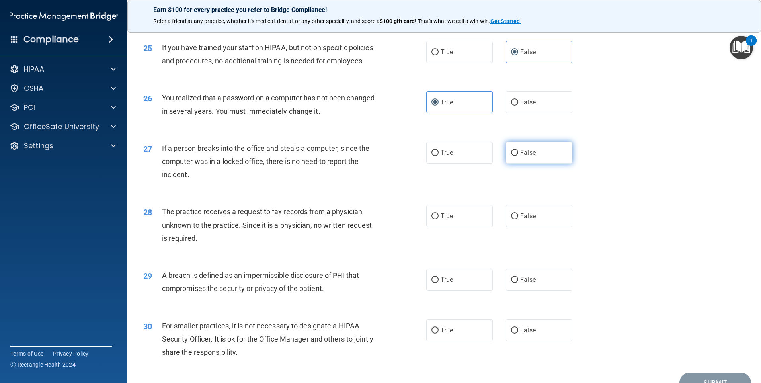
click at [512, 164] on label "False" at bounding box center [539, 153] width 66 height 22
click at [512, 156] on input "False" at bounding box center [514, 153] width 7 height 6
radio input "true"
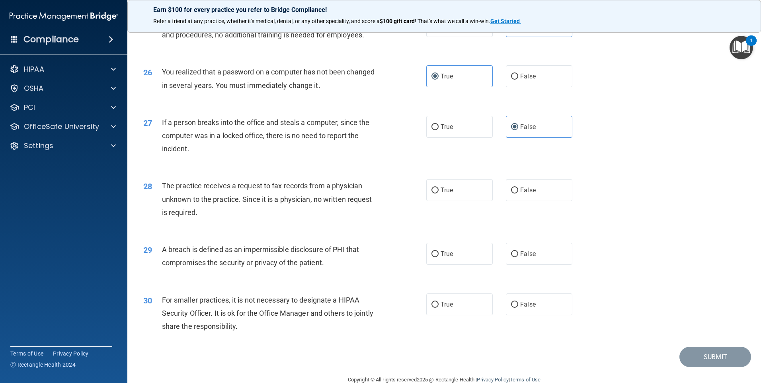
scroll to position [1473, 0]
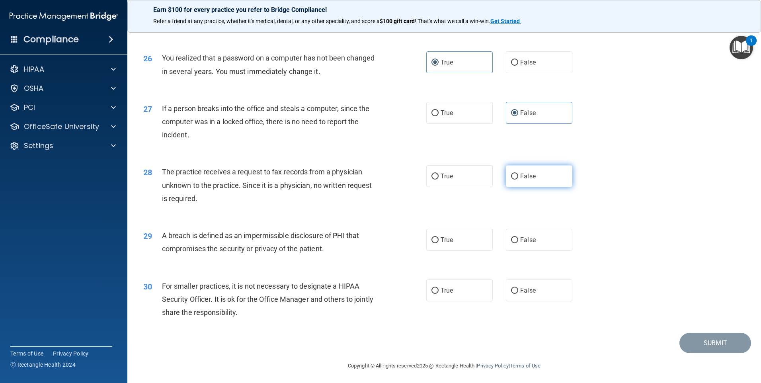
click at [511, 180] on input "False" at bounding box center [514, 177] width 7 height 6
radio input "true"
click at [432, 243] on input "True" at bounding box center [435, 240] width 7 height 6
radio input "true"
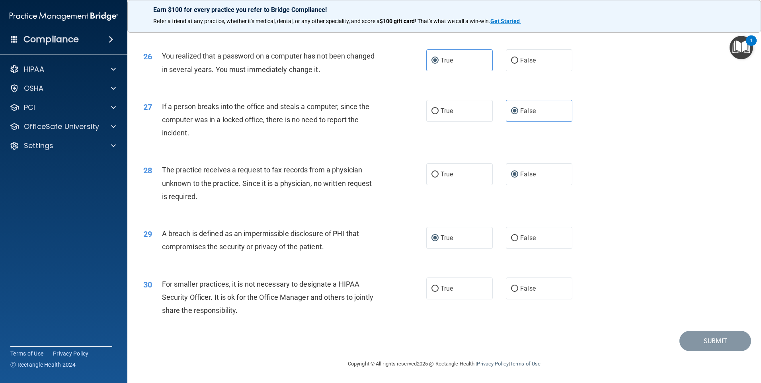
scroll to position [1514, 0]
click at [511, 288] on input "False" at bounding box center [514, 289] width 7 height 6
radio input "true"
click at [708, 344] on button "Submit" at bounding box center [716, 341] width 72 height 20
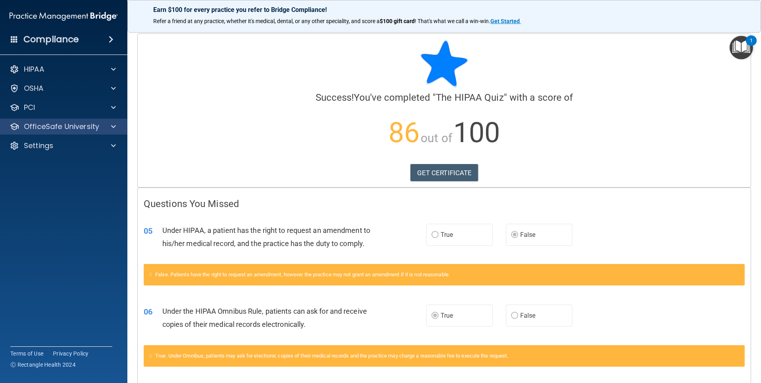
click at [45, 119] on div "OfficeSafe University" at bounding box center [64, 127] width 128 height 16
click at [115, 128] on span at bounding box center [113, 127] width 5 height 10
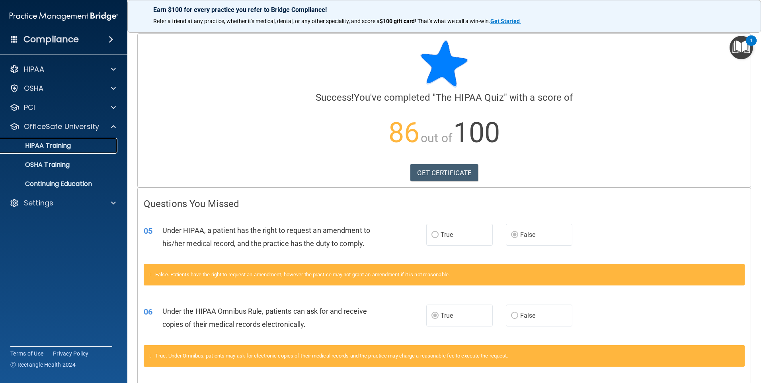
click at [65, 145] on p "HIPAA Training" at bounding box center [38, 146] width 66 height 8
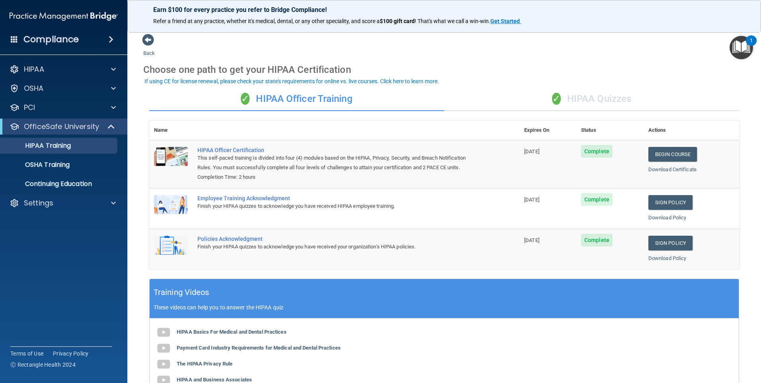
click at [604, 95] on div "✓ HIPAA Quizzes" at bounding box center [591, 99] width 295 height 24
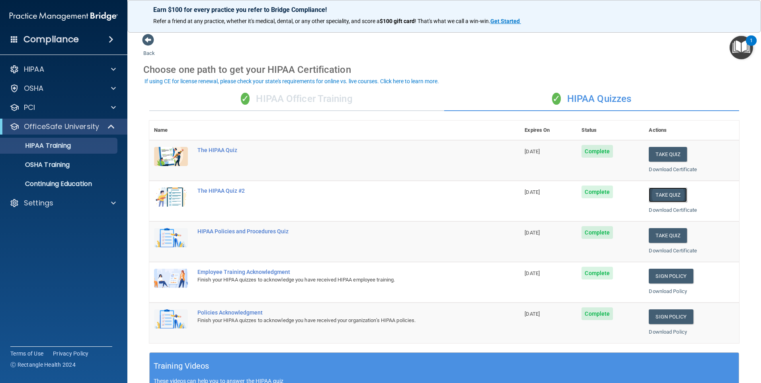
click at [657, 197] on button "Take Quiz" at bounding box center [668, 195] width 38 height 15
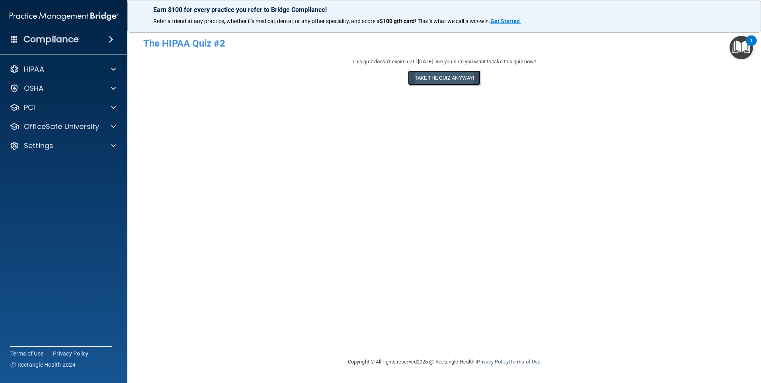
click at [432, 73] on button "Take the quiz anyway!" at bounding box center [444, 77] width 72 height 15
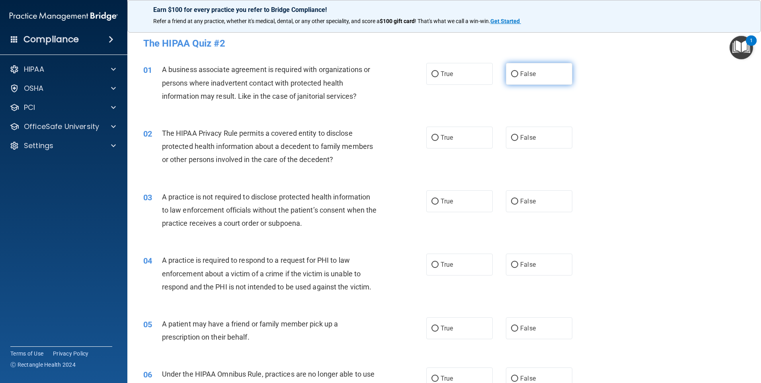
click at [514, 76] on input "False" at bounding box center [514, 74] width 7 height 6
radio input "true"
click at [432, 136] on input "True" at bounding box center [435, 138] width 7 height 6
radio input "true"
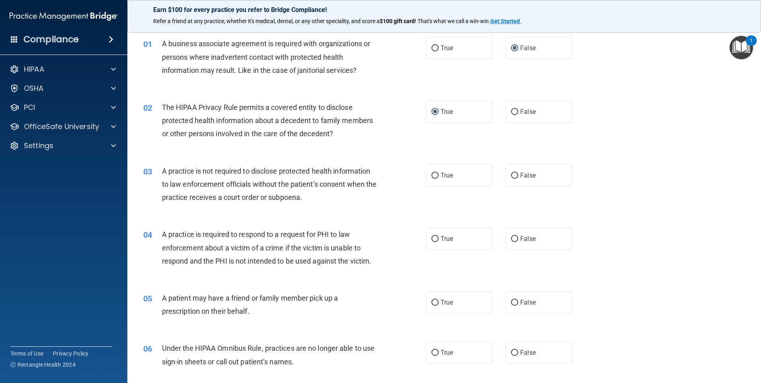
scroll to position [40, 0]
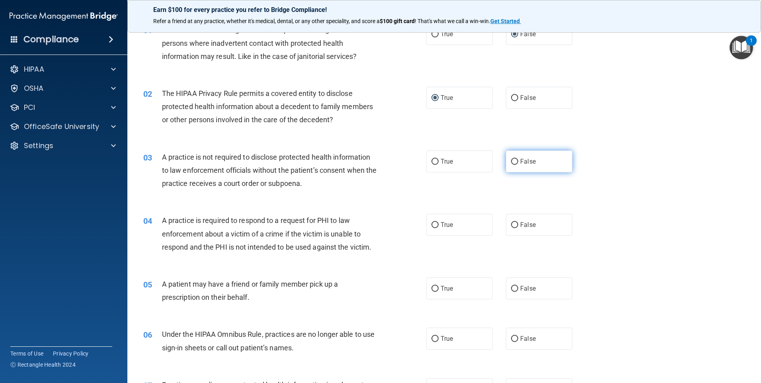
click at [511, 160] on input "False" at bounding box center [514, 162] width 7 height 6
radio input "true"
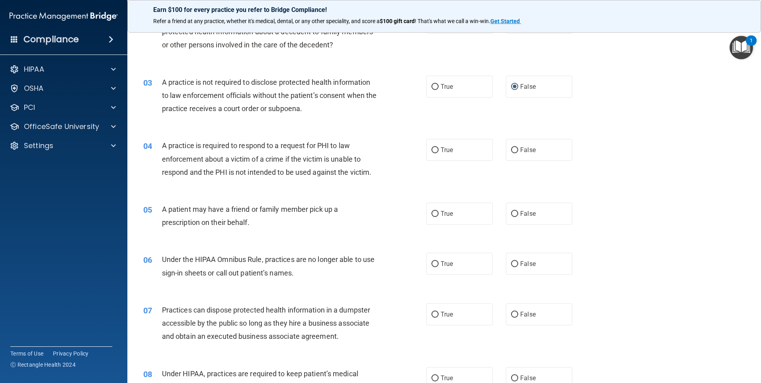
scroll to position [119, 0]
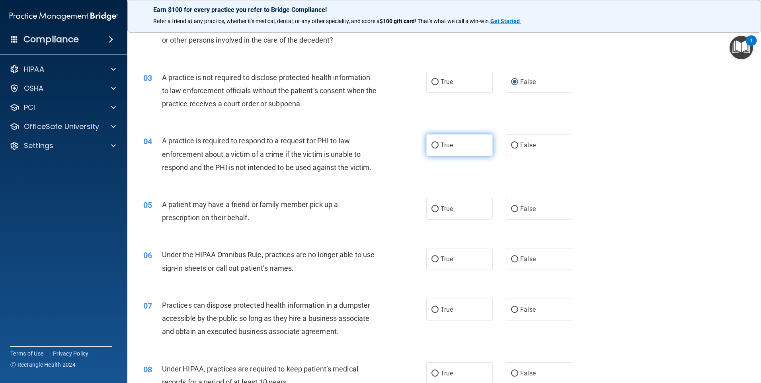
click at [432, 148] on input "True" at bounding box center [435, 146] width 7 height 6
radio input "true"
click at [511, 211] on input "False" at bounding box center [514, 209] width 7 height 6
radio input "true"
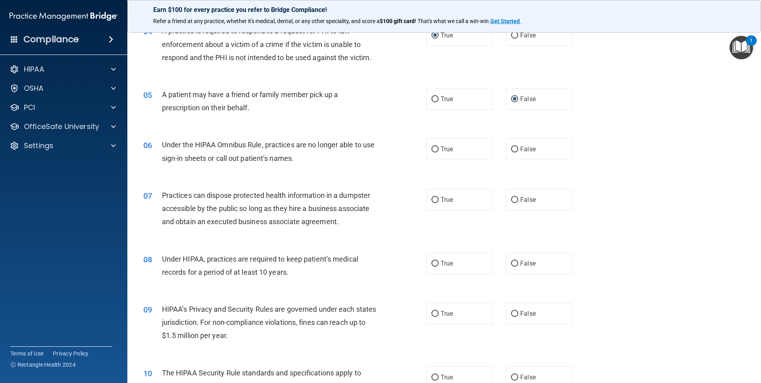
scroll to position [239, 0]
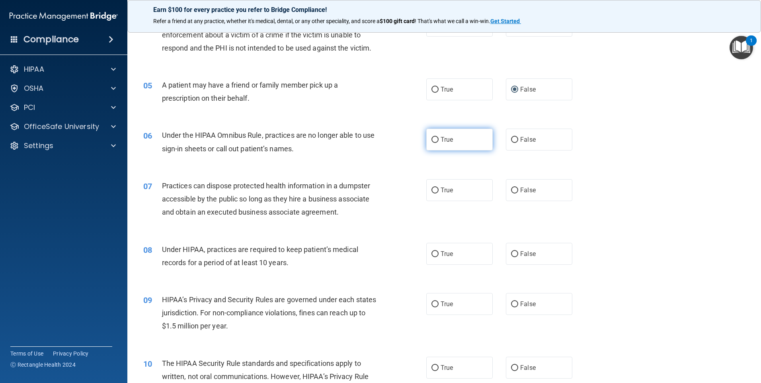
click at [426, 143] on label "True" at bounding box center [459, 140] width 66 height 22
click at [432, 143] on input "True" at bounding box center [435, 140] width 7 height 6
radio input "true"
click at [511, 188] on input "False" at bounding box center [514, 191] width 7 height 6
radio input "true"
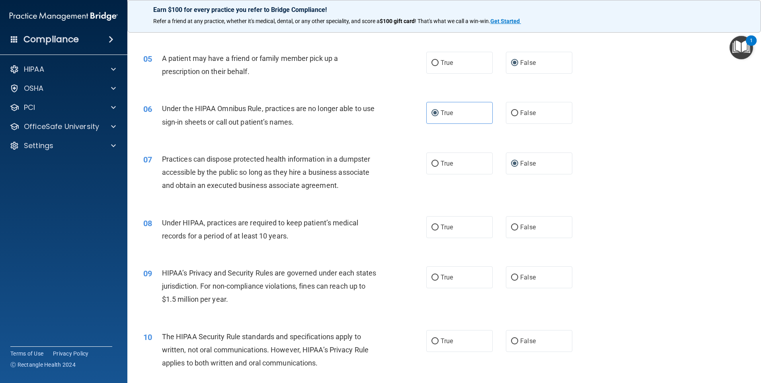
scroll to position [318, 0]
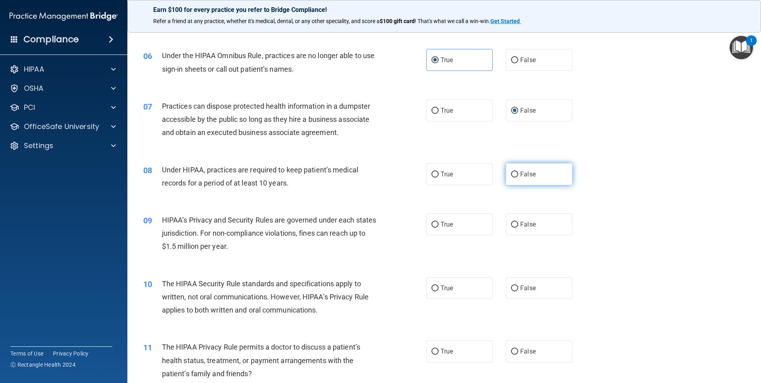
click at [511, 174] on input "False" at bounding box center [514, 175] width 7 height 6
radio input "true"
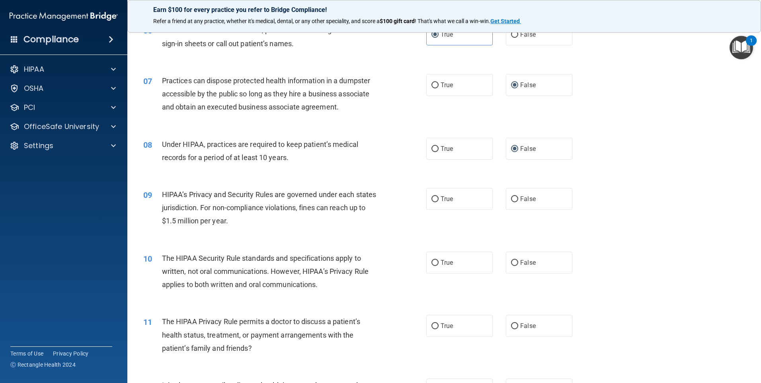
scroll to position [358, 0]
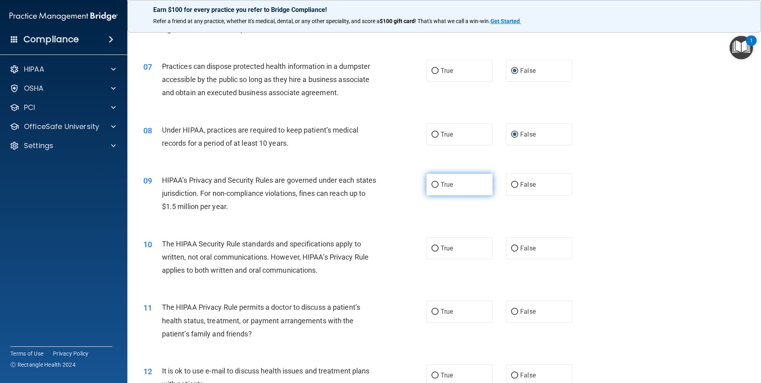
click at [434, 184] on input "True" at bounding box center [435, 185] width 7 height 6
radio input "true"
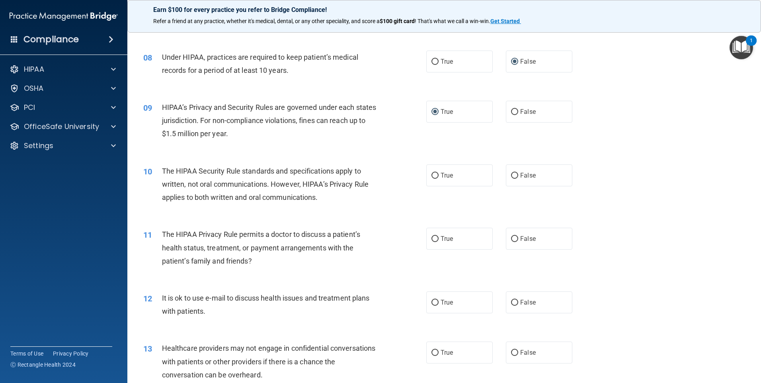
scroll to position [438, 0]
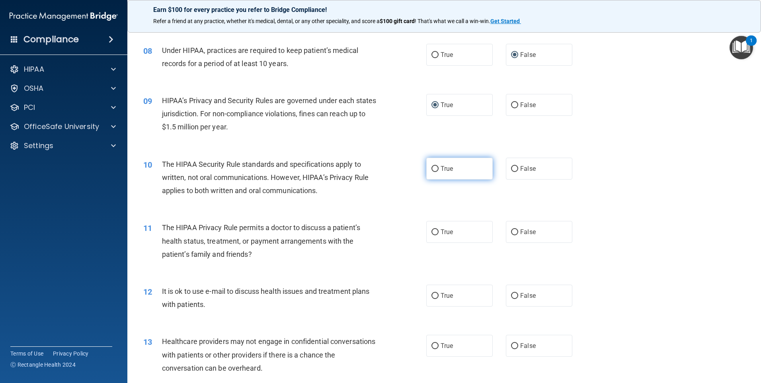
click at [432, 166] on input "True" at bounding box center [435, 169] width 7 height 6
radio input "true"
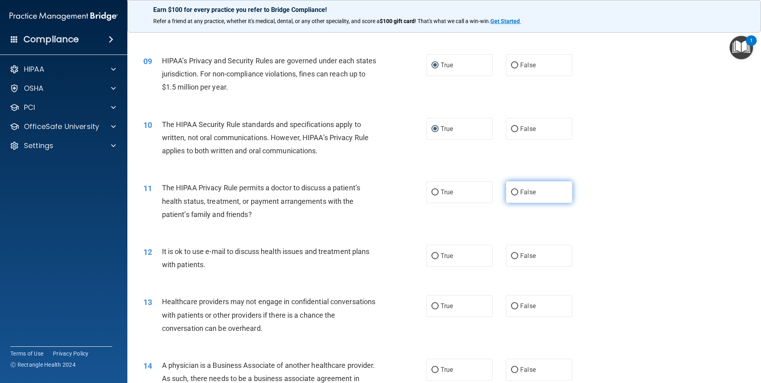
click at [512, 194] on input "False" at bounding box center [514, 192] width 7 height 6
radio input "true"
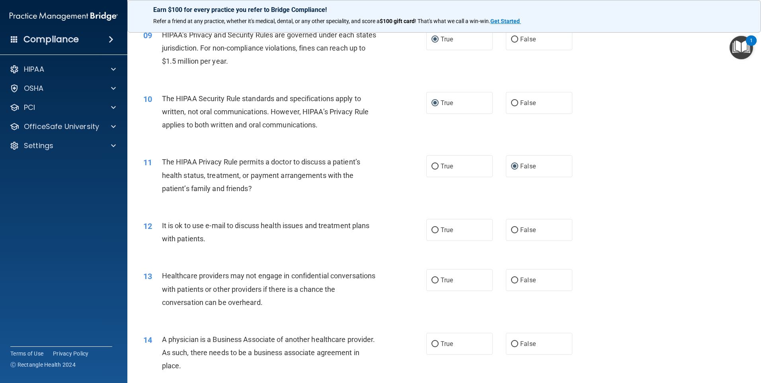
scroll to position [518, 0]
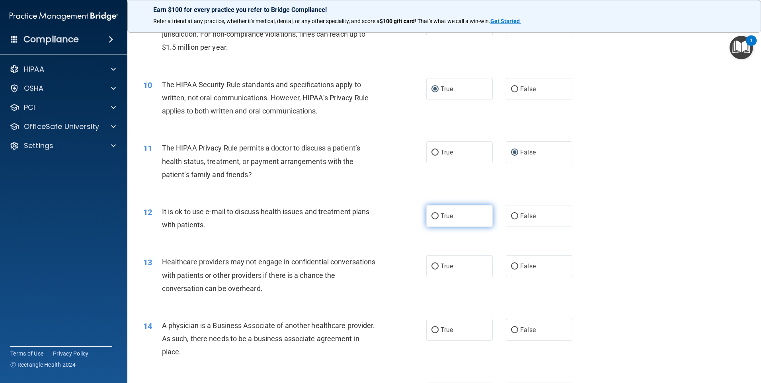
click at [426, 217] on label "True" at bounding box center [459, 216] width 66 height 22
click at [432, 217] on input "True" at bounding box center [435, 216] width 7 height 6
radio input "true"
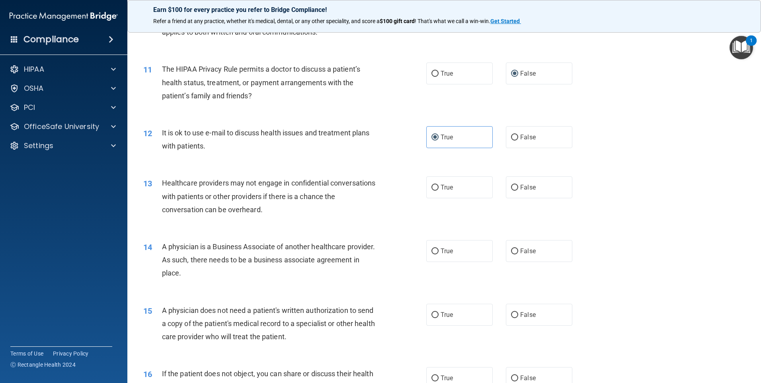
scroll to position [597, 0]
click at [508, 183] on label "False" at bounding box center [539, 187] width 66 height 22
click at [511, 184] on input "False" at bounding box center [514, 187] width 7 height 6
radio input "true"
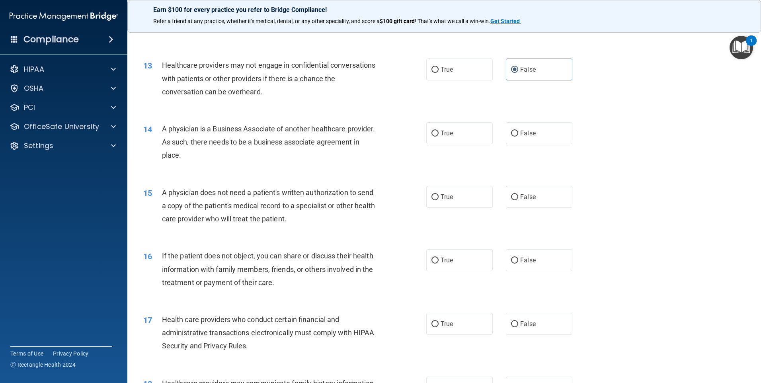
scroll to position [717, 0]
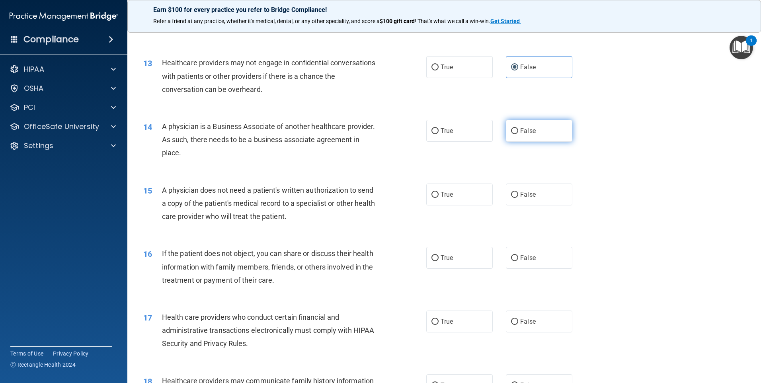
click at [514, 130] on input "False" at bounding box center [514, 131] width 7 height 6
radio input "true"
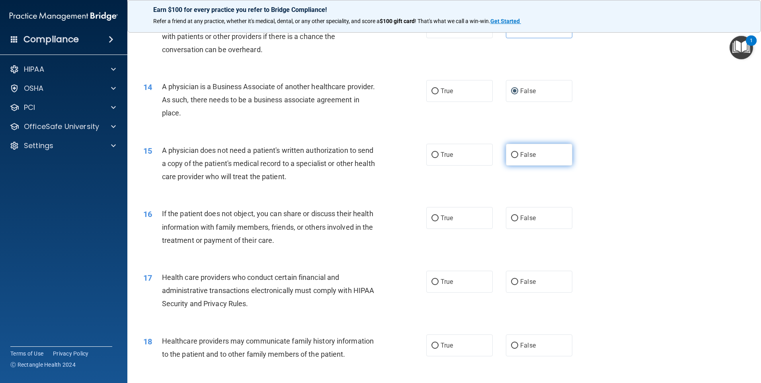
click at [512, 156] on input "False" at bounding box center [514, 155] width 7 height 6
radio input "true"
click at [432, 155] on input "True" at bounding box center [435, 155] width 7 height 6
radio input "true"
radio input "false"
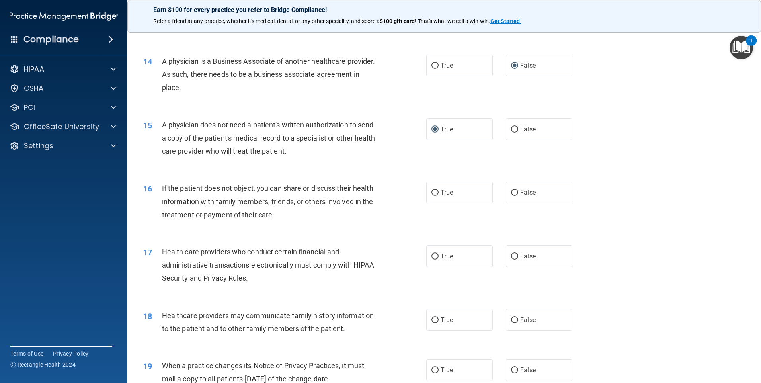
scroll to position [796, 0]
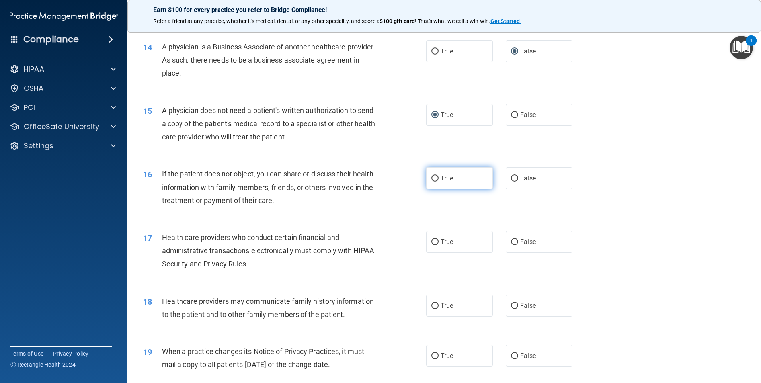
click at [432, 178] on input "True" at bounding box center [435, 179] width 7 height 6
radio input "true"
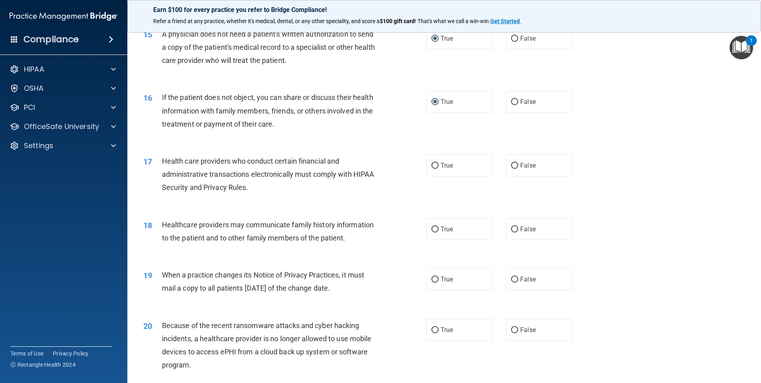
scroll to position [876, 0]
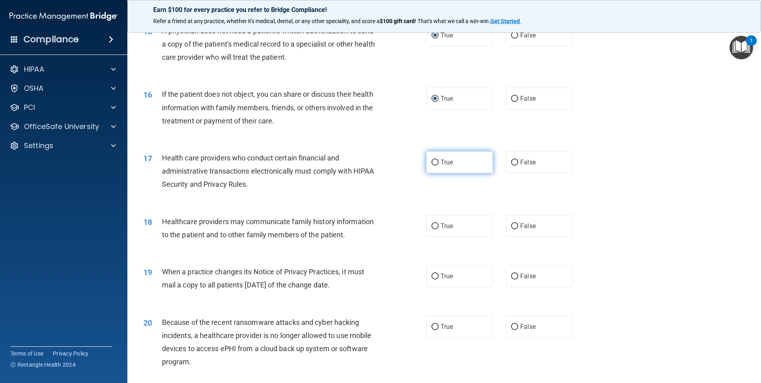
click at [434, 162] on input "True" at bounding box center [435, 163] width 7 height 6
radio input "true"
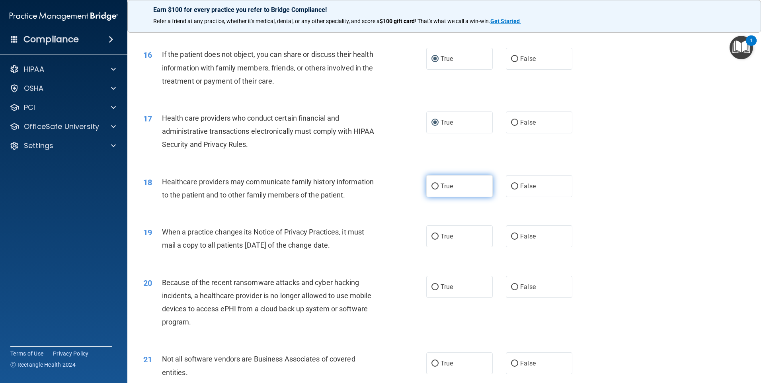
click at [428, 185] on label "True" at bounding box center [459, 186] width 66 height 22
click at [432, 185] on input "True" at bounding box center [435, 187] width 7 height 6
radio input "true"
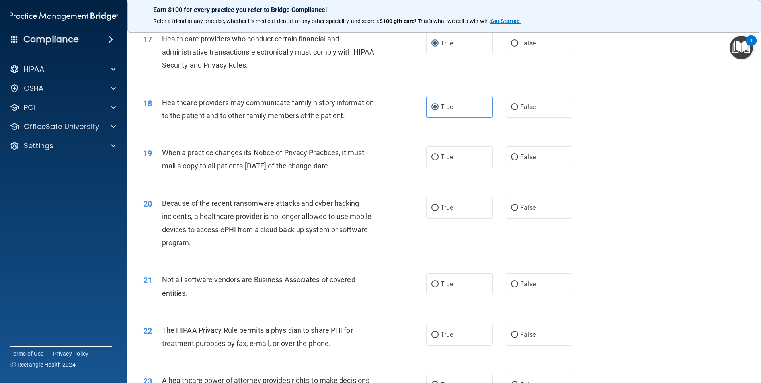
scroll to position [995, 0]
click at [432, 160] on label "True" at bounding box center [459, 157] width 66 height 22
click at [432, 160] on input "True" at bounding box center [435, 157] width 7 height 6
radio input "true"
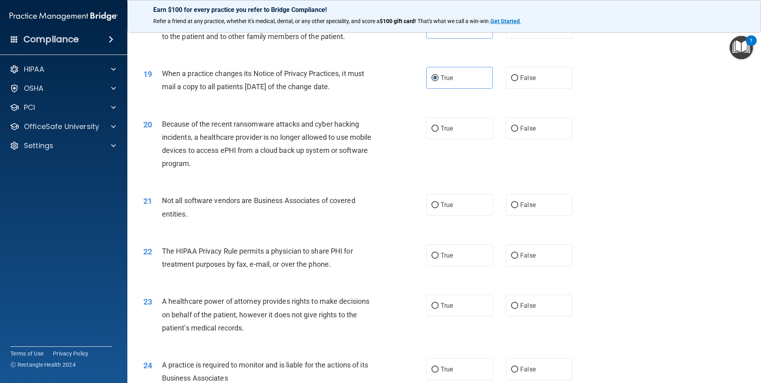
scroll to position [1075, 0]
click at [432, 204] on input "True" at bounding box center [435, 204] width 7 height 6
radio input "true"
click at [441, 127] on span "True" at bounding box center [447, 128] width 12 height 8
click at [439, 127] on input "True" at bounding box center [435, 128] width 7 height 6
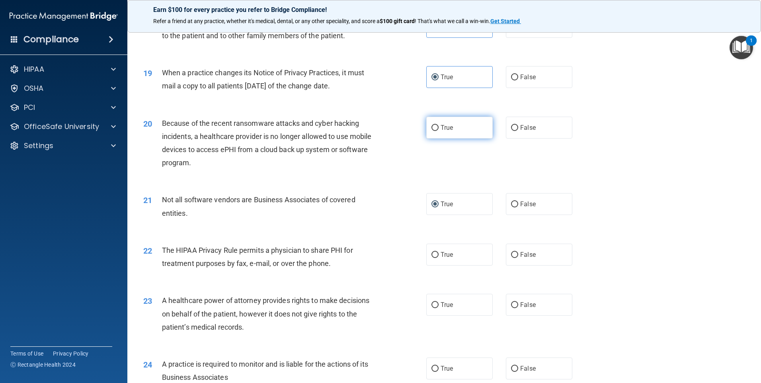
radio input "true"
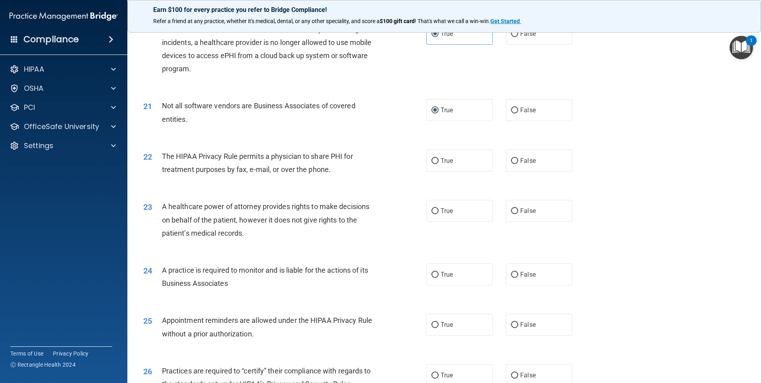
scroll to position [1194, 0]
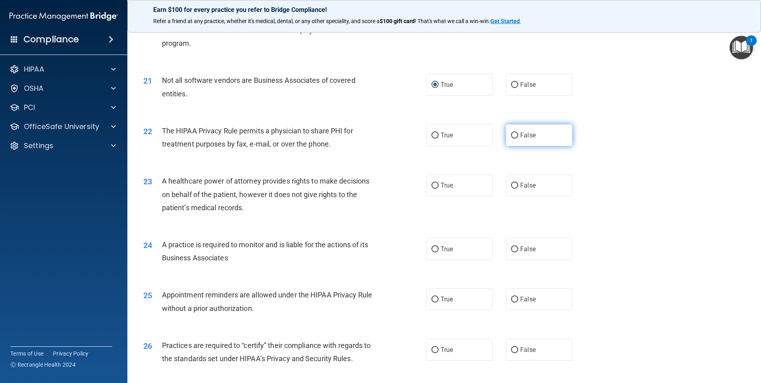
click at [511, 134] on input "False" at bounding box center [514, 136] width 7 height 6
radio input "true"
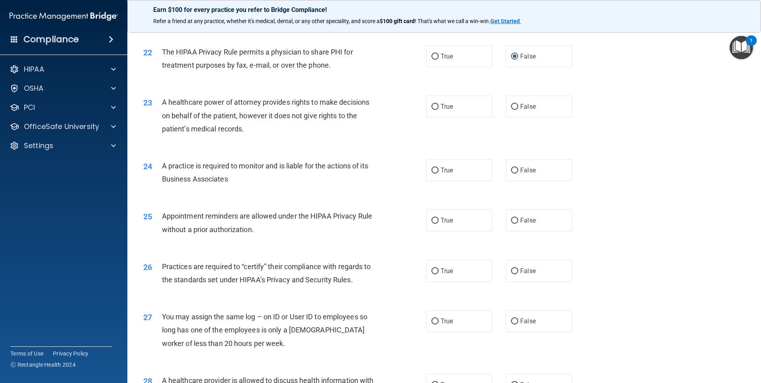
scroll to position [1274, 0]
click at [434, 62] on label "True" at bounding box center [459, 56] width 66 height 22
click at [434, 59] on input "True" at bounding box center [435, 56] width 7 height 6
radio input "true"
radio input "false"
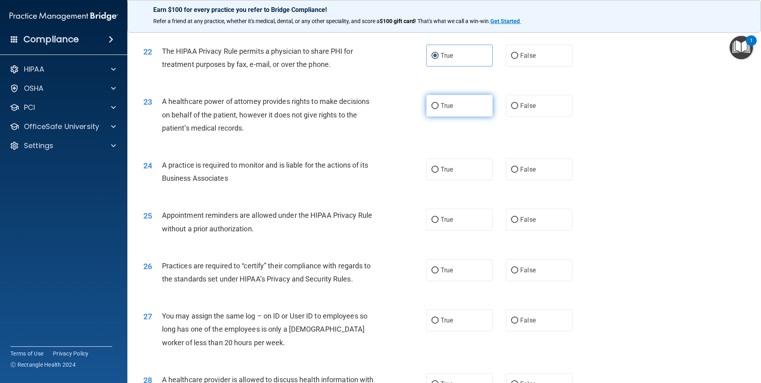
click at [433, 109] on label "True" at bounding box center [459, 106] width 66 height 22
click at [433, 109] on input "True" at bounding box center [435, 106] width 7 height 6
radio input "true"
click at [432, 167] on input "True" at bounding box center [435, 170] width 7 height 6
radio input "true"
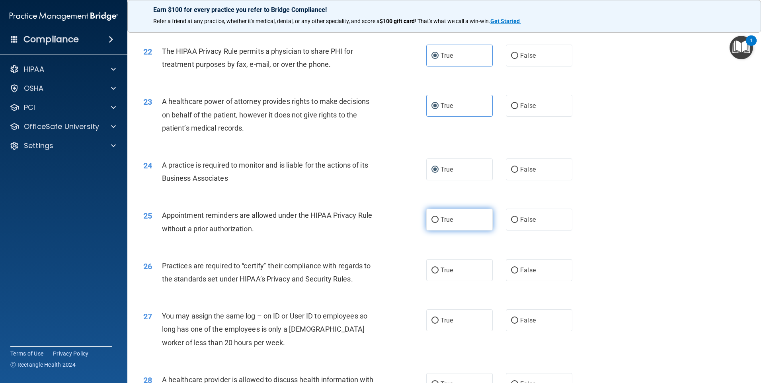
click at [432, 218] on input "True" at bounding box center [435, 220] width 7 height 6
radio input "true"
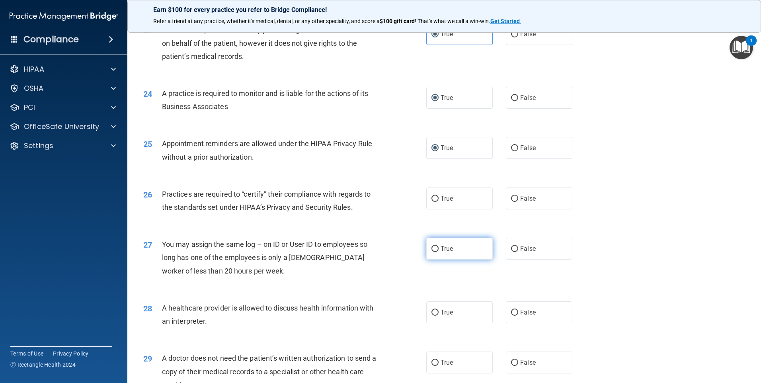
scroll to position [1354, 0]
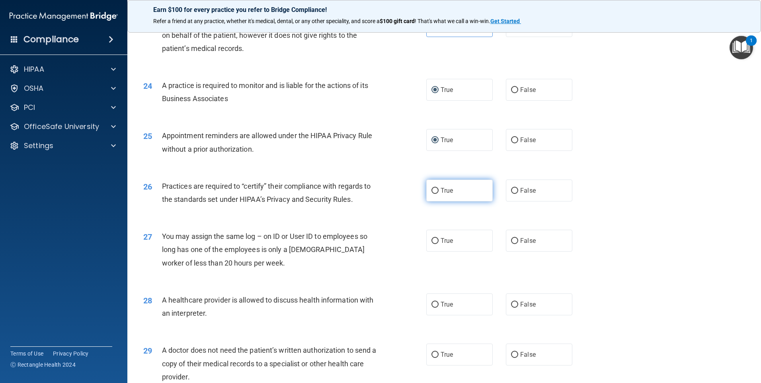
click at [432, 189] on input "True" at bounding box center [435, 191] width 7 height 6
radio input "true"
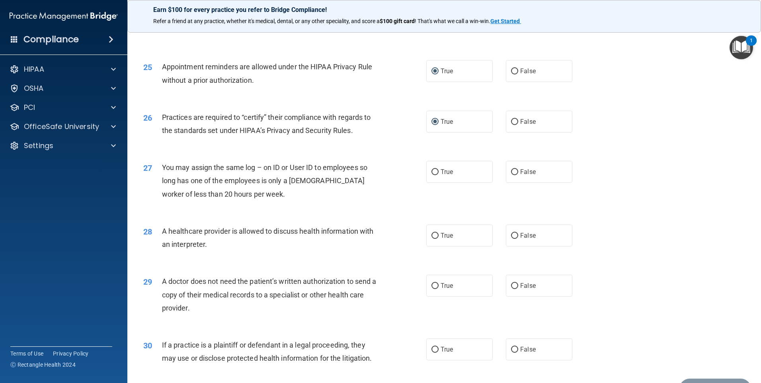
scroll to position [1433, 0]
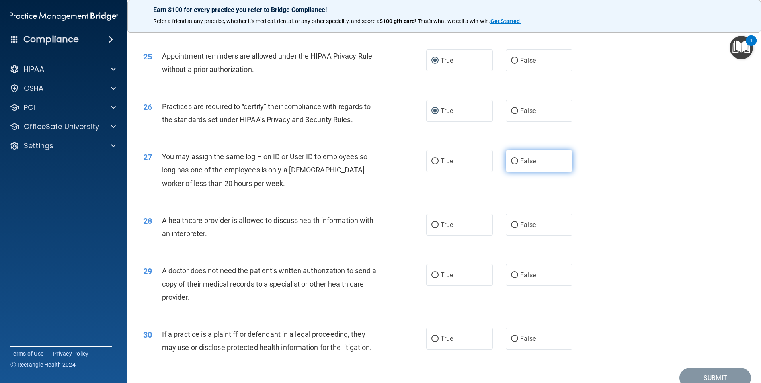
click at [513, 162] on input "False" at bounding box center [514, 161] width 7 height 6
radio input "true"
click at [512, 227] on input "False" at bounding box center [514, 225] width 7 height 6
radio input "true"
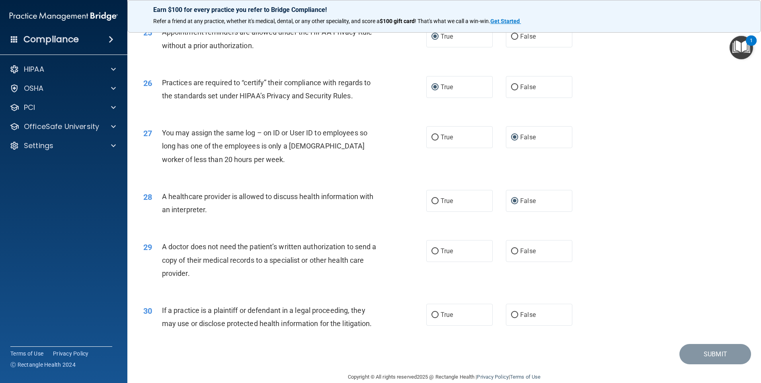
scroll to position [1470, 0]
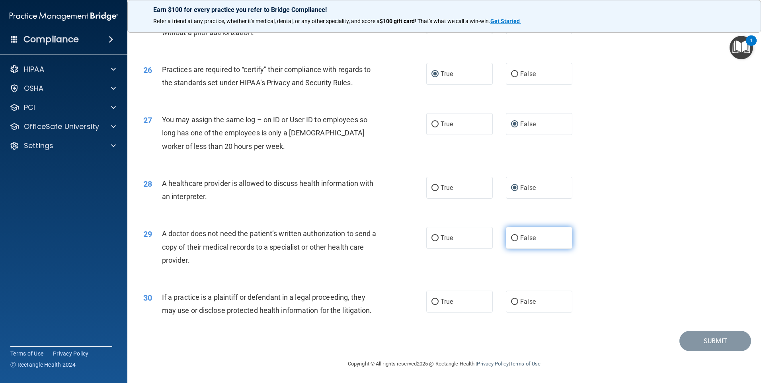
click at [507, 238] on label "False" at bounding box center [539, 238] width 66 height 22
click at [511, 238] on input "False" at bounding box center [514, 238] width 7 height 6
radio input "true"
click at [434, 300] on input "True" at bounding box center [435, 302] width 7 height 6
radio input "true"
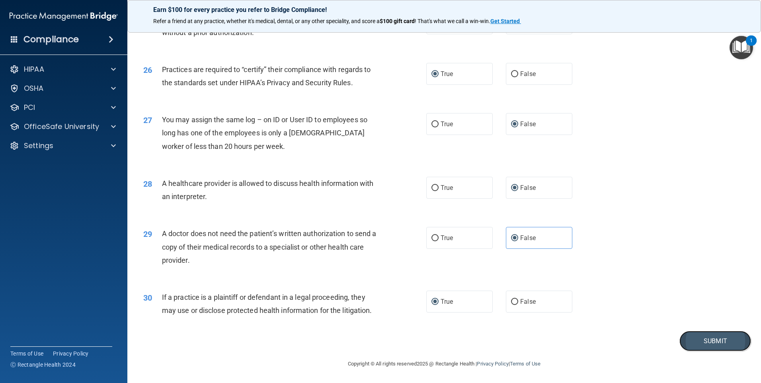
click at [703, 344] on button "Submit" at bounding box center [716, 341] width 72 height 20
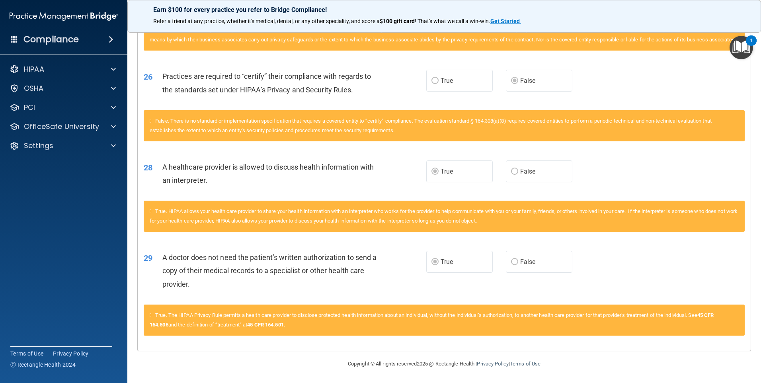
scroll to position [1029, 0]
click at [741, 46] on img "Open Resource Center, 1 new notification" at bounding box center [741, 47] width 23 height 23
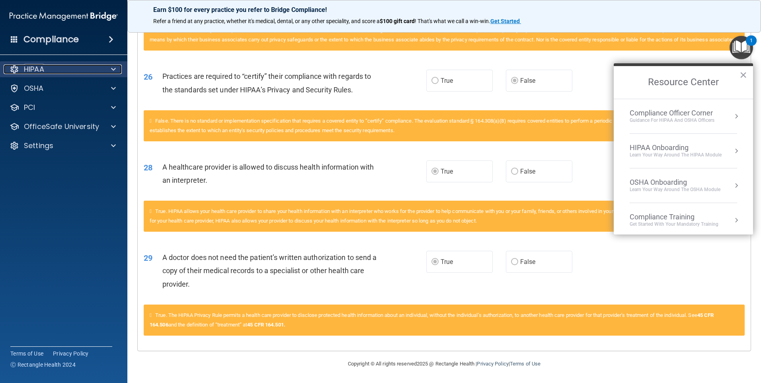
click at [37, 69] on p "HIPAA" at bounding box center [34, 69] width 20 height 10
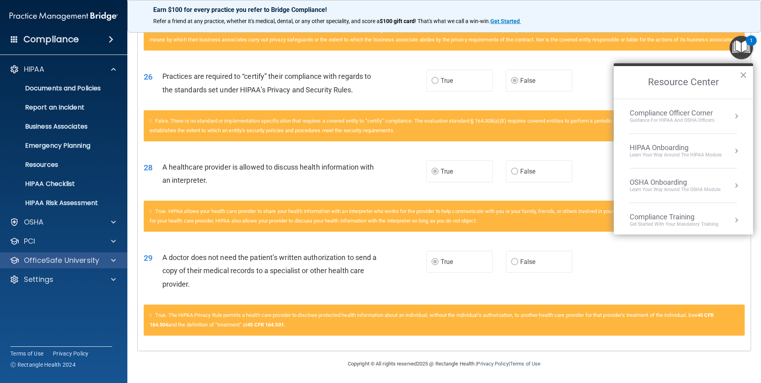
click at [40, 254] on div "OfficeSafe University" at bounding box center [64, 260] width 128 height 16
click at [45, 259] on p "OfficeSafe University" at bounding box center [61, 261] width 75 height 10
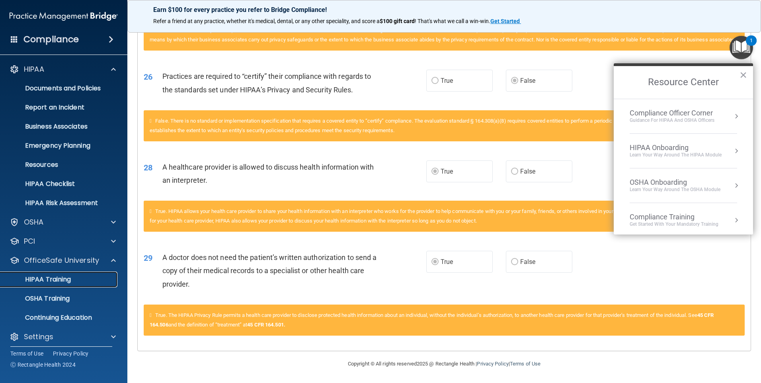
click at [65, 281] on p "HIPAA Training" at bounding box center [38, 279] width 66 height 8
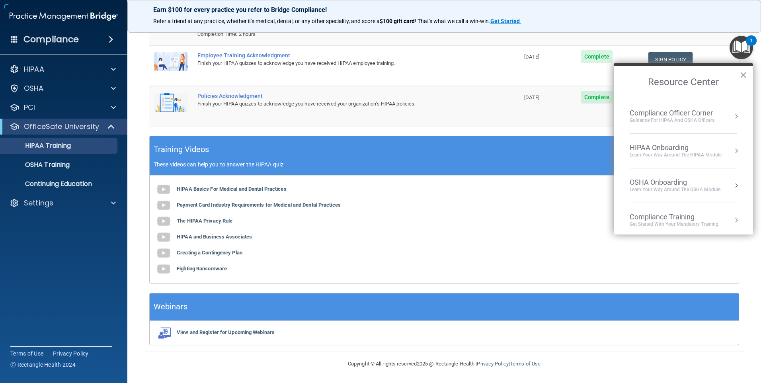
scroll to position [143, 0]
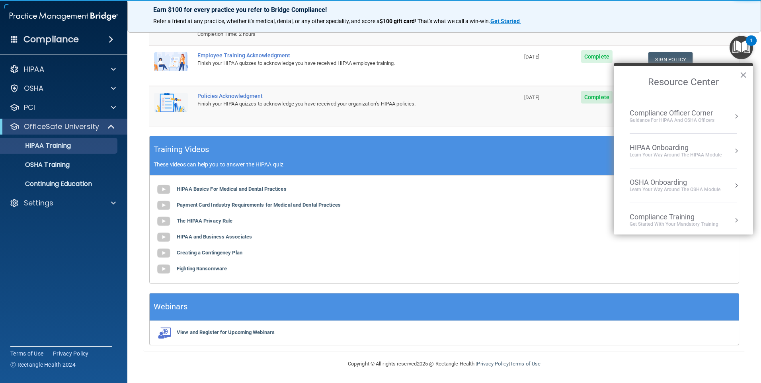
click at [742, 75] on button "×" at bounding box center [744, 74] width 8 height 13
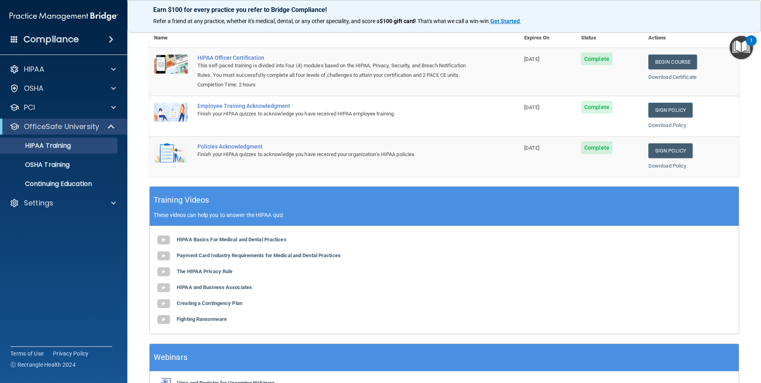
scroll to position [24, 0]
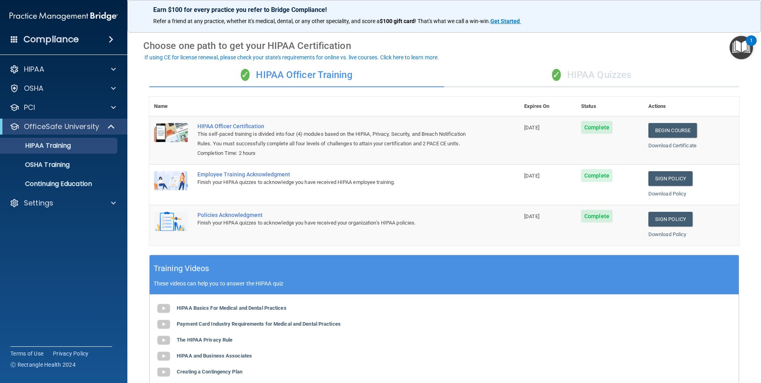
click at [592, 76] on div "✓ HIPAA Quizzes" at bounding box center [591, 75] width 295 height 24
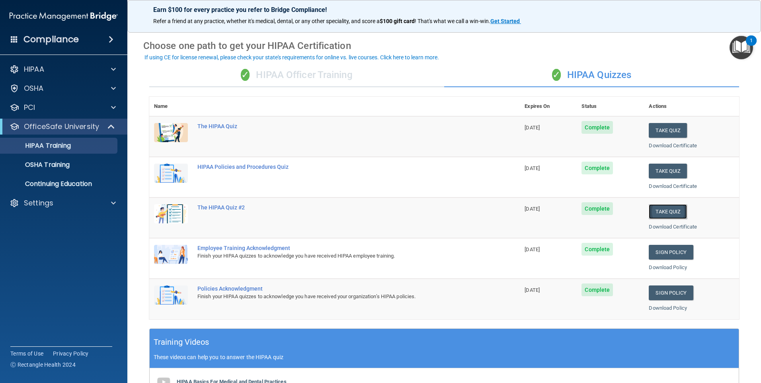
click at [670, 207] on button "Take Quiz" at bounding box center [668, 211] width 38 height 15
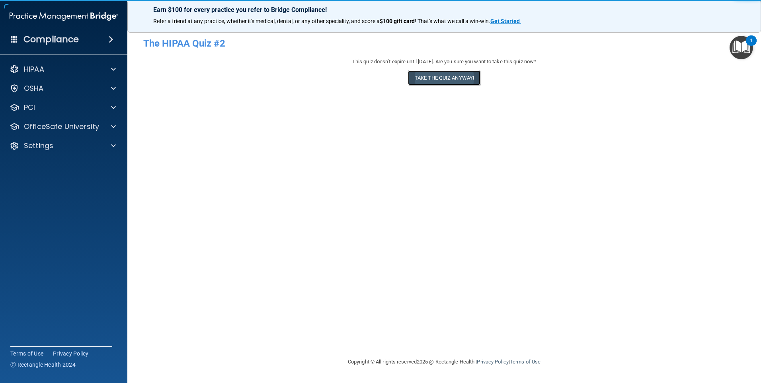
click at [459, 82] on button "Take the quiz anyway!" at bounding box center [444, 77] width 72 height 15
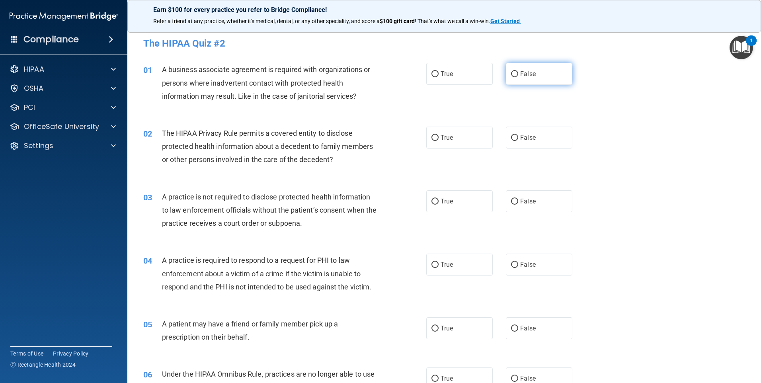
click at [512, 76] on input "False" at bounding box center [514, 74] width 7 height 6
radio input "true"
click at [434, 140] on input "True" at bounding box center [435, 138] width 7 height 6
radio input "true"
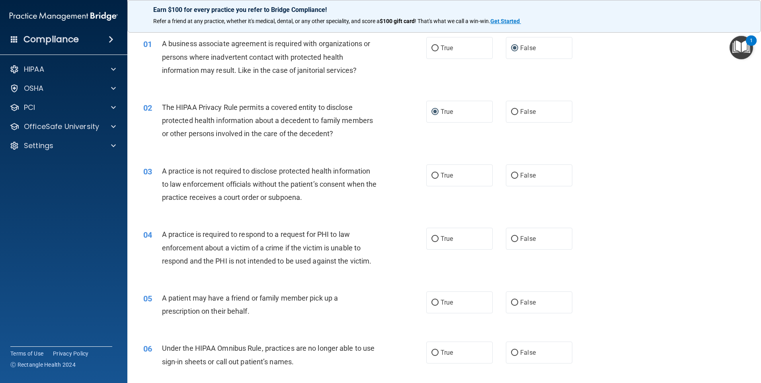
scroll to position [40, 0]
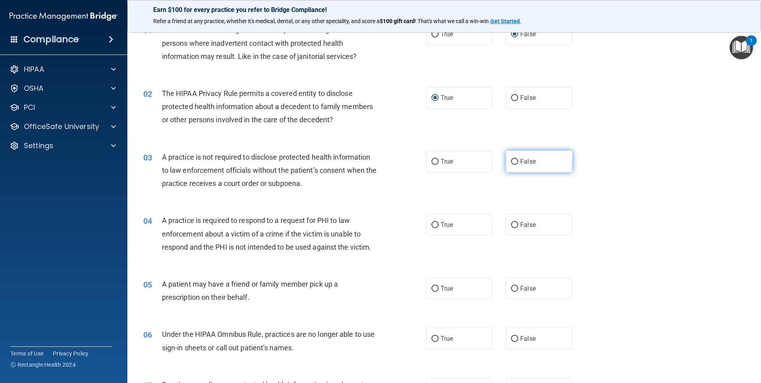
click at [511, 162] on input "False" at bounding box center [514, 162] width 7 height 6
radio input "true"
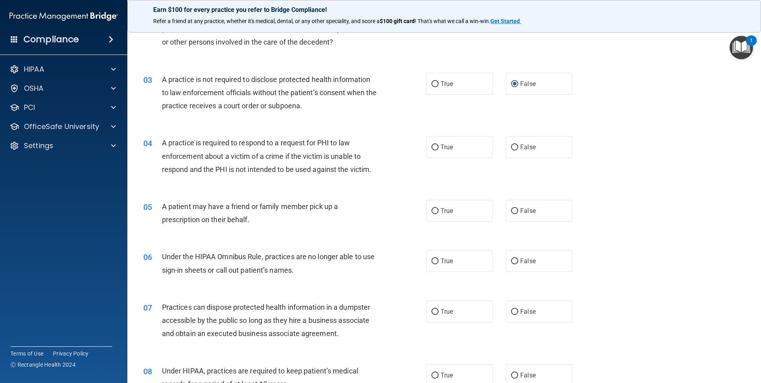
scroll to position [119, 0]
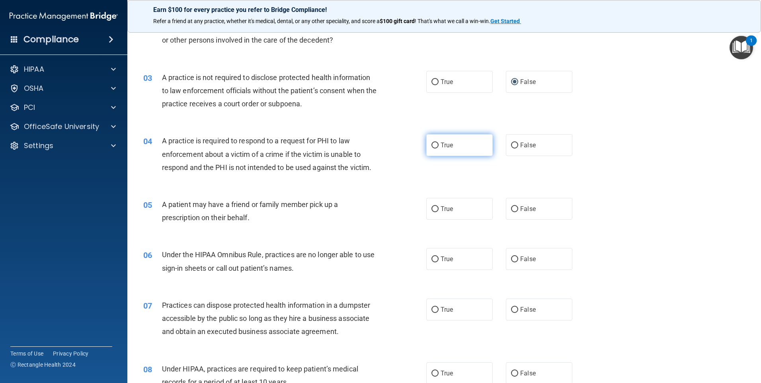
click at [432, 144] on input "True" at bounding box center [435, 146] width 7 height 6
radio input "true"
click at [432, 207] on input "True" at bounding box center [435, 209] width 7 height 6
radio input "true"
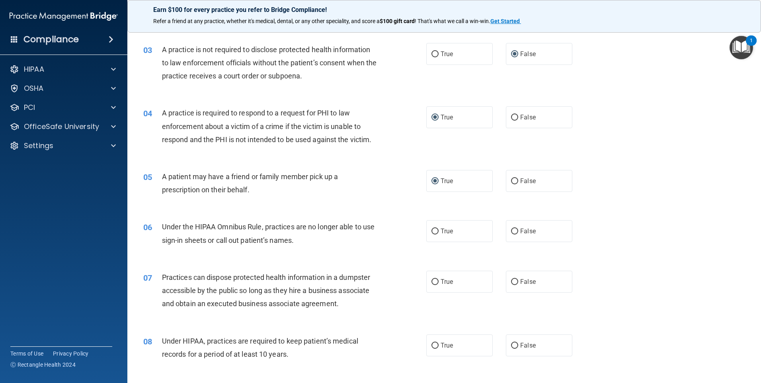
scroll to position [199, 0]
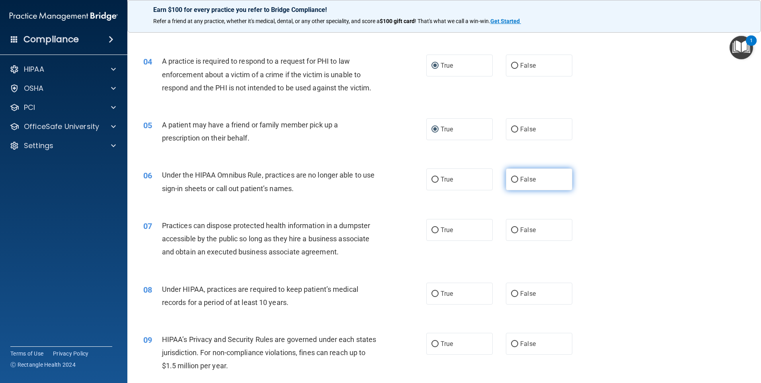
click at [512, 183] on label "False" at bounding box center [539, 179] width 66 height 22
click at [512, 183] on input "False" at bounding box center [514, 180] width 7 height 6
radio input "true"
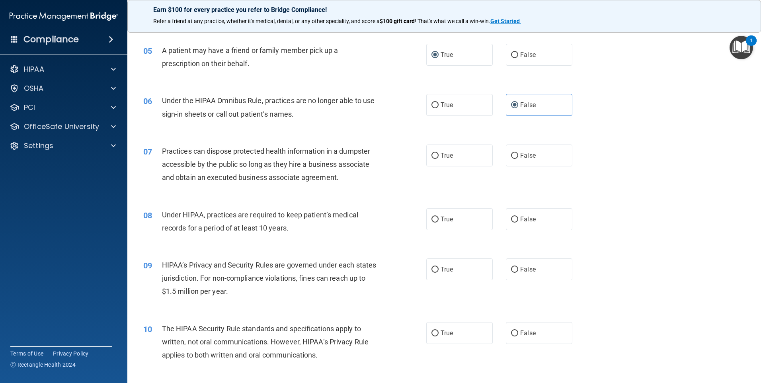
scroll to position [279, 0]
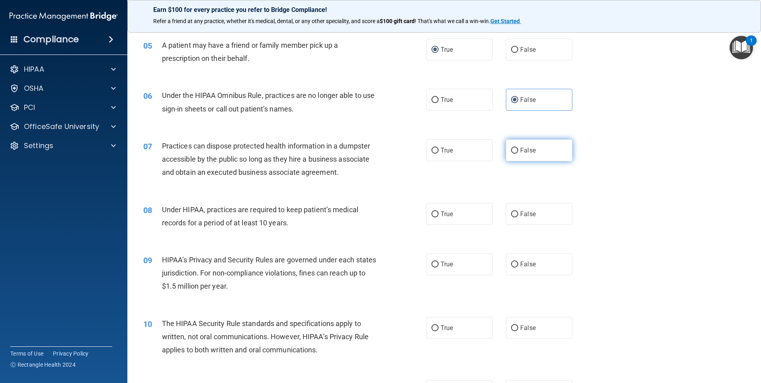
click at [512, 150] on input "False" at bounding box center [514, 151] width 7 height 6
radio input "true"
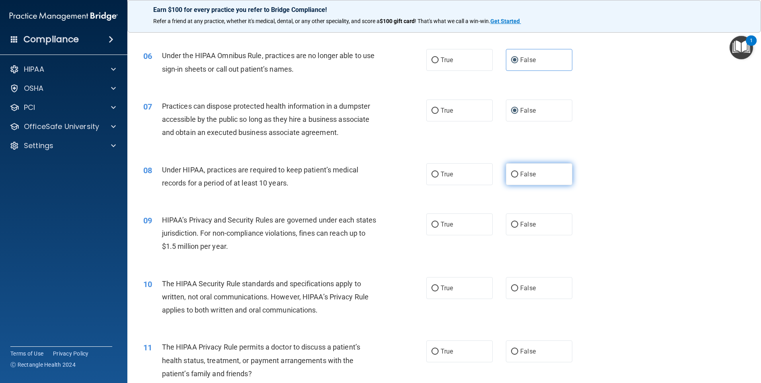
click at [512, 176] on input "False" at bounding box center [514, 175] width 7 height 6
radio input "true"
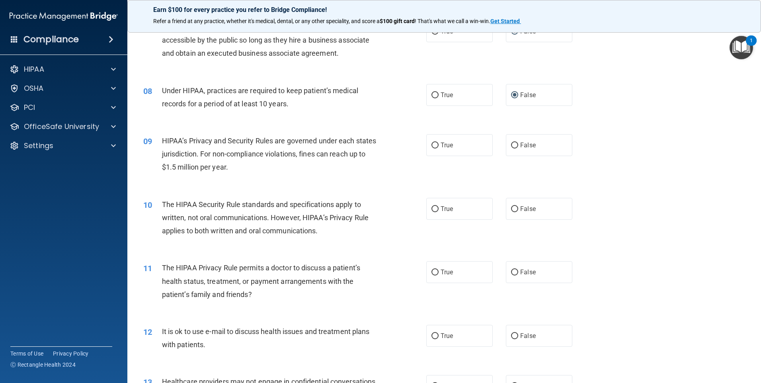
scroll to position [398, 0]
click at [511, 146] on input "False" at bounding box center [514, 145] width 7 height 6
radio input "true"
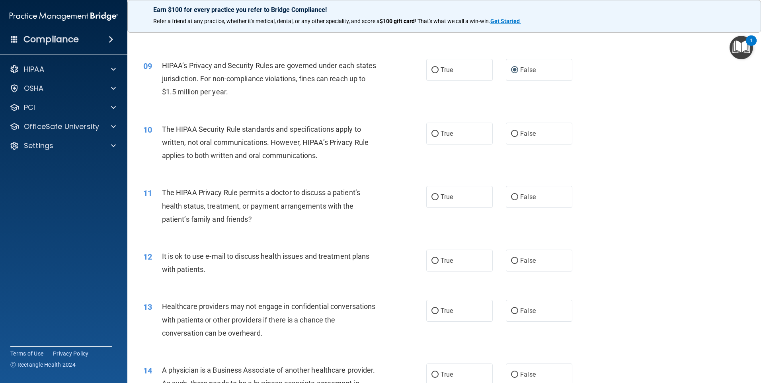
scroll to position [478, 0]
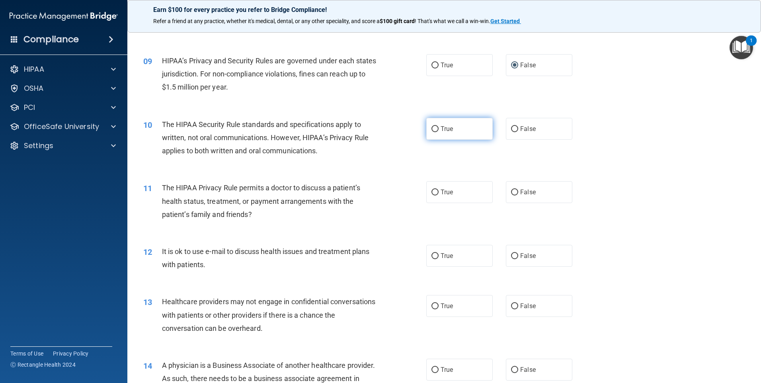
click at [434, 129] on input "True" at bounding box center [435, 129] width 7 height 6
radio input "true"
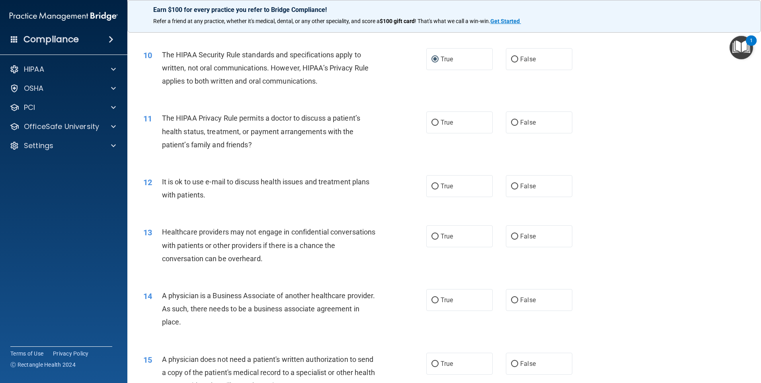
scroll to position [557, 0]
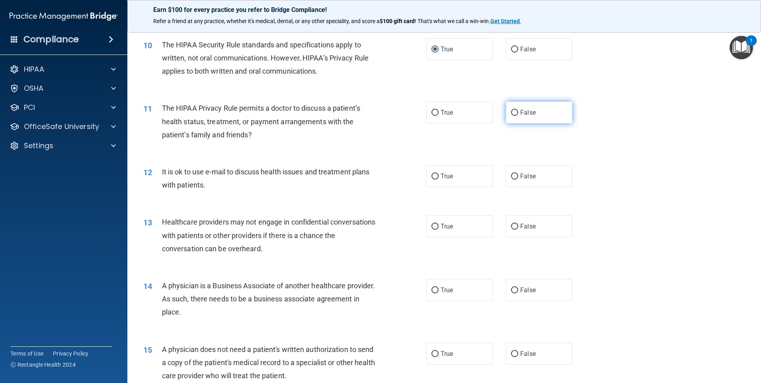
click at [511, 113] on input "False" at bounding box center [514, 113] width 7 height 6
radio input "true"
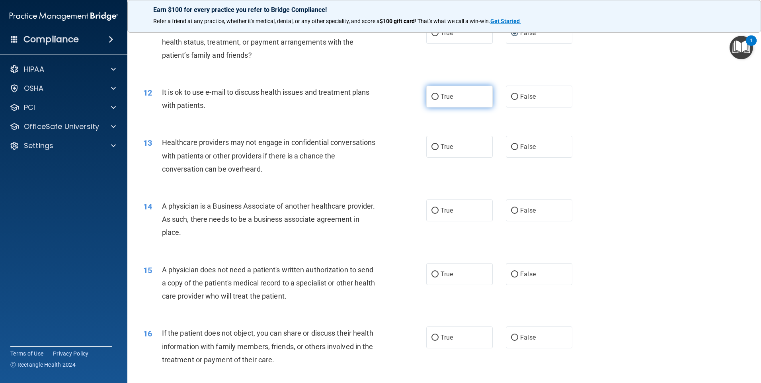
click at [432, 97] on input "True" at bounding box center [435, 97] width 7 height 6
radio input "true"
click at [434, 148] on input "True" at bounding box center [435, 147] width 7 height 6
radio input "true"
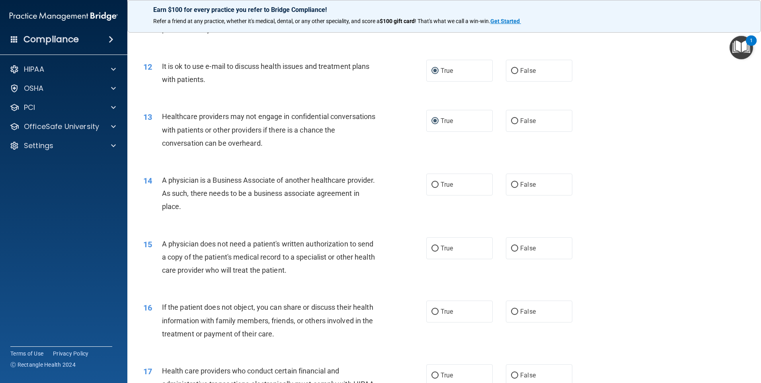
scroll to position [717, 0]
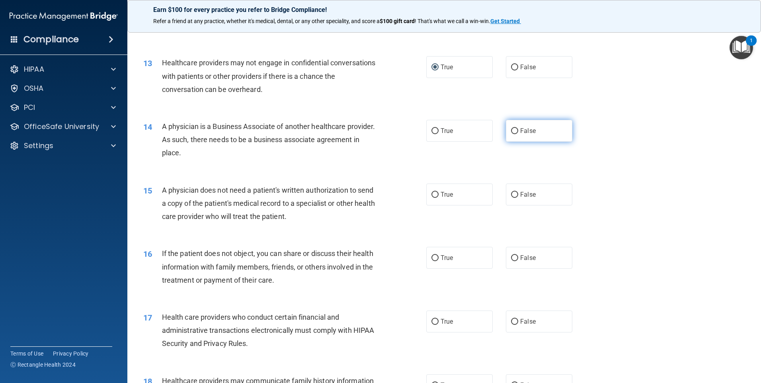
click at [511, 130] on input "False" at bounding box center [514, 131] width 7 height 6
radio input "true"
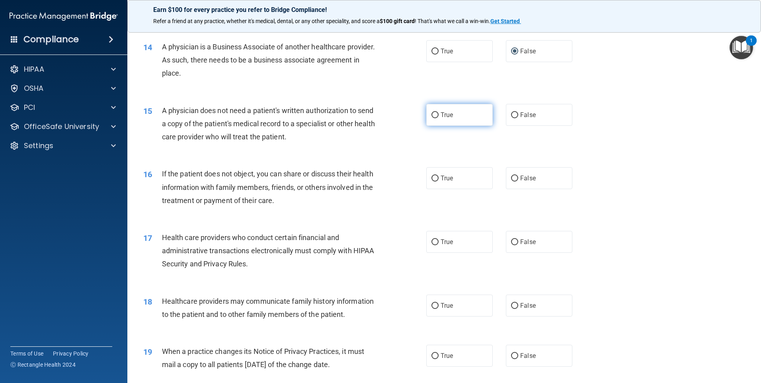
click at [432, 113] on input "True" at bounding box center [435, 115] width 7 height 6
radio input "true"
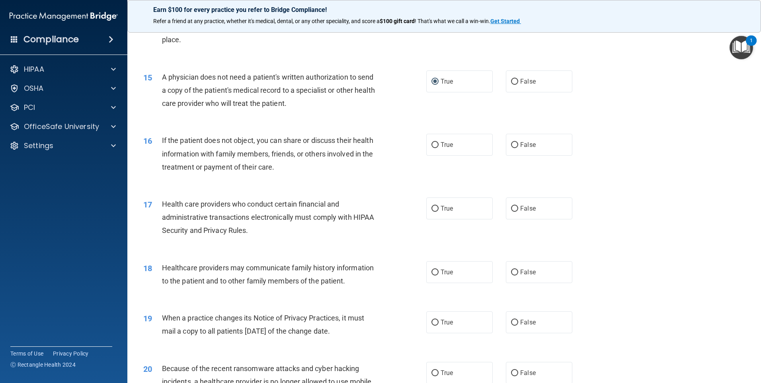
scroll to position [876, 0]
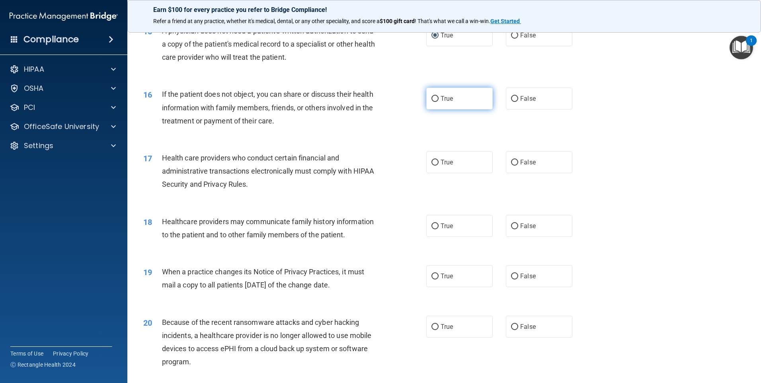
click at [433, 98] on input "True" at bounding box center [435, 99] width 7 height 6
radio input "true"
click at [432, 161] on input "True" at bounding box center [435, 163] width 7 height 6
radio input "true"
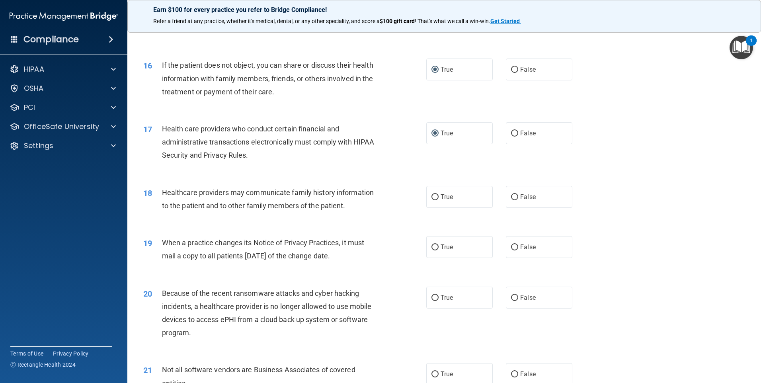
scroll to position [955, 0]
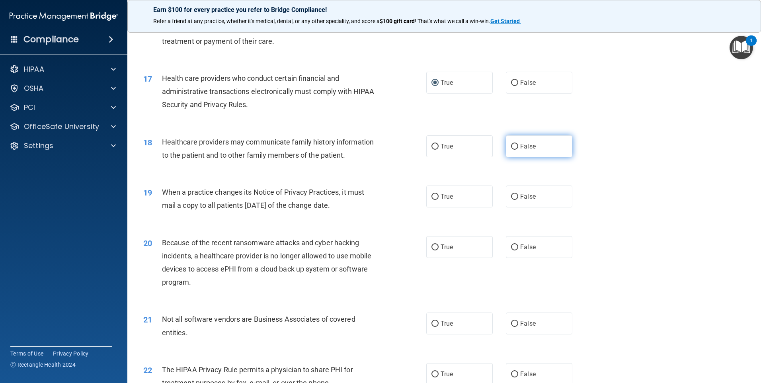
click at [514, 146] on input "False" at bounding box center [514, 147] width 7 height 6
radio input "true"
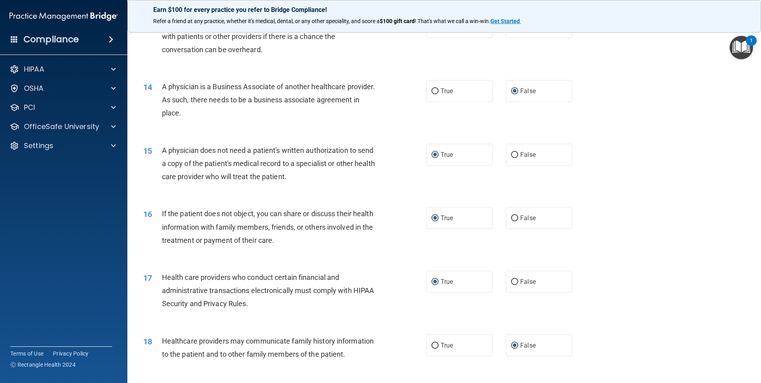
scroll to position [677, 0]
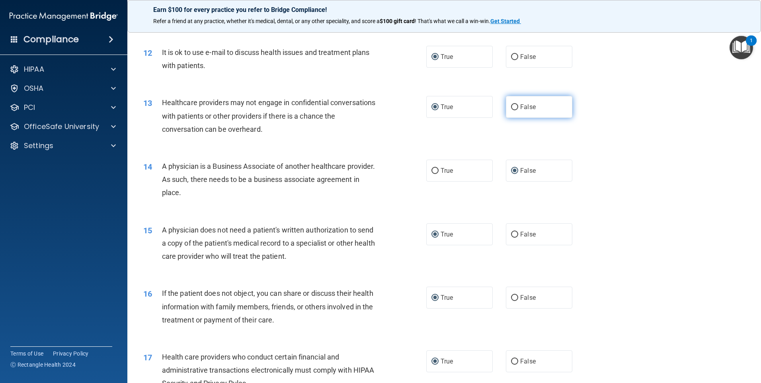
click at [511, 110] on input "False" at bounding box center [514, 107] width 7 height 6
radio input "true"
radio input "false"
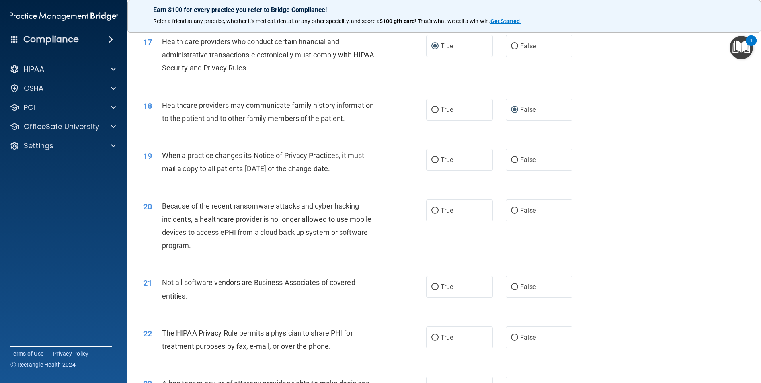
scroll to position [995, 0]
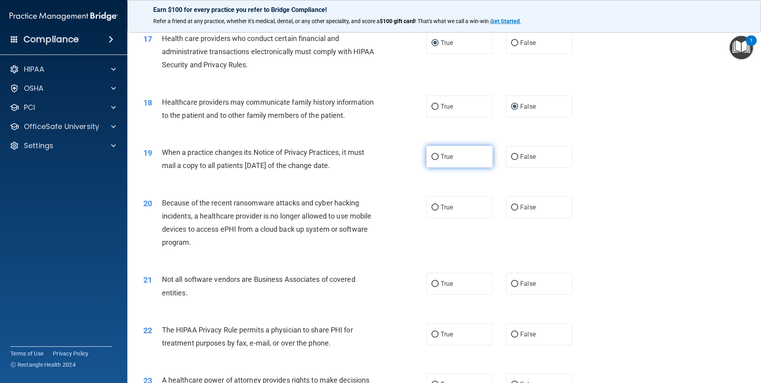
click at [433, 155] on input "True" at bounding box center [435, 157] width 7 height 6
radio input "true"
click at [511, 209] on input "False" at bounding box center [514, 208] width 7 height 6
radio input "true"
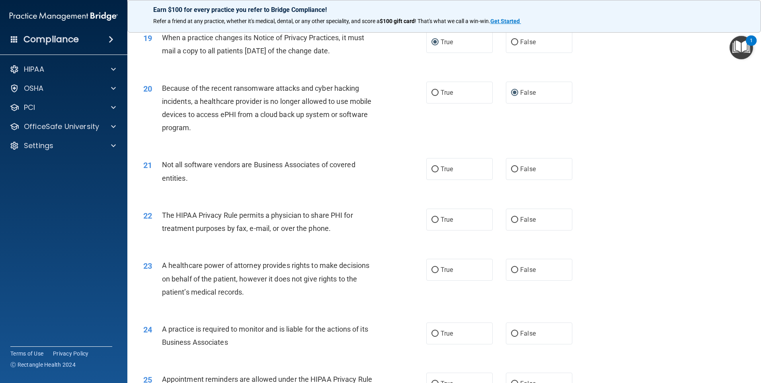
scroll to position [1115, 0]
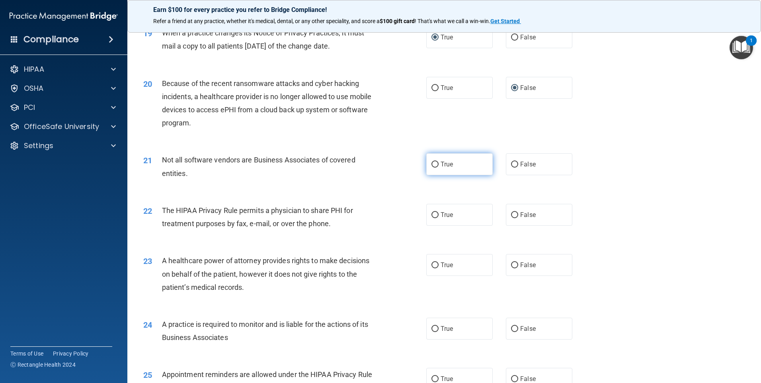
click at [435, 164] on input "True" at bounding box center [435, 165] width 7 height 6
radio input "true"
click at [435, 219] on label "True" at bounding box center [459, 215] width 66 height 22
click at [435, 218] on input "True" at bounding box center [435, 215] width 7 height 6
radio input "true"
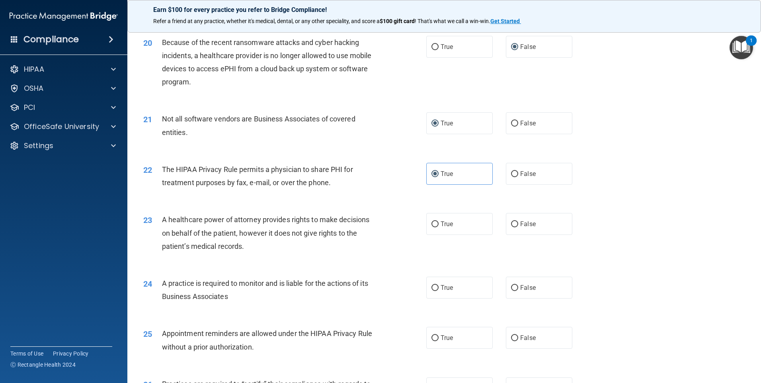
scroll to position [1194, 0]
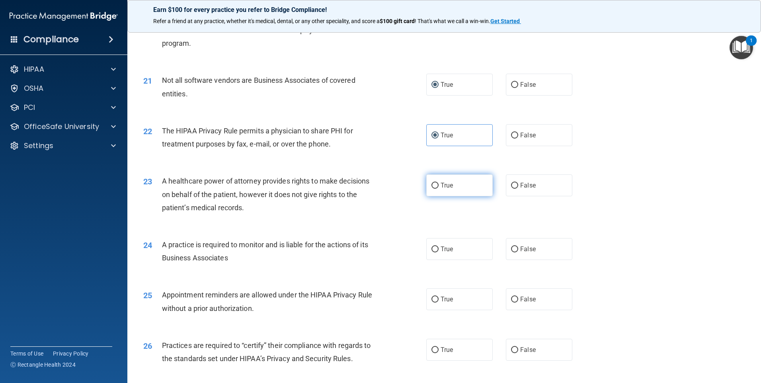
click at [432, 186] on input "True" at bounding box center [435, 186] width 7 height 6
radio input "true"
click at [511, 248] on input "False" at bounding box center [514, 249] width 7 height 6
radio input "true"
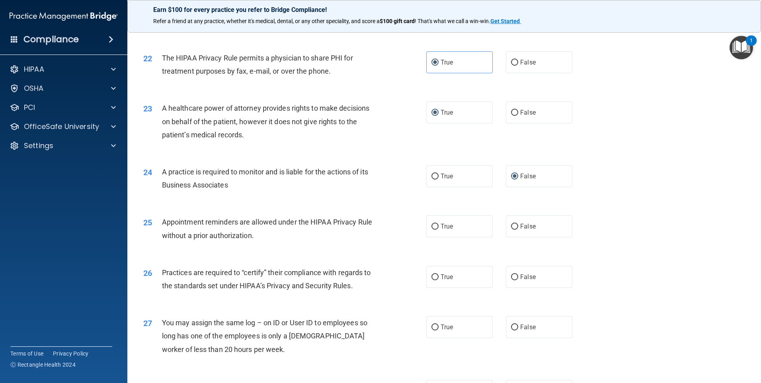
scroll to position [1274, 0]
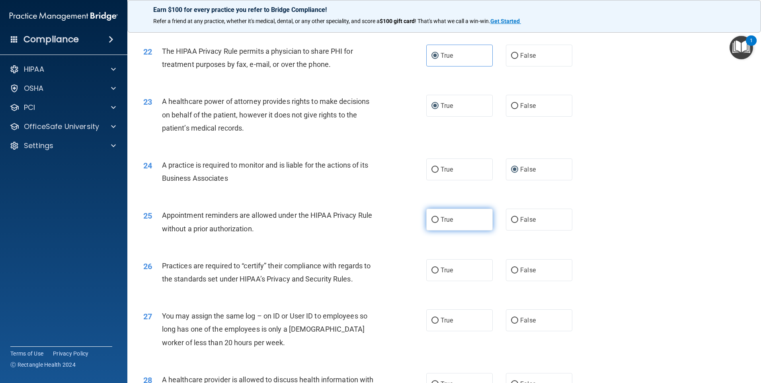
click at [432, 218] on input "True" at bounding box center [435, 220] width 7 height 6
radio input "true"
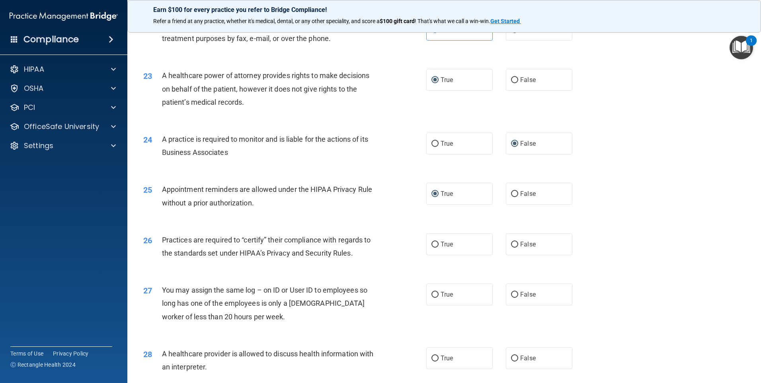
scroll to position [1314, 0]
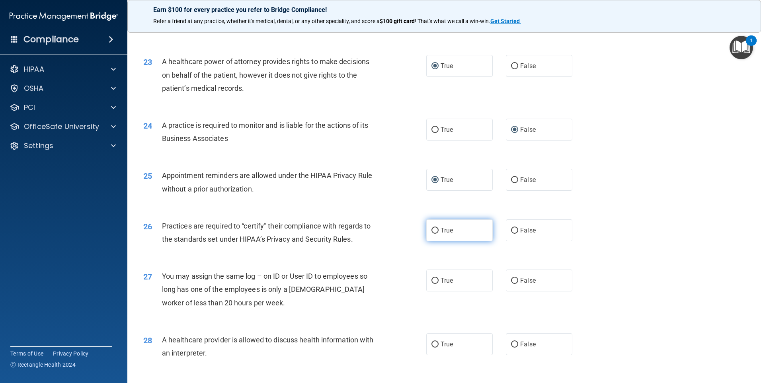
click at [435, 228] on input "True" at bounding box center [435, 231] width 7 height 6
radio input "true"
click at [516, 284] on label "False" at bounding box center [539, 281] width 66 height 22
click at [516, 284] on input "False" at bounding box center [514, 281] width 7 height 6
radio input "true"
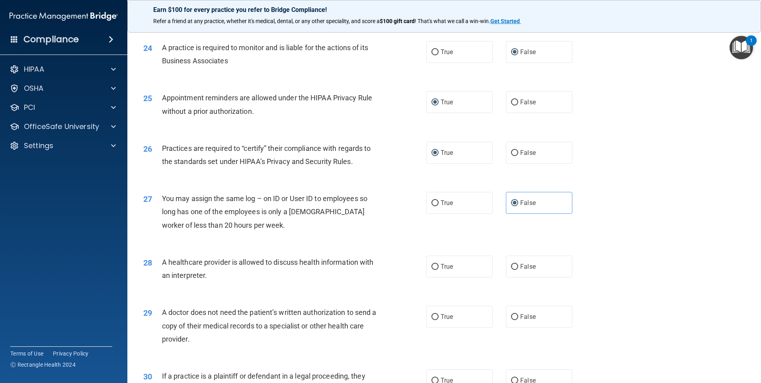
scroll to position [1393, 0]
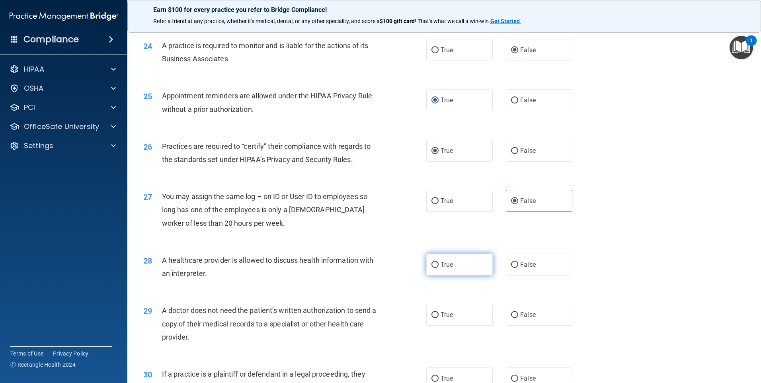
click at [435, 266] on input "True" at bounding box center [435, 265] width 7 height 6
radio input "true"
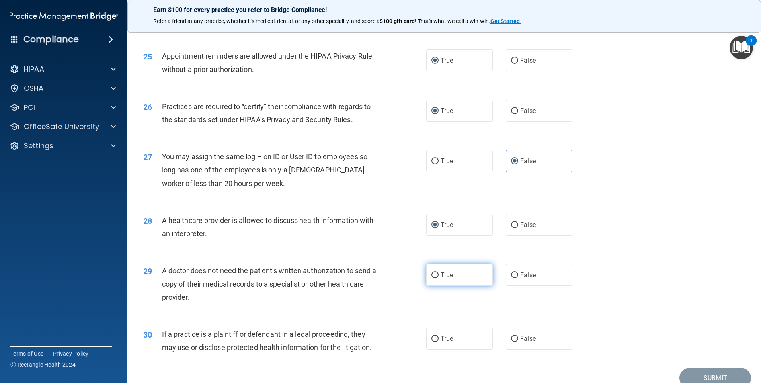
click at [432, 274] on input "True" at bounding box center [435, 275] width 7 height 6
radio input "true"
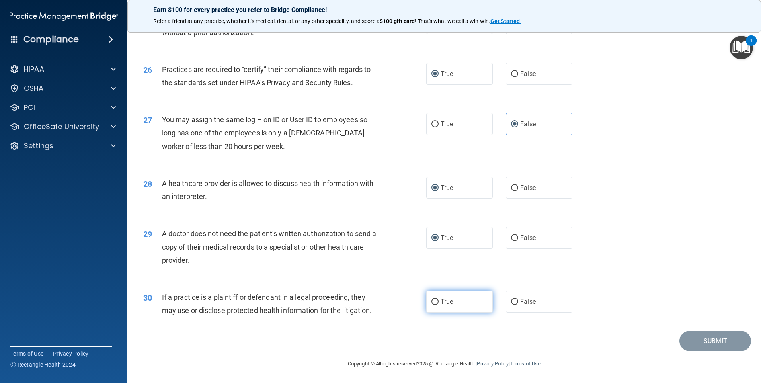
click at [432, 303] on input "True" at bounding box center [435, 302] width 7 height 6
radio input "true"
click at [718, 339] on button "Submit" at bounding box center [716, 341] width 72 height 20
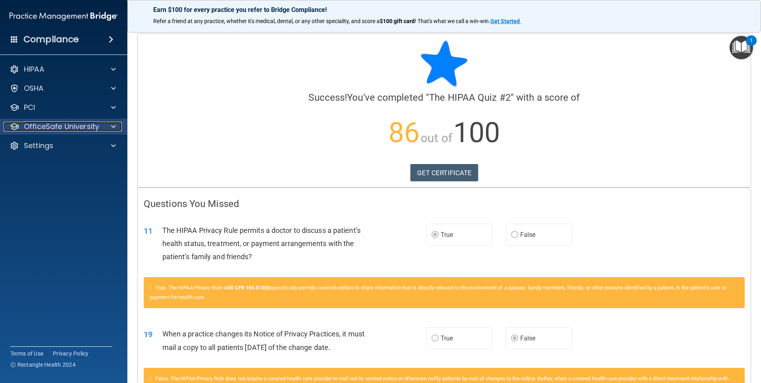
click at [57, 123] on p "OfficeSafe University" at bounding box center [61, 127] width 75 height 10
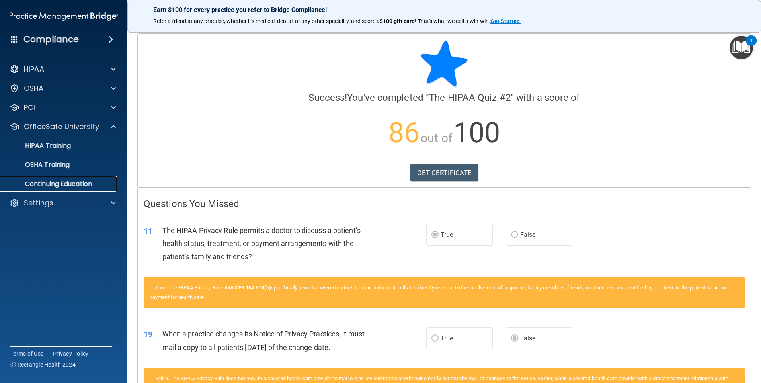
click at [46, 182] on p "Continuing Education" at bounding box center [59, 184] width 109 height 8
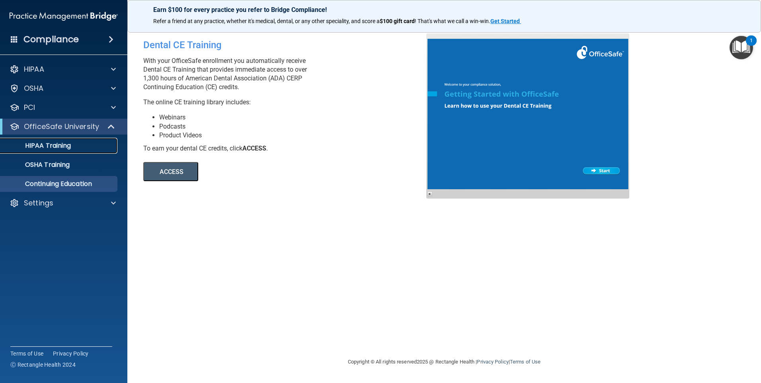
click at [57, 143] on p "HIPAA Training" at bounding box center [38, 146] width 66 height 8
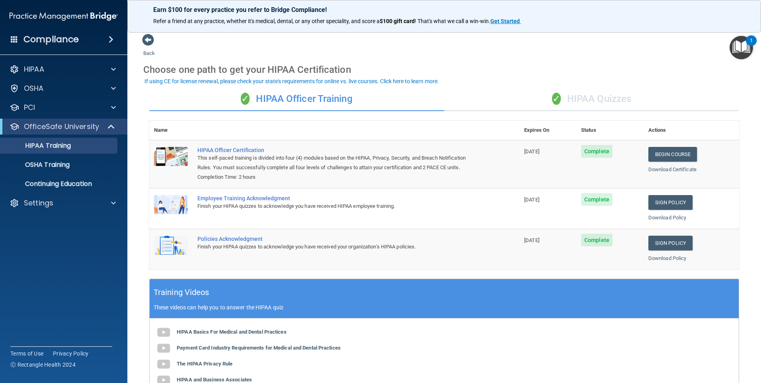
click at [586, 101] on div "✓ HIPAA Quizzes" at bounding box center [591, 99] width 295 height 24
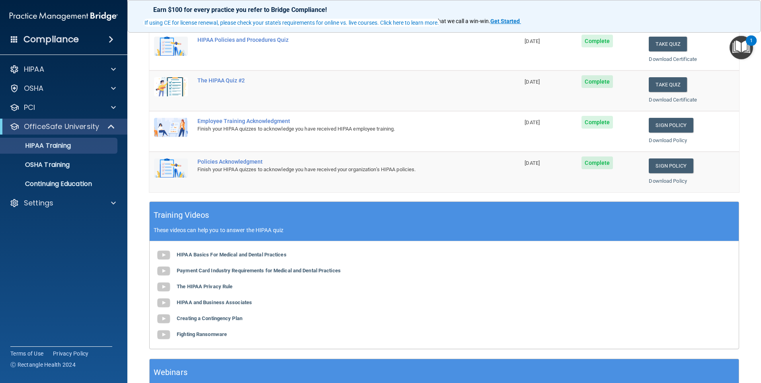
scroll to position [57, 0]
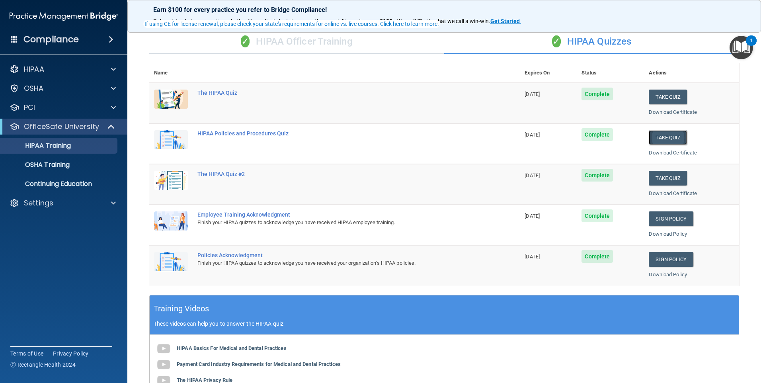
click at [662, 138] on button "Take Quiz" at bounding box center [668, 137] width 38 height 15
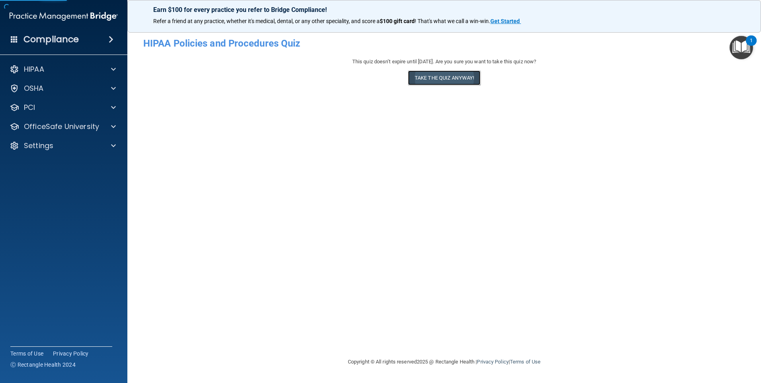
click at [427, 76] on button "Take the quiz anyway!" at bounding box center [444, 77] width 72 height 15
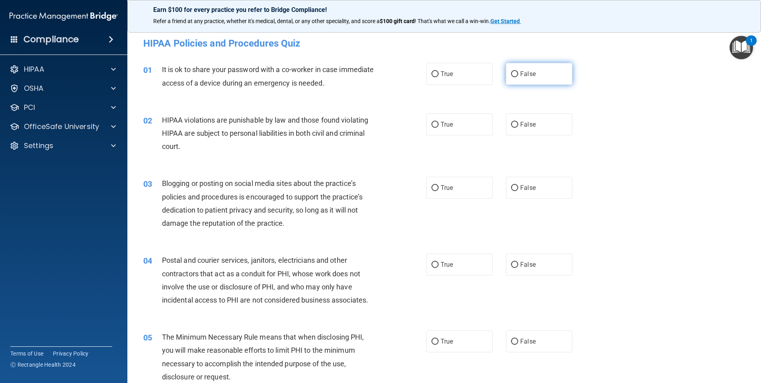
click at [511, 77] on input "False" at bounding box center [514, 74] width 7 height 6
radio input "true"
click at [436, 127] on input "True" at bounding box center [435, 125] width 7 height 6
radio input "true"
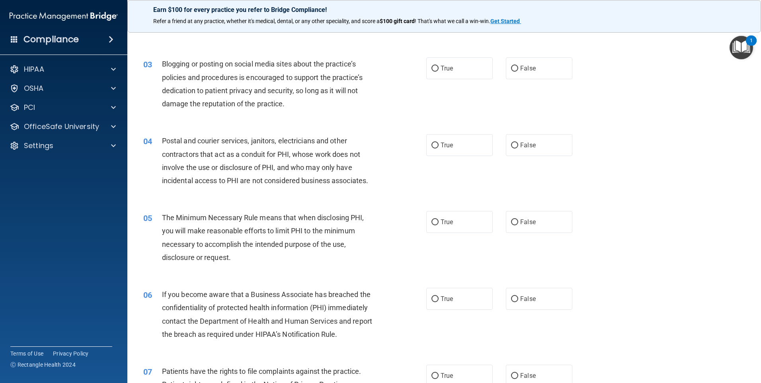
scroll to position [80, 0]
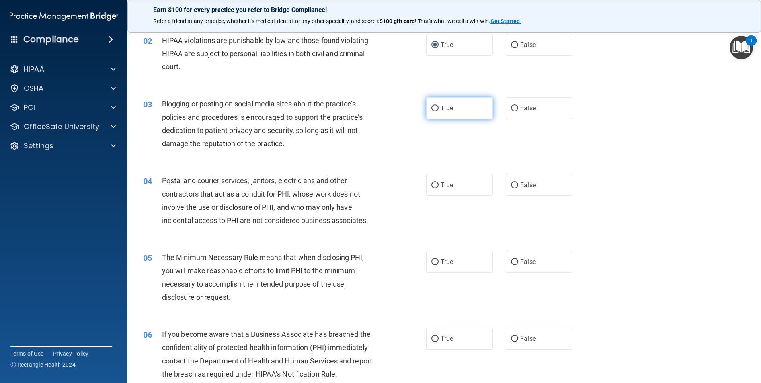
click at [435, 105] on input "True" at bounding box center [435, 108] width 7 height 6
radio input "true"
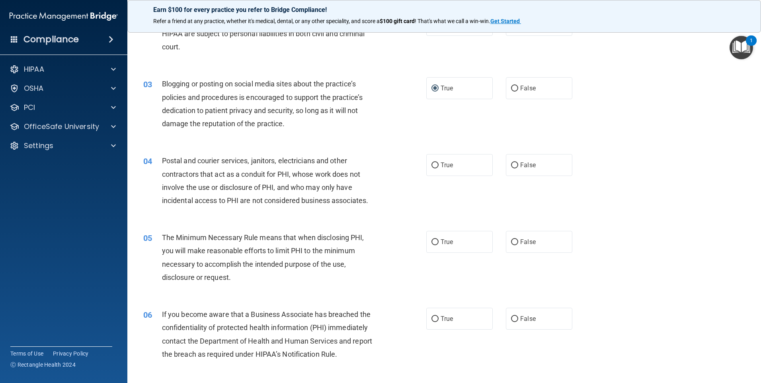
scroll to position [119, 0]
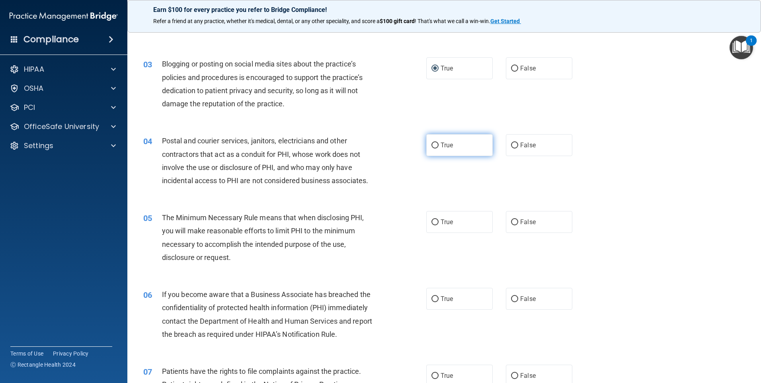
click at [433, 145] on input "True" at bounding box center [435, 146] width 7 height 6
radio input "true"
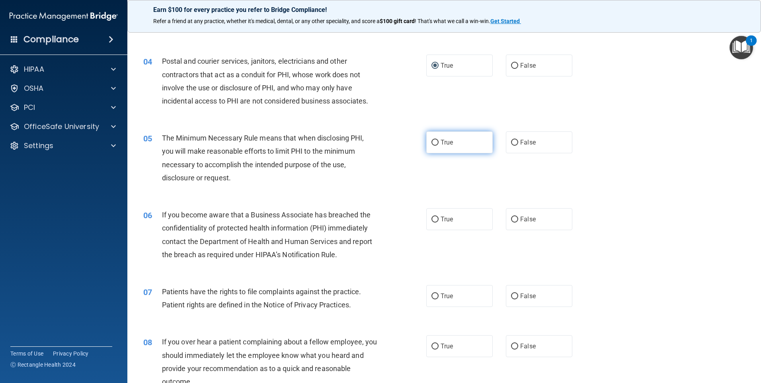
click at [432, 140] on input "True" at bounding box center [435, 143] width 7 height 6
radio input "true"
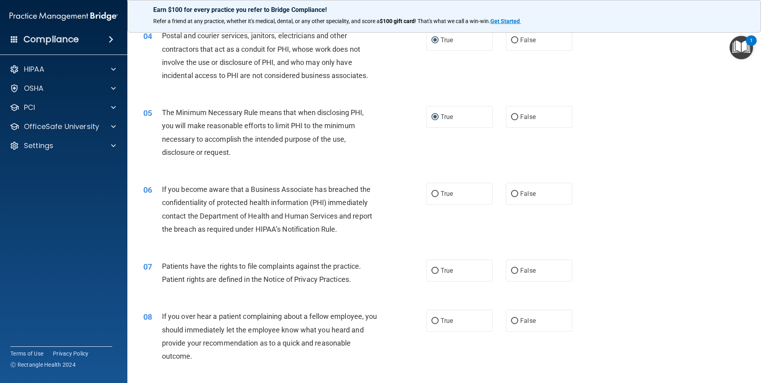
scroll to position [239, 0]
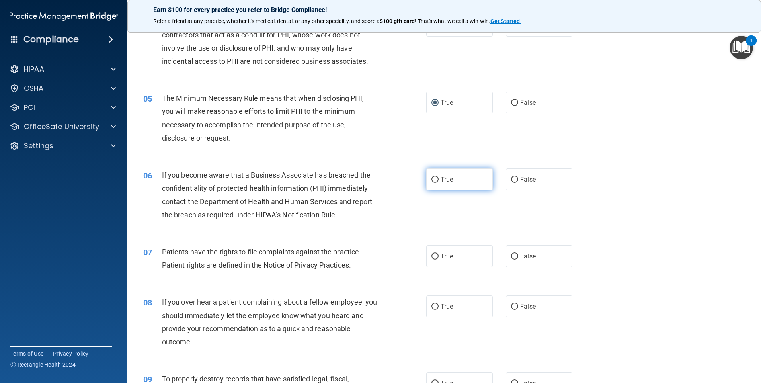
click at [429, 184] on label "True" at bounding box center [459, 179] width 66 height 22
click at [432, 183] on input "True" at bounding box center [435, 180] width 7 height 6
radio input "true"
click at [432, 256] on input "True" at bounding box center [435, 257] width 7 height 6
radio input "true"
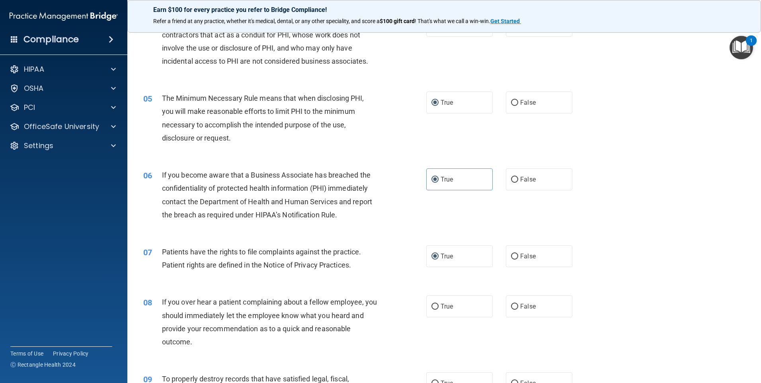
scroll to position [279, 0]
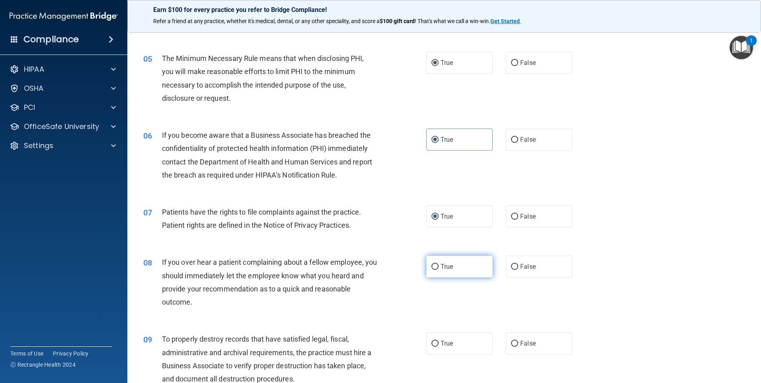
click at [432, 266] on input "True" at bounding box center [435, 267] width 7 height 6
radio input "true"
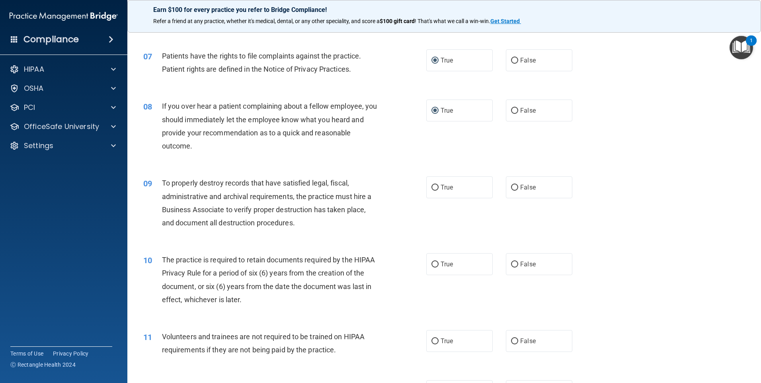
scroll to position [438, 0]
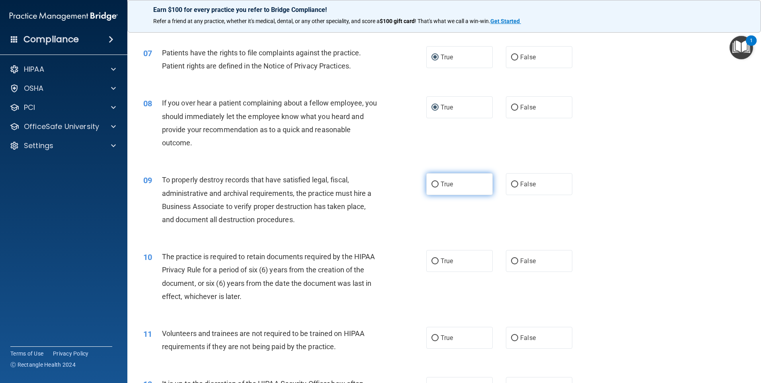
click at [433, 186] on input "True" at bounding box center [435, 185] width 7 height 6
radio input "true"
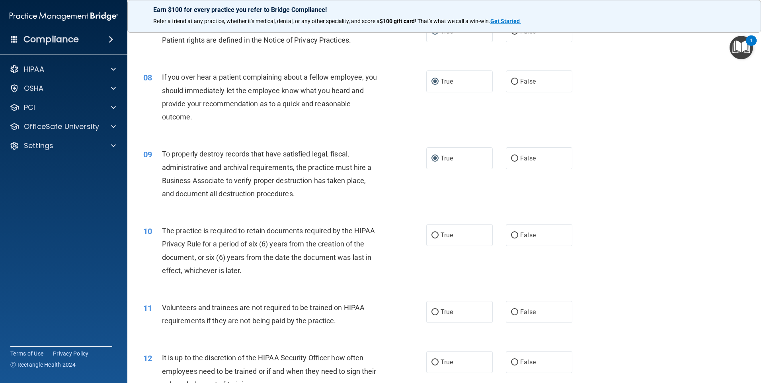
scroll to position [478, 0]
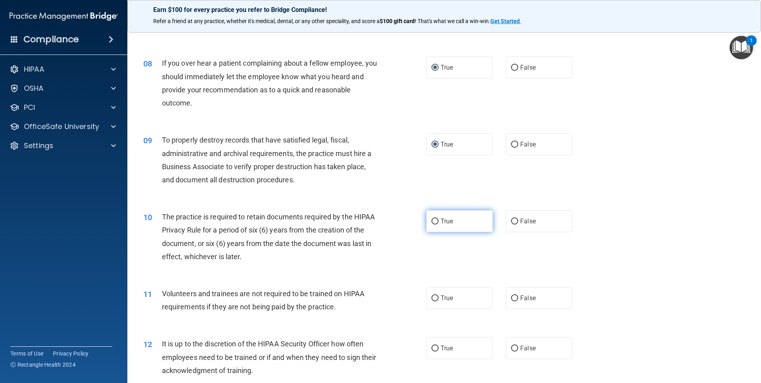
click at [433, 222] on input "True" at bounding box center [435, 222] width 7 height 6
radio input "true"
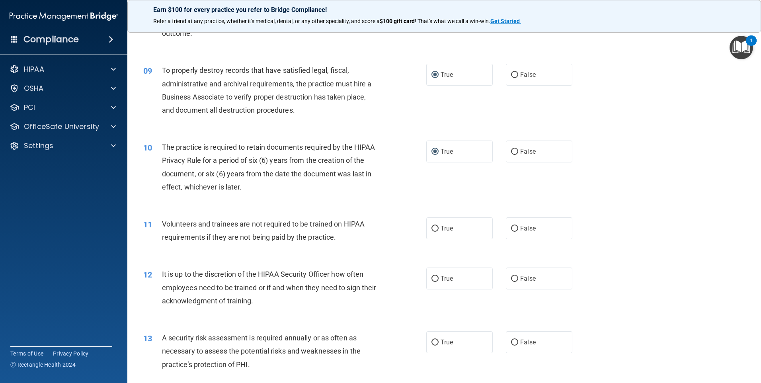
scroll to position [557, 0]
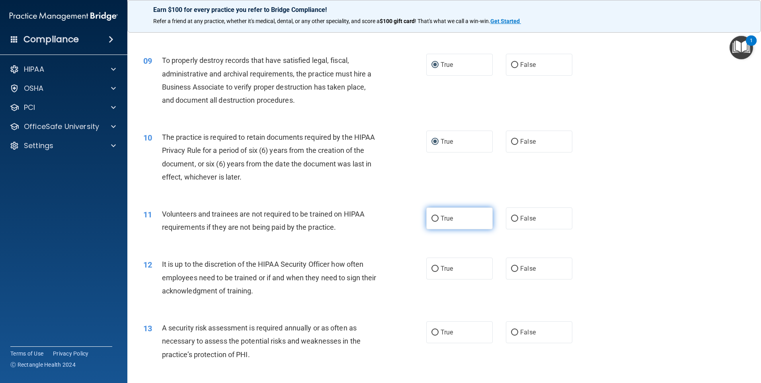
click at [434, 220] on input "True" at bounding box center [435, 219] width 7 height 6
radio input "true"
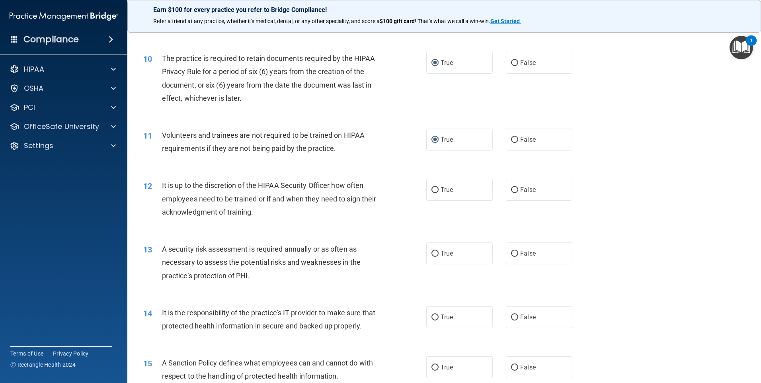
scroll to position [637, 0]
click at [512, 183] on label "False" at bounding box center [539, 189] width 66 height 22
click at [512, 186] on input "False" at bounding box center [514, 189] width 7 height 6
radio input "true"
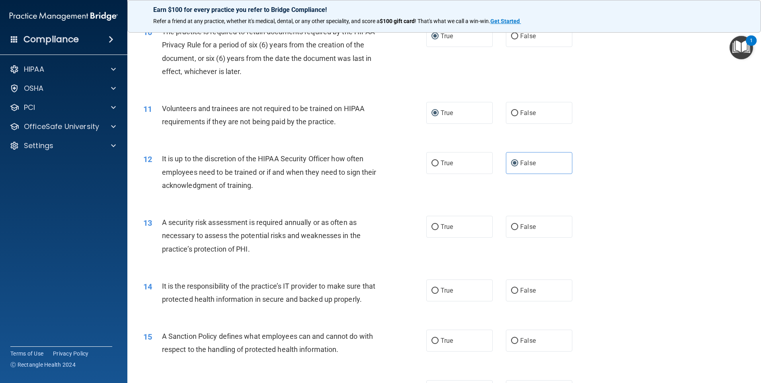
scroll to position [677, 0]
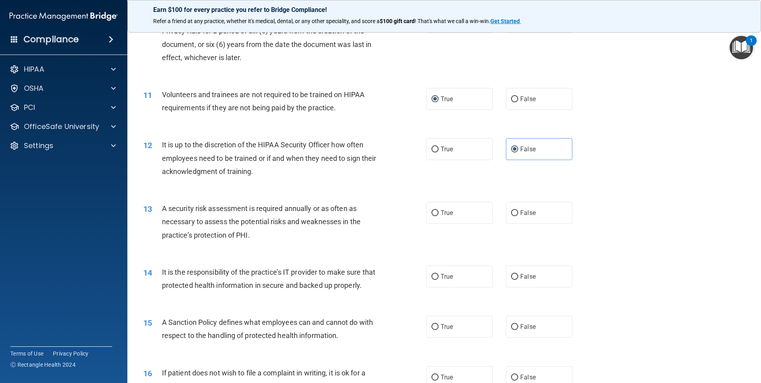
drag, startPoint x: 433, startPoint y: 215, endPoint x: 417, endPoint y: 217, distance: 16.4
click at [433, 215] on input "True" at bounding box center [435, 213] width 7 height 6
radio input "true"
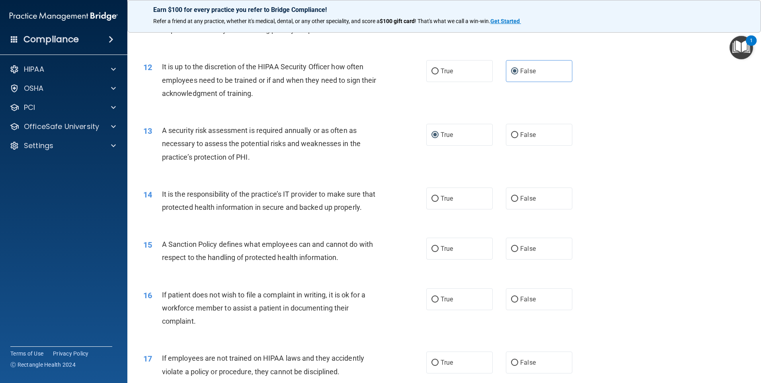
scroll to position [756, 0]
click at [432, 199] on input "True" at bounding box center [435, 197] width 7 height 6
radio input "true"
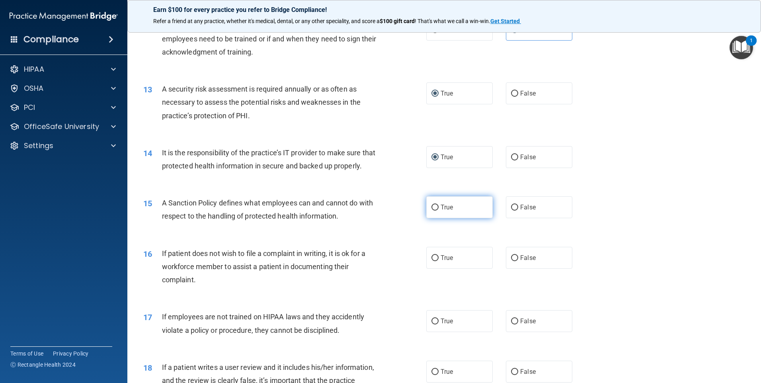
click at [434, 211] on input "True" at bounding box center [435, 208] width 7 height 6
radio input "true"
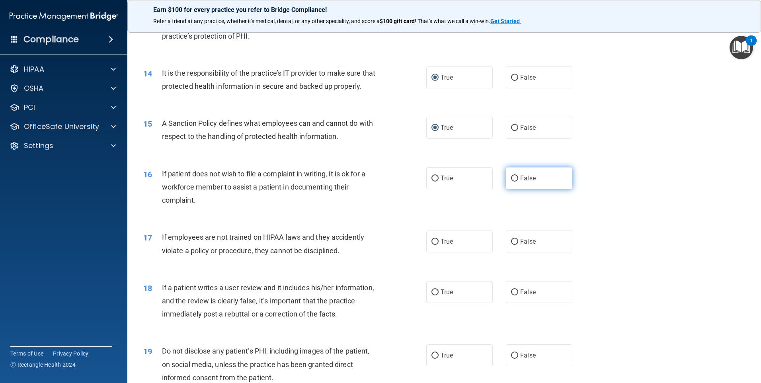
click at [511, 182] on input "False" at bounding box center [514, 179] width 7 height 6
radio input "true"
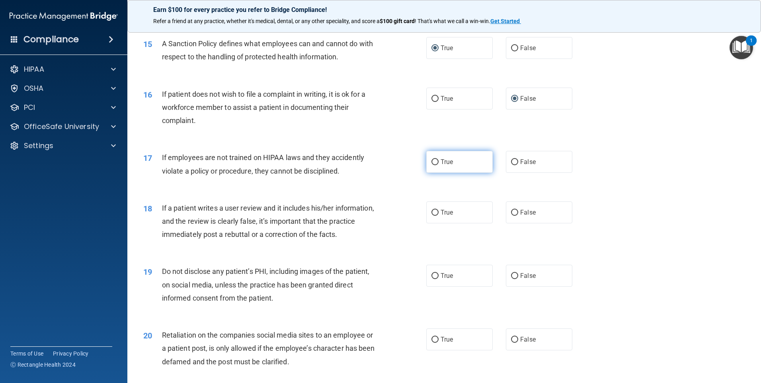
click at [433, 165] on input "True" at bounding box center [435, 162] width 7 height 6
radio input "true"
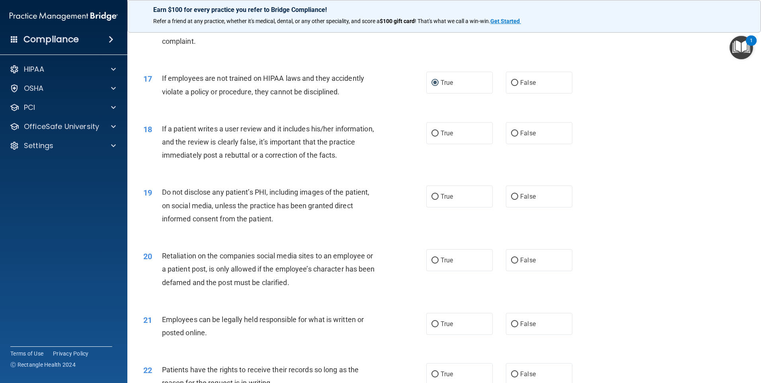
scroll to position [1035, 0]
click at [432, 136] on input "True" at bounding box center [435, 133] width 7 height 6
radio input "true"
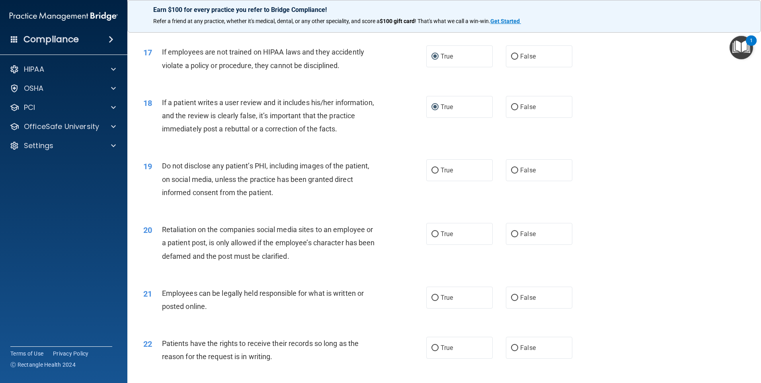
scroll to position [1075, 0]
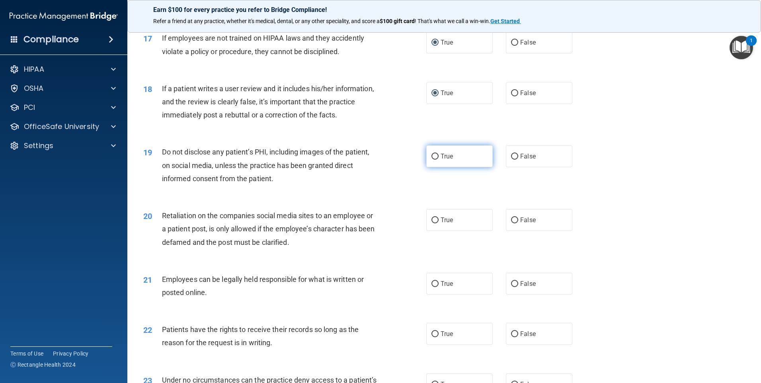
click at [432, 160] on input "True" at bounding box center [435, 157] width 7 height 6
radio input "true"
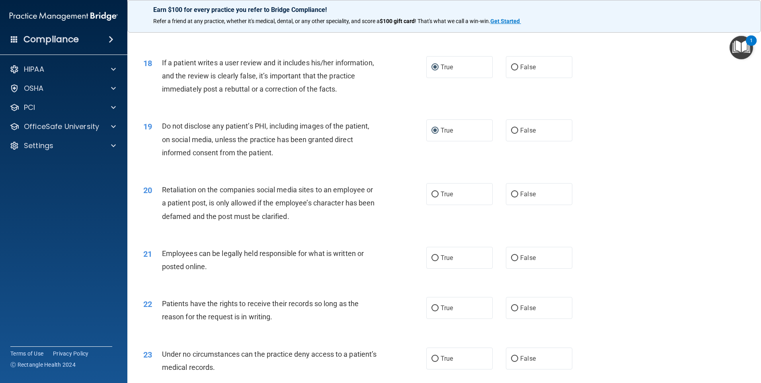
scroll to position [1115, 0]
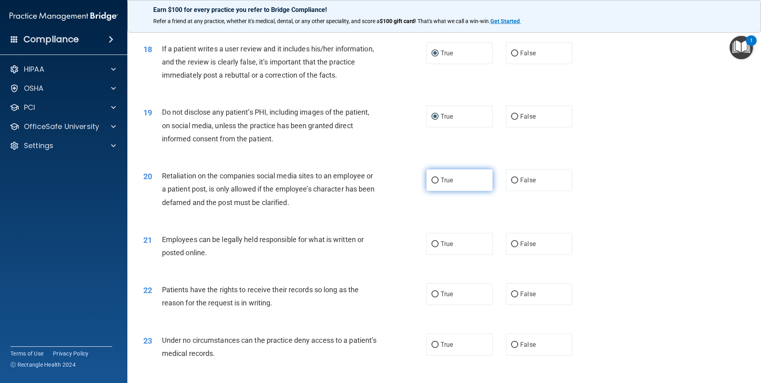
click at [428, 191] on label "True" at bounding box center [459, 180] width 66 height 22
click at [432, 184] on input "True" at bounding box center [435, 181] width 7 height 6
radio input "true"
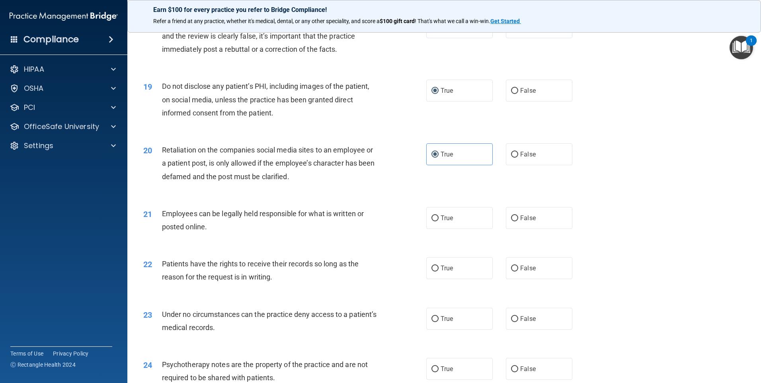
scroll to position [1154, 0]
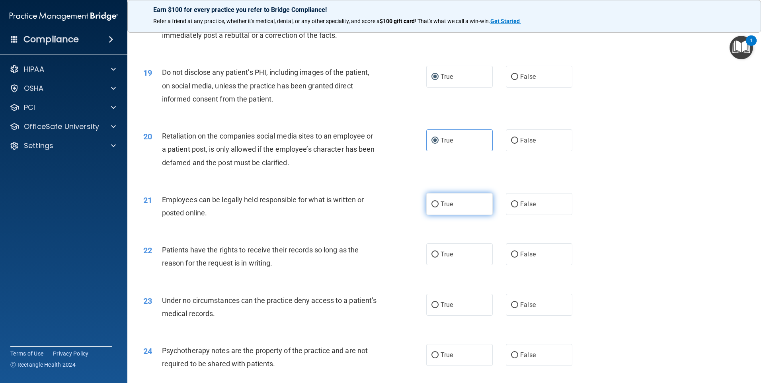
drag, startPoint x: 431, startPoint y: 215, endPoint x: 424, endPoint y: 221, distance: 9.0
click at [432, 207] on input "True" at bounding box center [435, 204] width 7 height 6
radio input "true"
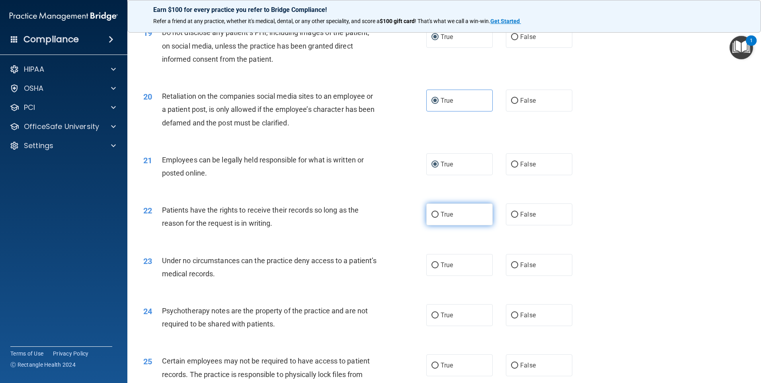
click at [433, 218] on input "True" at bounding box center [435, 215] width 7 height 6
radio input "true"
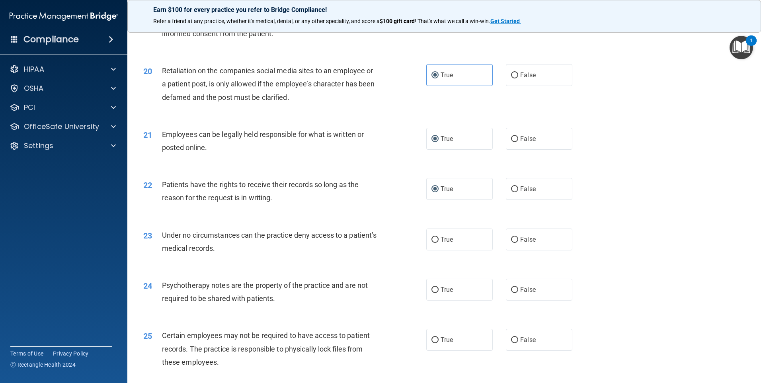
scroll to position [1234, 0]
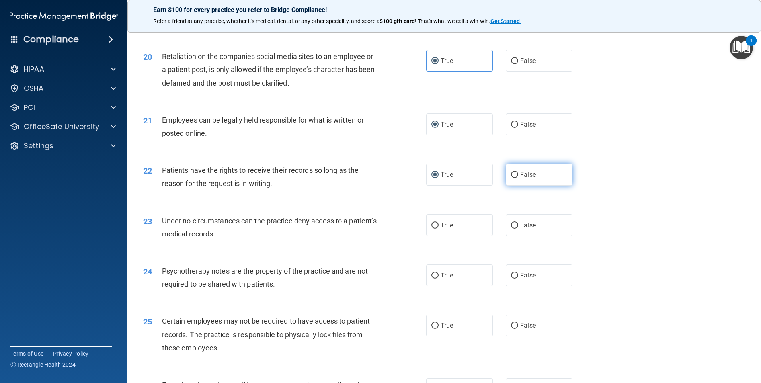
click at [511, 178] on input "False" at bounding box center [514, 175] width 7 height 6
radio input "true"
radio input "false"
click at [511, 229] on input "False" at bounding box center [514, 226] width 7 height 6
radio input "true"
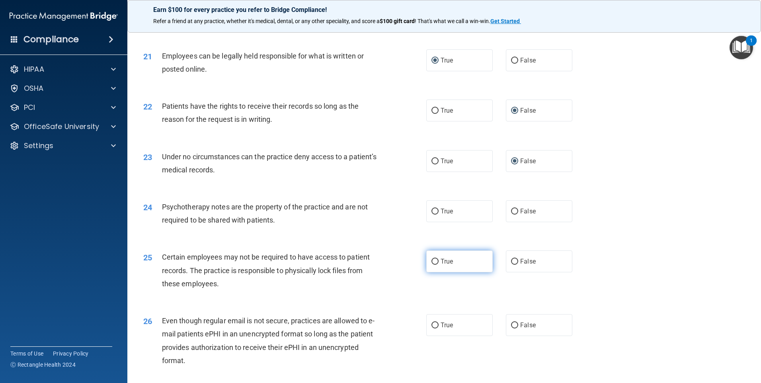
scroll to position [1314, 0]
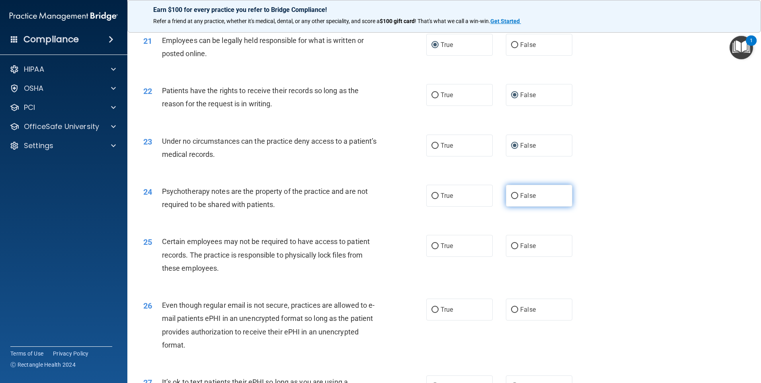
click at [511, 199] on input "False" at bounding box center [514, 196] width 7 height 6
radio input "true"
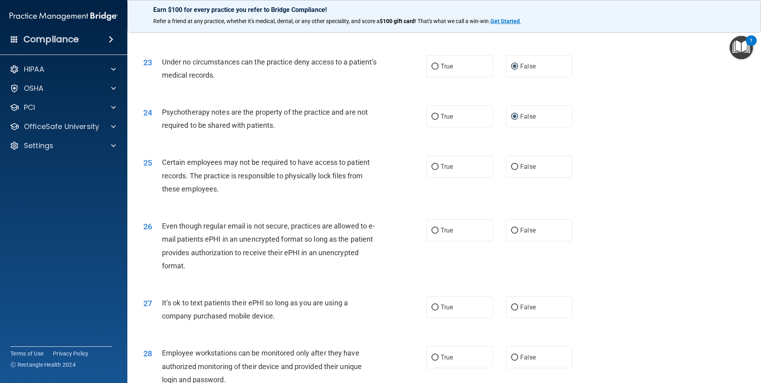
scroll to position [1393, 0]
click at [433, 177] on label "True" at bounding box center [459, 166] width 66 height 22
click at [433, 170] on input "True" at bounding box center [435, 167] width 7 height 6
radio input "true"
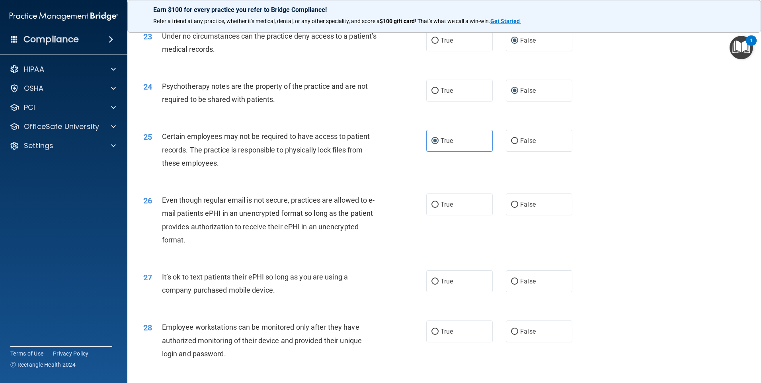
scroll to position [1433, 0]
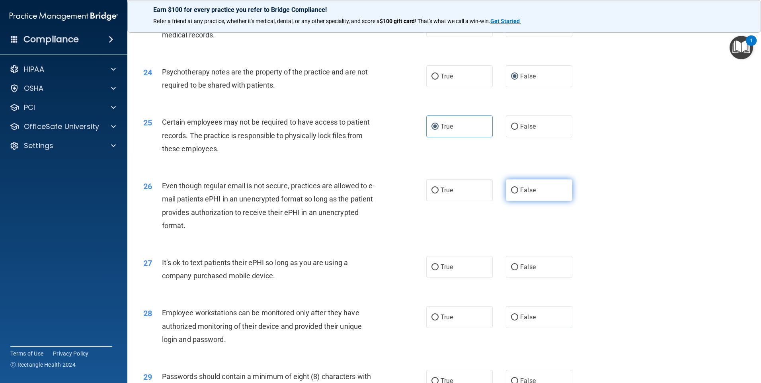
click at [511, 193] on input "False" at bounding box center [514, 191] width 7 height 6
radio input "true"
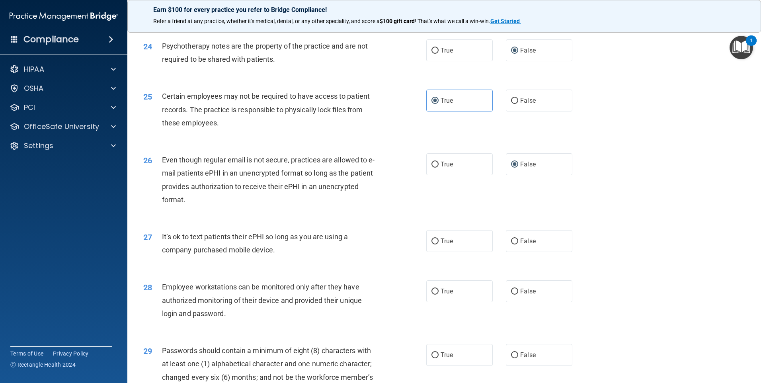
scroll to position [1473, 0]
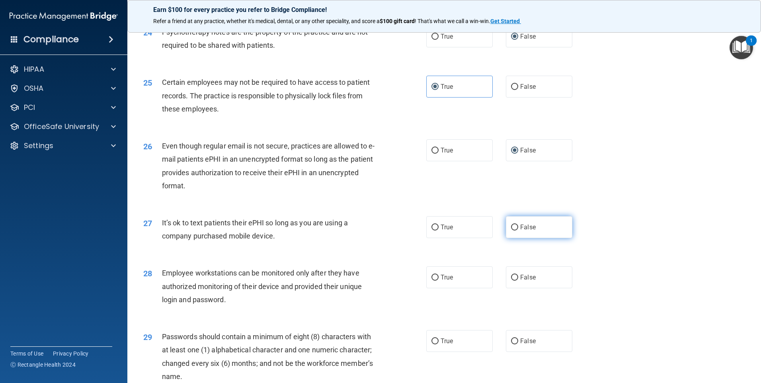
click at [511, 230] on input "False" at bounding box center [514, 228] width 7 height 6
radio input "true"
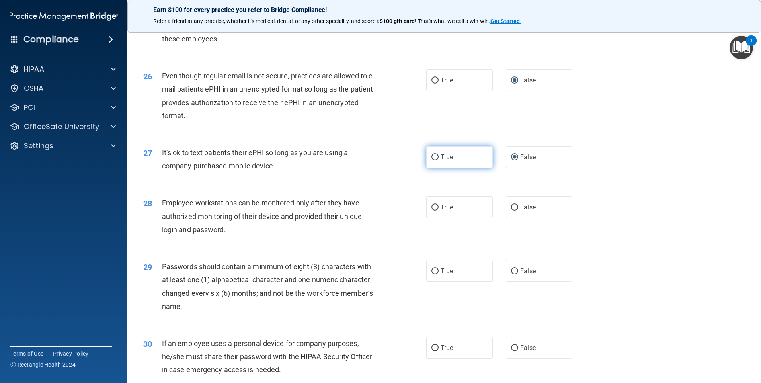
scroll to position [1553, 0]
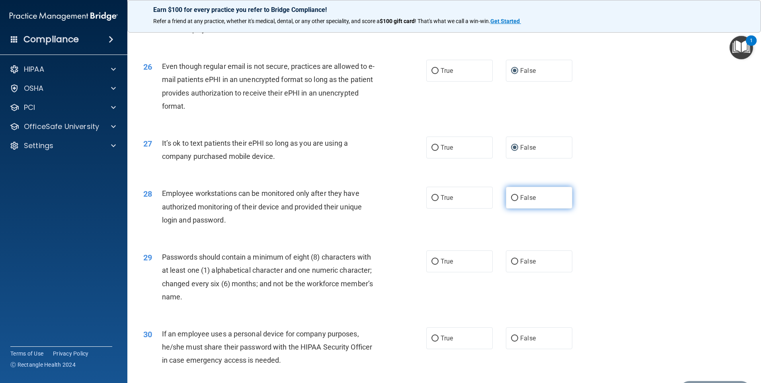
click at [506, 209] on label "False" at bounding box center [539, 198] width 66 height 22
click at [511, 201] on input "False" at bounding box center [514, 198] width 7 height 6
radio input "true"
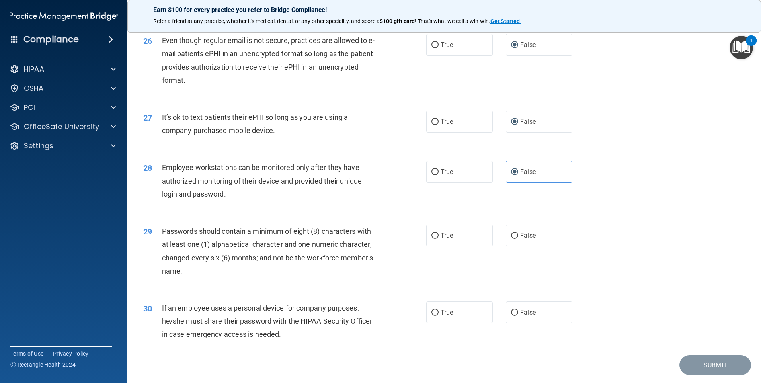
scroll to position [1592, 0]
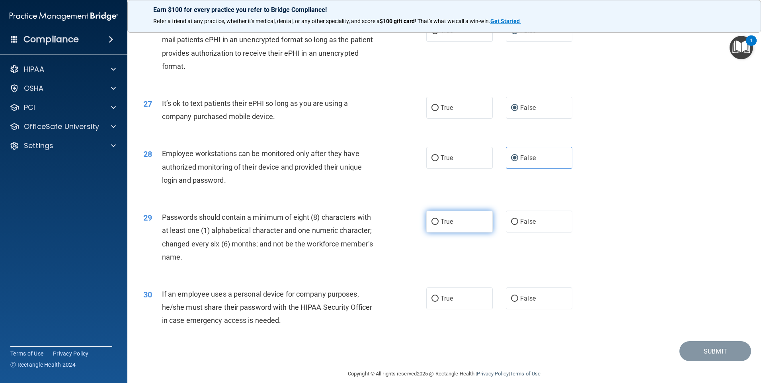
click at [432, 225] on input "True" at bounding box center [435, 222] width 7 height 6
radio input "true"
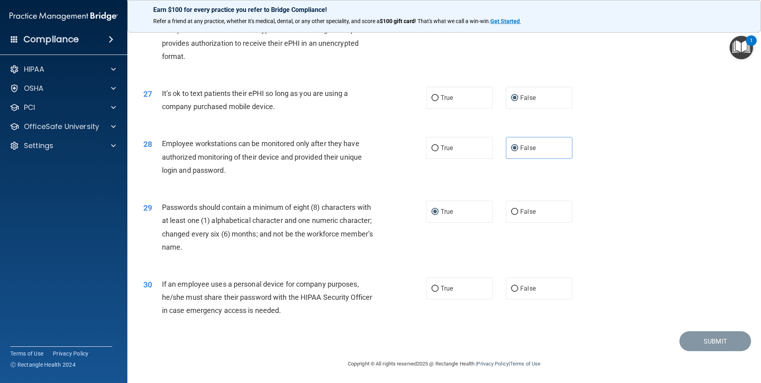
scroll to position [1615, 0]
click at [511, 290] on input "False" at bounding box center [514, 289] width 7 height 6
radio input "true"
click at [712, 343] on button "Submit" at bounding box center [716, 341] width 72 height 20
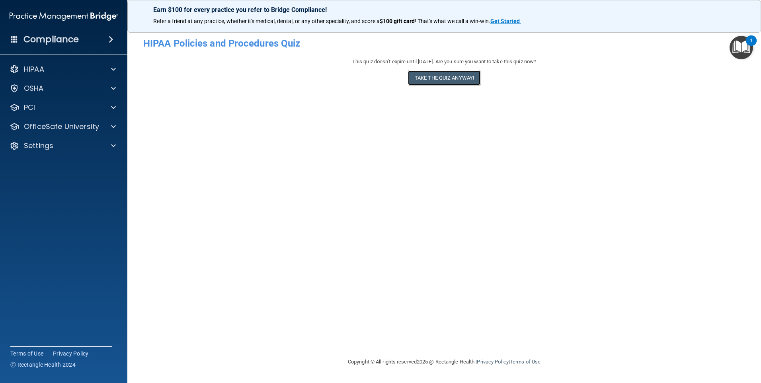
click at [454, 81] on button "Take the quiz anyway!" at bounding box center [444, 77] width 72 height 15
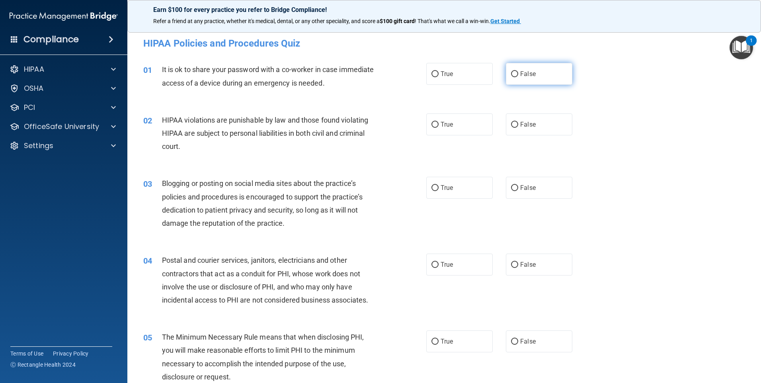
click at [514, 78] on label "False" at bounding box center [539, 74] width 66 height 22
click at [514, 77] on input "False" at bounding box center [514, 74] width 7 height 6
radio input "true"
click at [433, 129] on label "True" at bounding box center [459, 124] width 66 height 22
click at [433, 128] on input "True" at bounding box center [435, 125] width 7 height 6
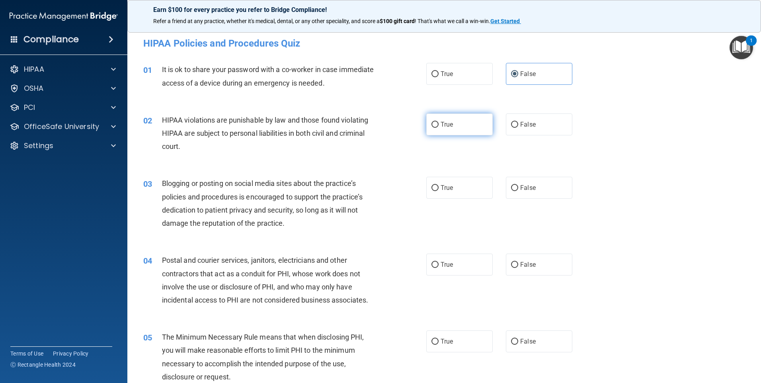
radio input "true"
click at [512, 189] on input "False" at bounding box center [514, 188] width 7 height 6
radio input "true"
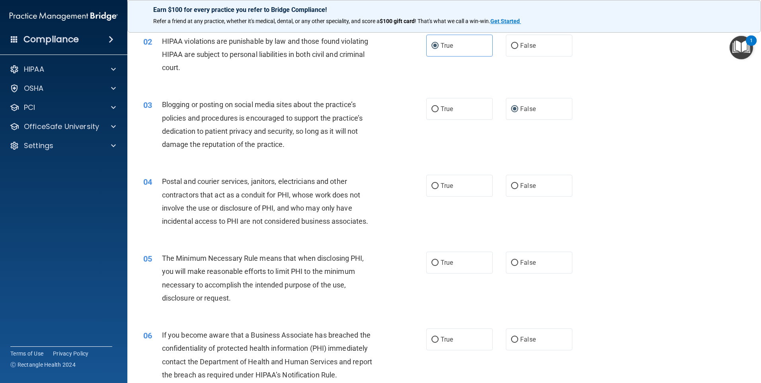
scroll to position [80, 0]
click at [434, 188] on input "True" at bounding box center [435, 185] width 7 height 6
radio input "true"
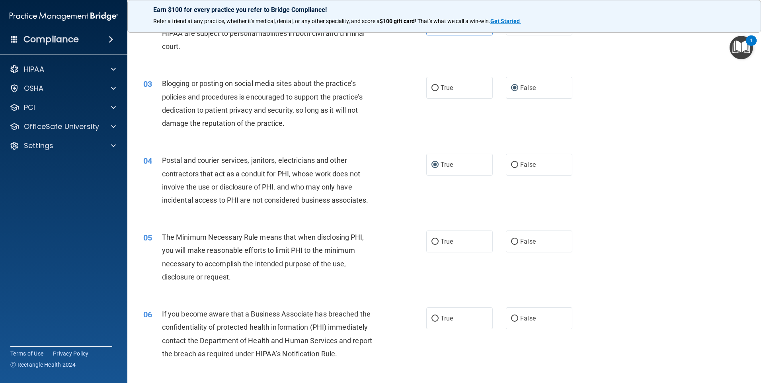
scroll to position [119, 0]
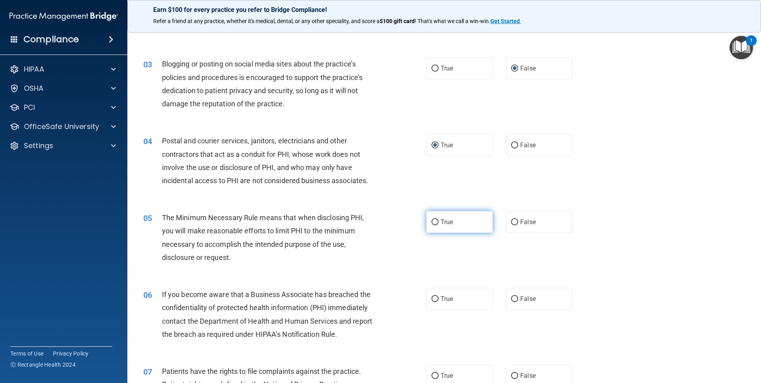
drag, startPoint x: 436, startPoint y: 222, endPoint x: 425, endPoint y: 224, distance: 11.4
click at [437, 222] on label "True" at bounding box center [459, 222] width 66 height 22
click at [437, 222] on input "True" at bounding box center [435, 222] width 7 height 6
radio input "true"
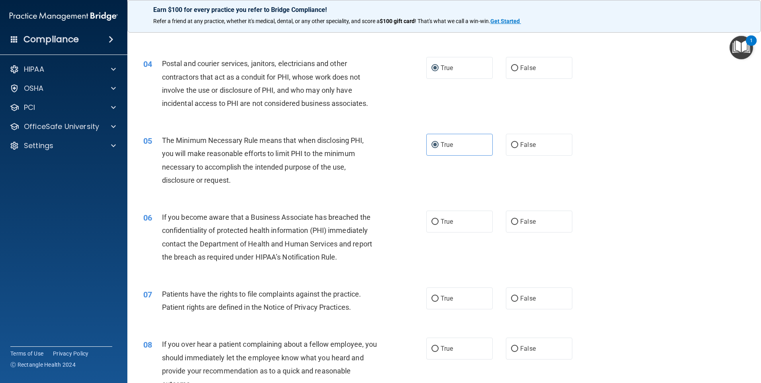
scroll to position [199, 0]
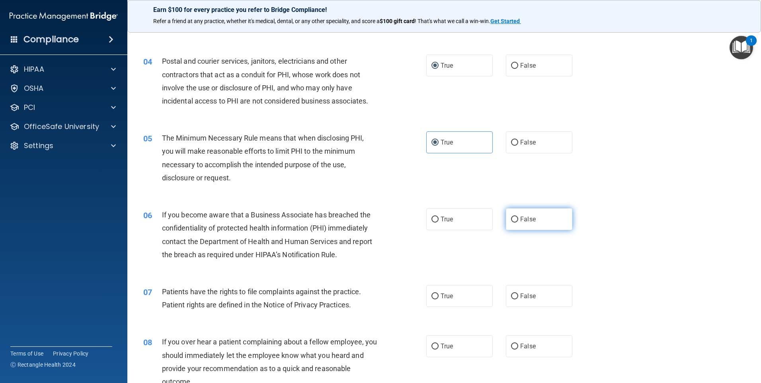
click at [514, 221] on input "False" at bounding box center [514, 220] width 7 height 6
radio input "true"
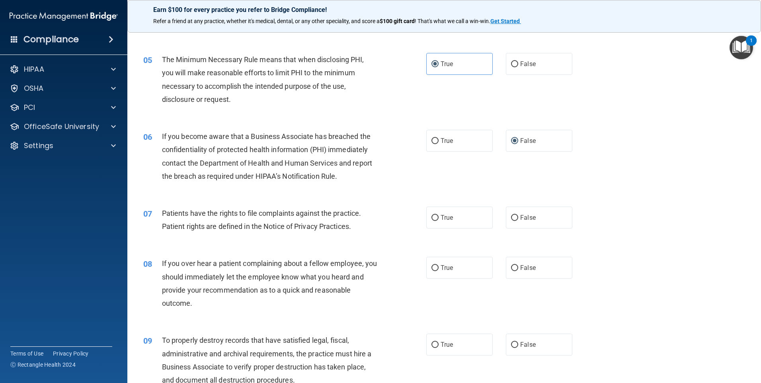
scroll to position [279, 0]
click at [437, 219] on label "True" at bounding box center [459, 216] width 66 height 22
click at [437, 219] on input "True" at bounding box center [435, 217] width 7 height 6
radio input "true"
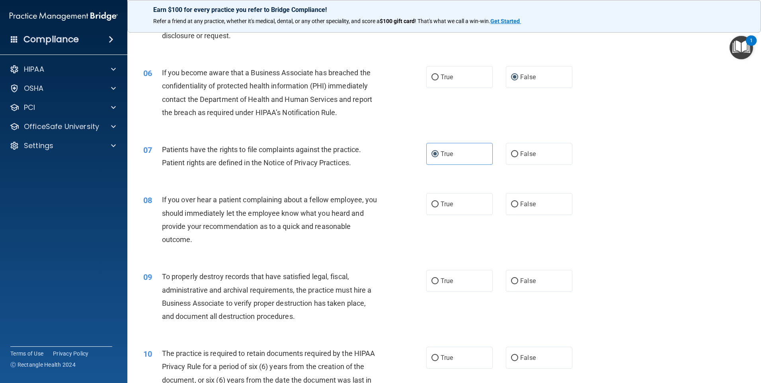
scroll to position [358, 0]
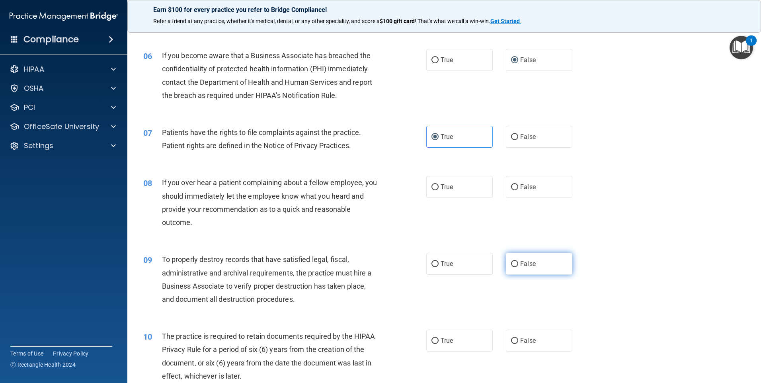
click at [513, 263] on input "False" at bounding box center [514, 264] width 7 height 6
radio input "true"
click at [432, 340] on input "True" at bounding box center [435, 341] width 7 height 6
radio input "true"
click at [514, 189] on input "False" at bounding box center [514, 187] width 7 height 6
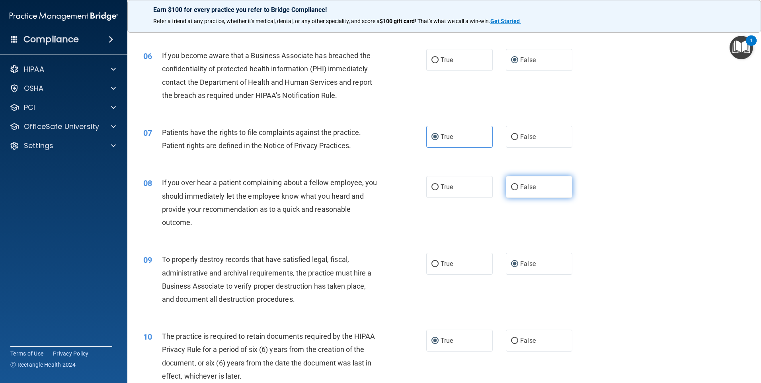
radio input "true"
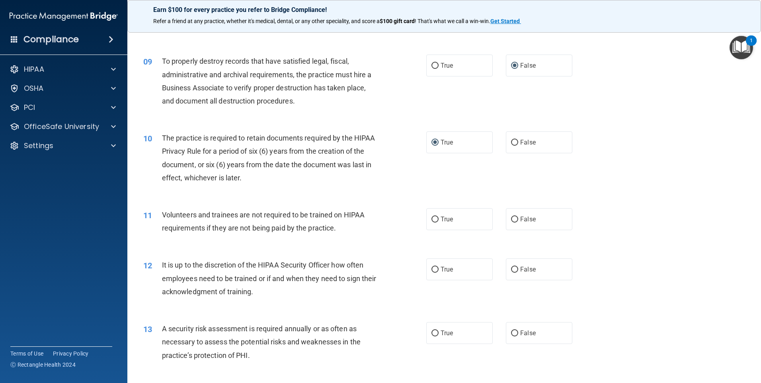
scroll to position [557, 0]
click at [514, 219] on input "False" at bounding box center [514, 219] width 7 height 6
radio input "true"
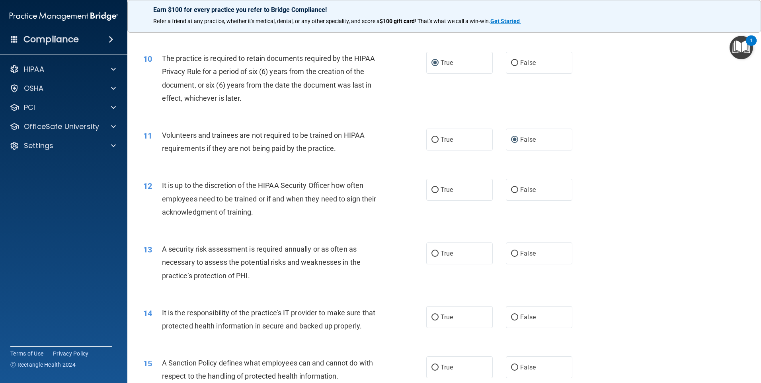
scroll to position [637, 0]
click at [514, 186] on input "False" at bounding box center [514, 189] width 7 height 6
radio input "true"
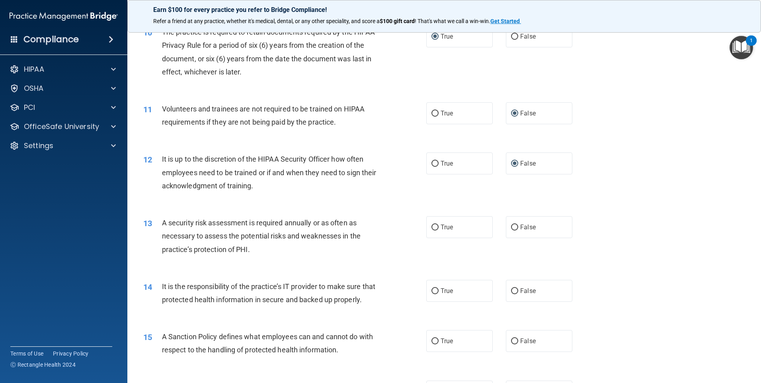
scroll to position [677, 0]
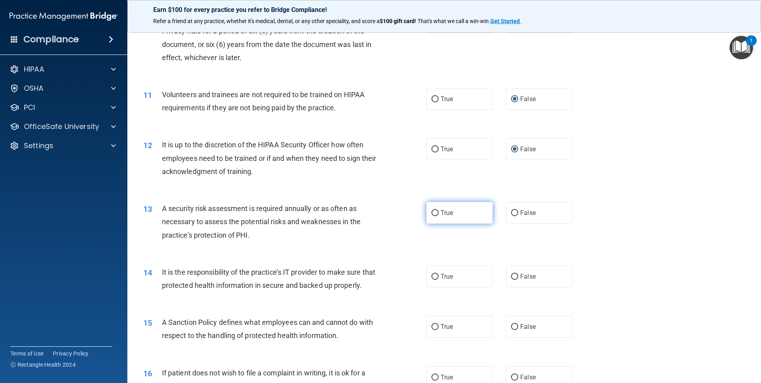
click at [432, 214] on input "True" at bounding box center [435, 213] width 7 height 6
radio input "true"
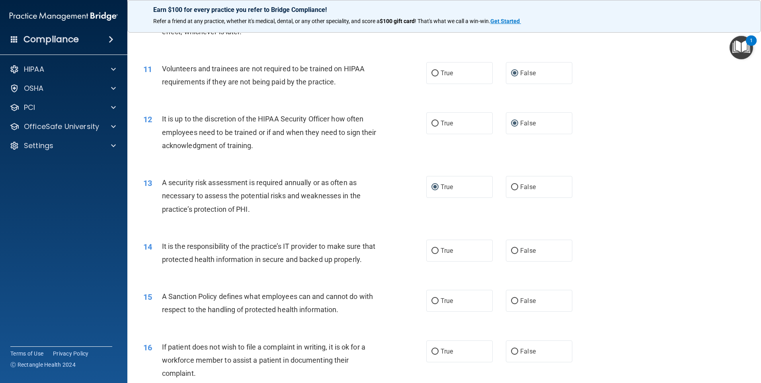
scroll to position [717, 0]
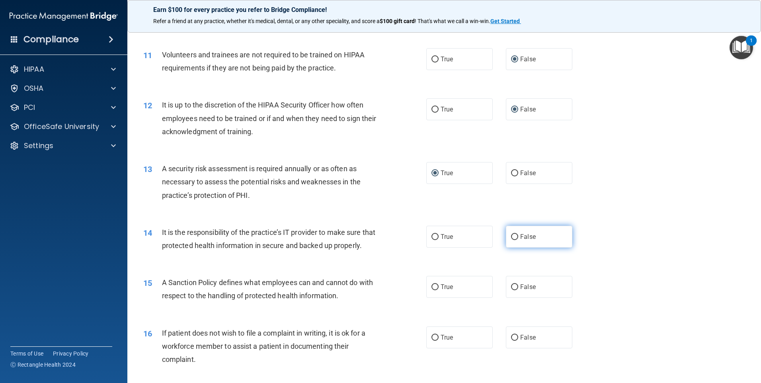
click at [511, 239] on input "False" at bounding box center [514, 237] width 7 height 6
radio input "true"
click at [512, 290] on input "False" at bounding box center [514, 287] width 7 height 6
radio input "true"
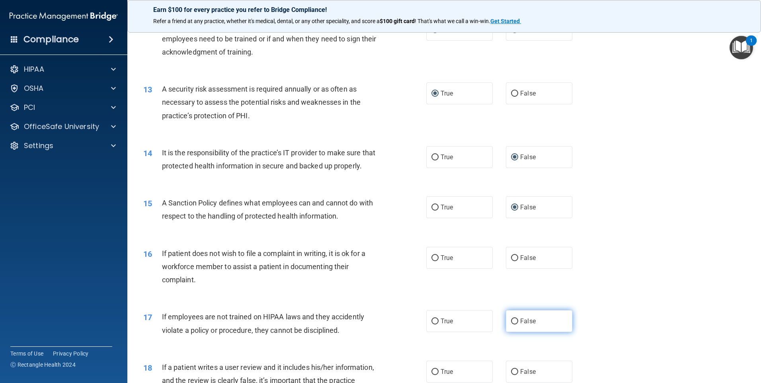
click at [512, 324] on input "False" at bounding box center [514, 321] width 7 height 6
radio input "true"
click at [511, 261] on input "False" at bounding box center [514, 258] width 7 height 6
radio input "true"
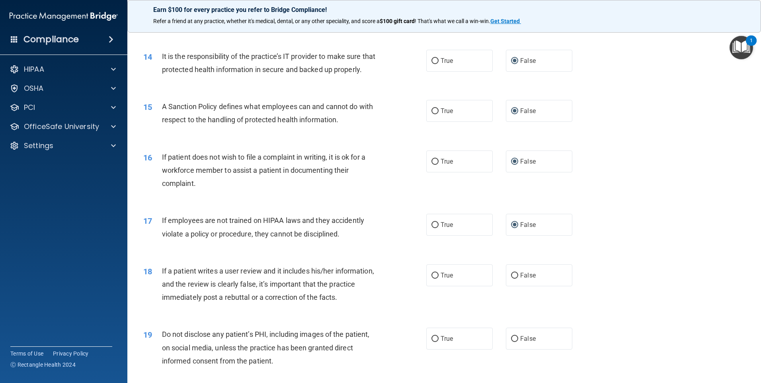
scroll to position [916, 0]
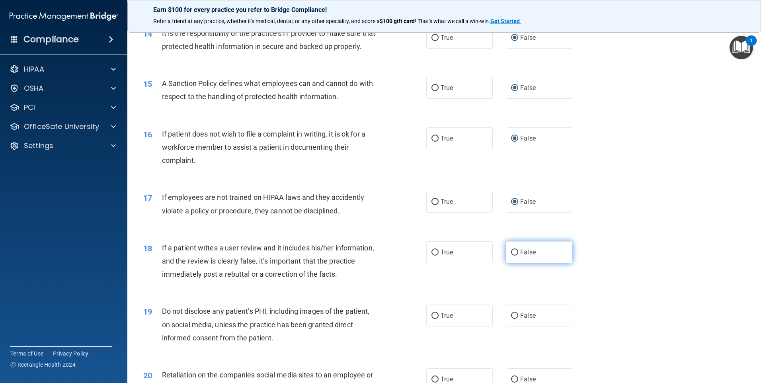
click at [511, 256] on input "False" at bounding box center [514, 253] width 7 height 6
radio input "true"
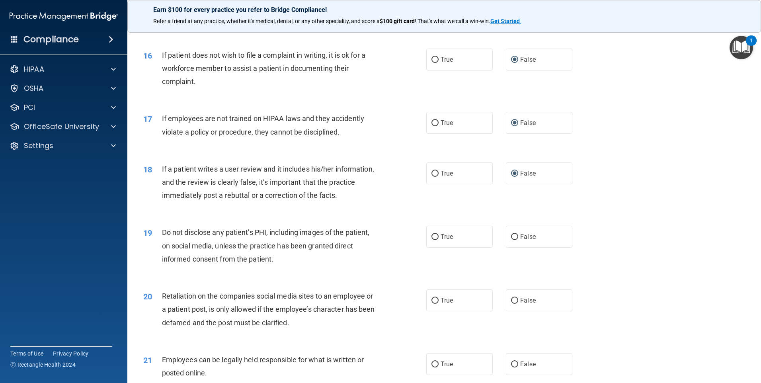
scroll to position [995, 0]
click at [434, 239] on input "True" at bounding box center [435, 236] width 7 height 6
radio input "true"
click at [511, 303] on input "False" at bounding box center [514, 300] width 7 height 6
radio input "true"
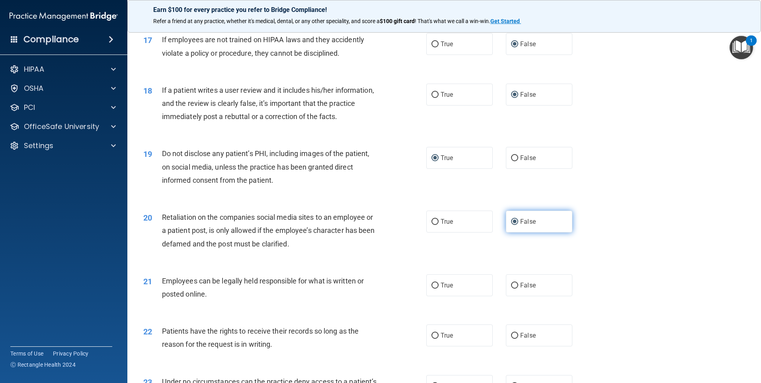
scroll to position [1075, 0]
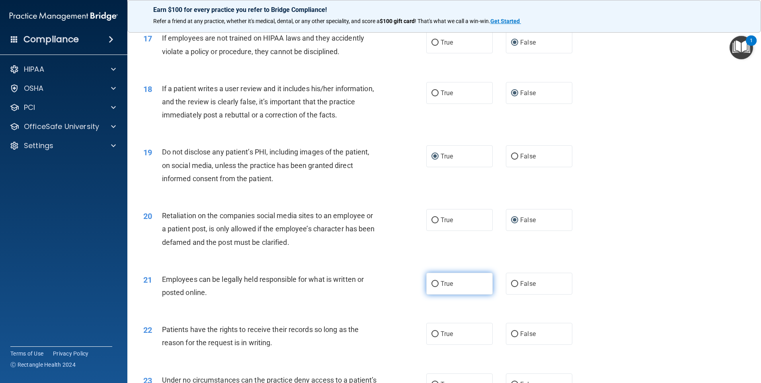
click at [432, 287] on input "True" at bounding box center [435, 284] width 7 height 6
radio input "true"
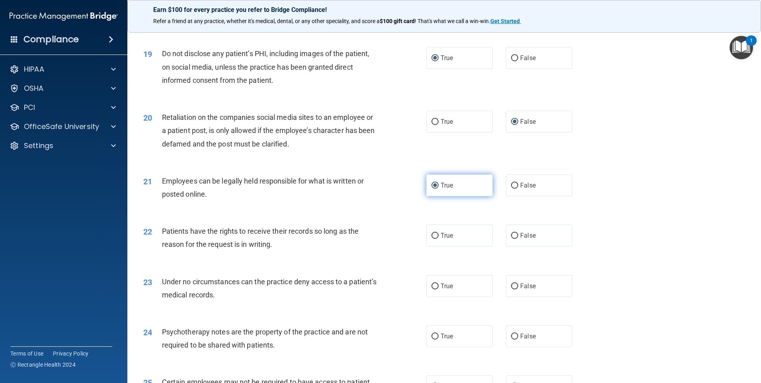
scroll to position [1194, 0]
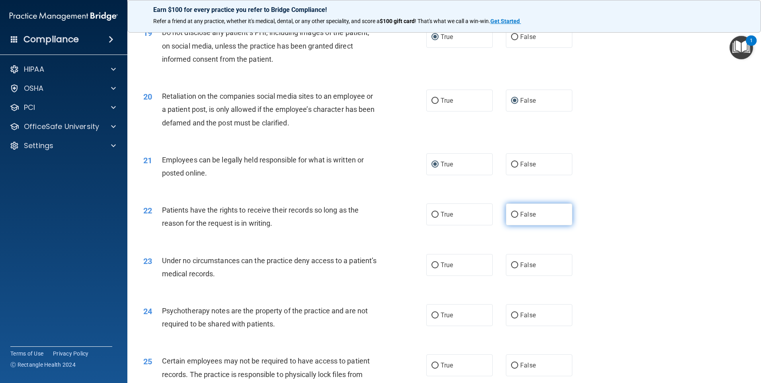
click at [511, 218] on input "False" at bounding box center [514, 215] width 7 height 6
radio input "true"
click at [511, 268] on input "False" at bounding box center [514, 265] width 7 height 6
radio input "true"
click at [436, 326] on label "True" at bounding box center [459, 315] width 66 height 22
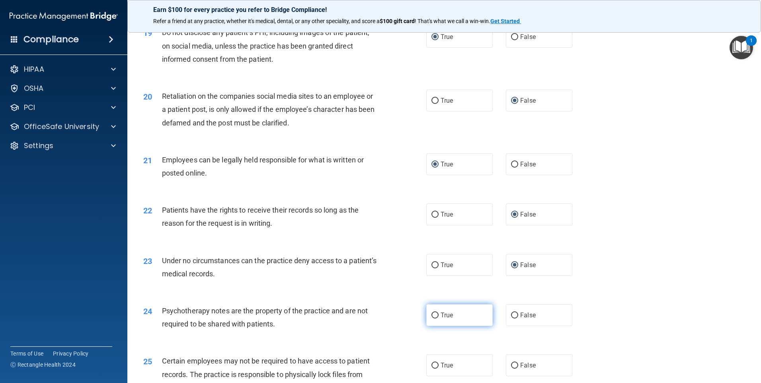
click at [436, 318] on input "True" at bounding box center [435, 316] width 7 height 6
radio input "true"
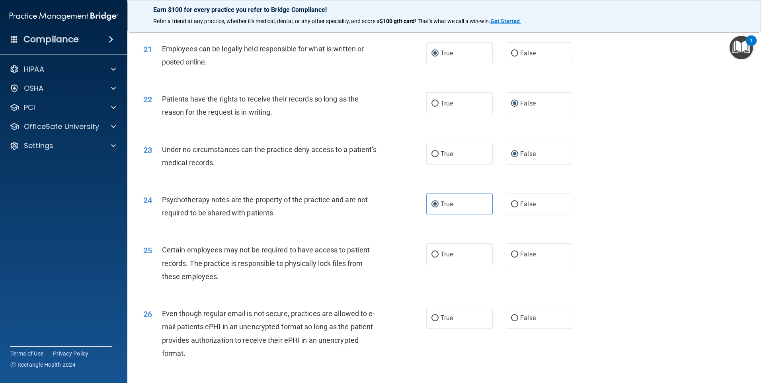
scroll to position [1314, 0]
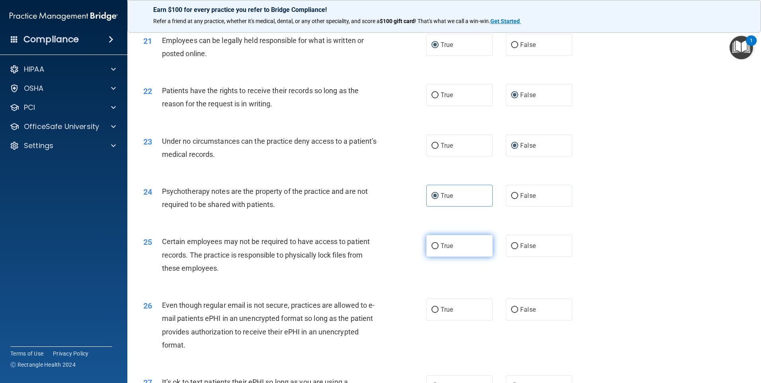
click at [432, 249] on input "True" at bounding box center [435, 246] width 7 height 6
radio input "true"
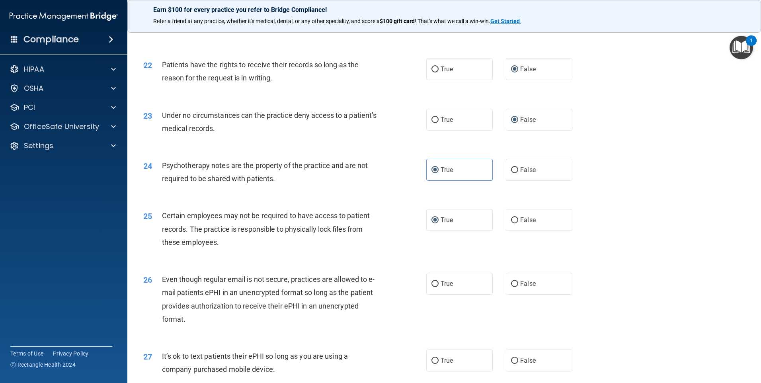
scroll to position [1354, 0]
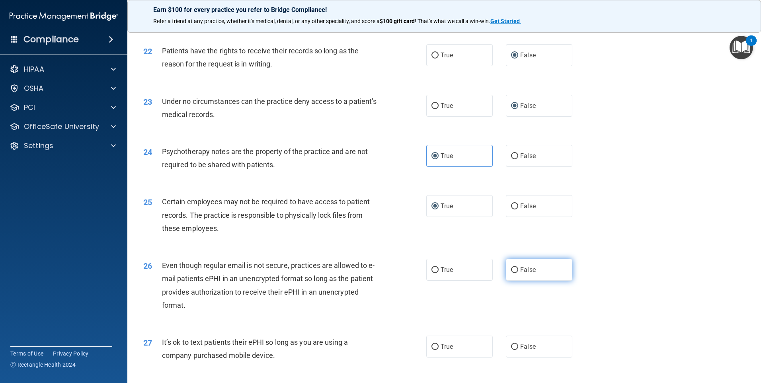
click at [513, 273] on input "False" at bounding box center [514, 270] width 7 height 6
radio input "true"
click at [432, 273] on input "True" at bounding box center [435, 270] width 7 height 6
radio input "true"
radio input "false"
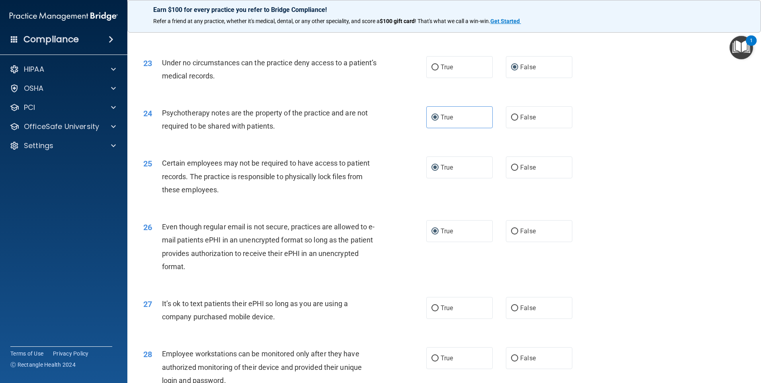
scroll to position [1473, 0]
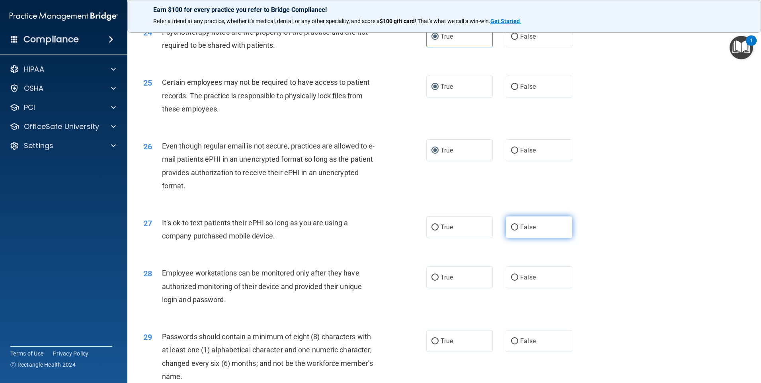
click at [511, 230] on input "False" at bounding box center [514, 228] width 7 height 6
radio input "true"
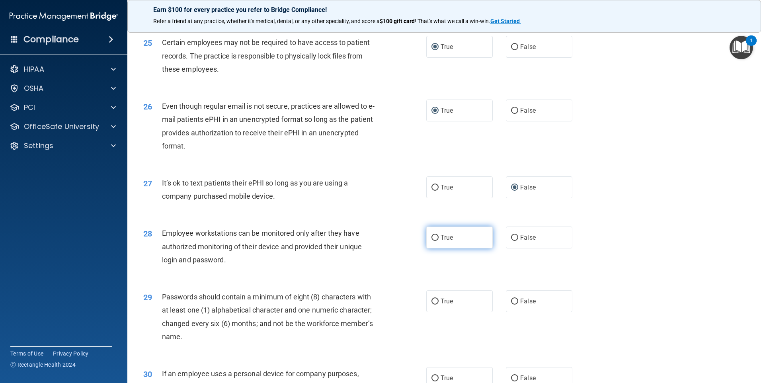
click at [433, 241] on input "True" at bounding box center [435, 238] width 7 height 6
radio input "true"
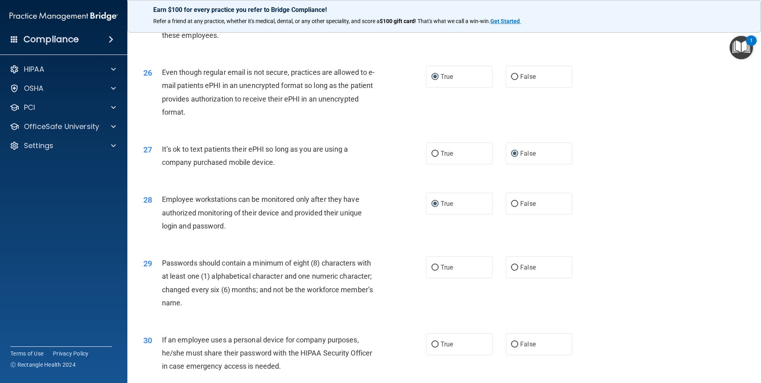
scroll to position [1592, 0]
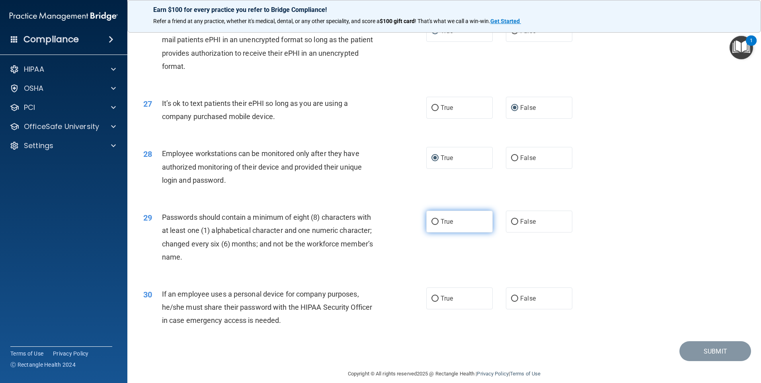
click at [435, 232] on label "True" at bounding box center [459, 222] width 66 height 22
click at [435, 225] on input "True" at bounding box center [435, 222] width 7 height 6
radio input "true"
click at [514, 302] on input "False" at bounding box center [514, 299] width 7 height 6
radio input "true"
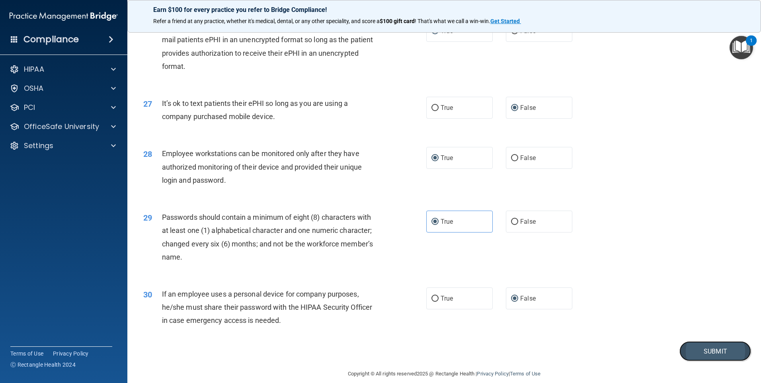
click at [697, 361] on button "Submit" at bounding box center [716, 351] width 72 height 20
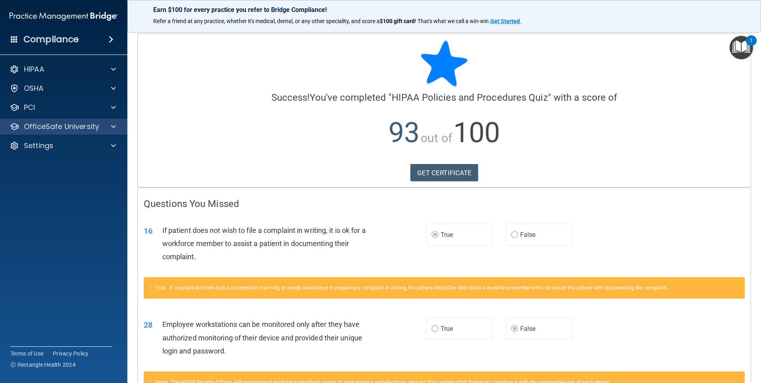
click at [35, 121] on div "OfficeSafe University" at bounding box center [64, 127] width 128 height 16
click at [111, 124] on span at bounding box center [113, 127] width 5 height 10
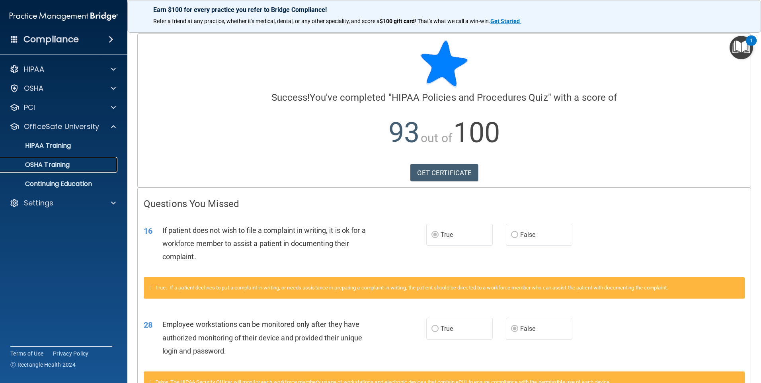
click at [65, 166] on p "OSHA Training" at bounding box center [37, 165] width 64 height 8
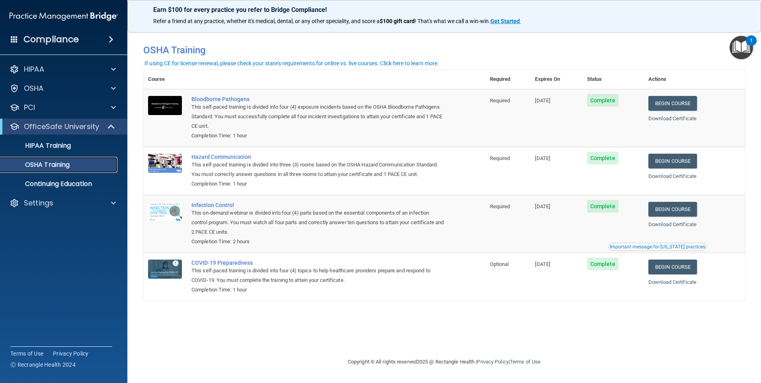
click at [48, 159] on link "OSHA Training" at bounding box center [54, 165] width 125 height 16
click at [53, 142] on p "HIPAA Training" at bounding box center [38, 146] width 66 height 8
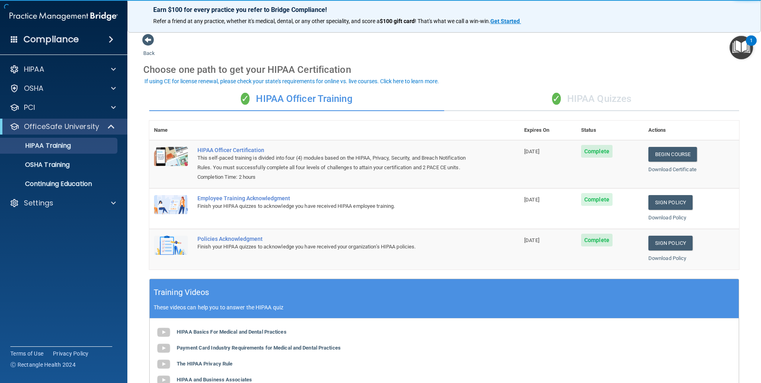
click at [586, 104] on div "✓ HIPAA Quizzes" at bounding box center [591, 99] width 295 height 24
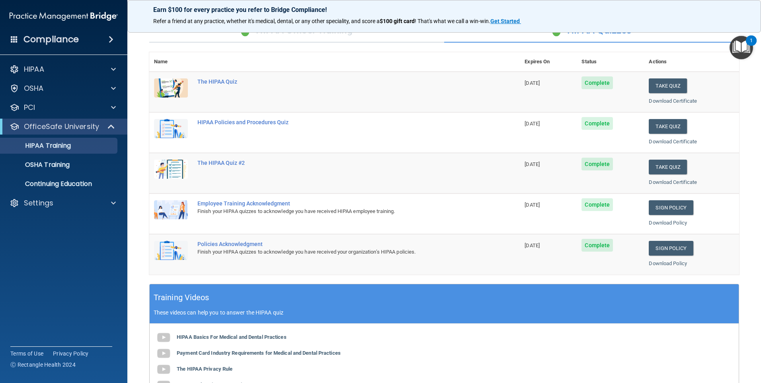
scroll to position [119, 0]
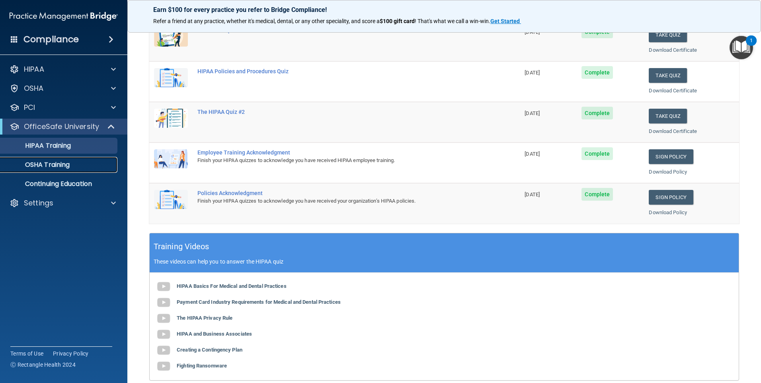
click at [61, 166] on p "OSHA Training" at bounding box center [37, 165] width 64 height 8
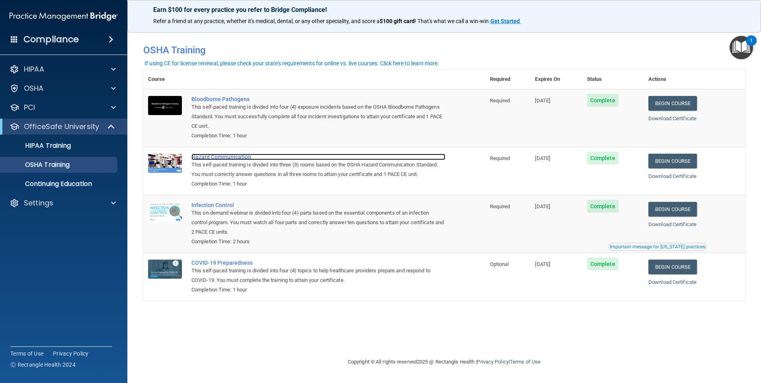
click at [229, 159] on div "Hazard Communication" at bounding box center [318, 157] width 254 height 6
click at [688, 158] on link "Begin Course" at bounding box center [672, 161] width 49 height 15
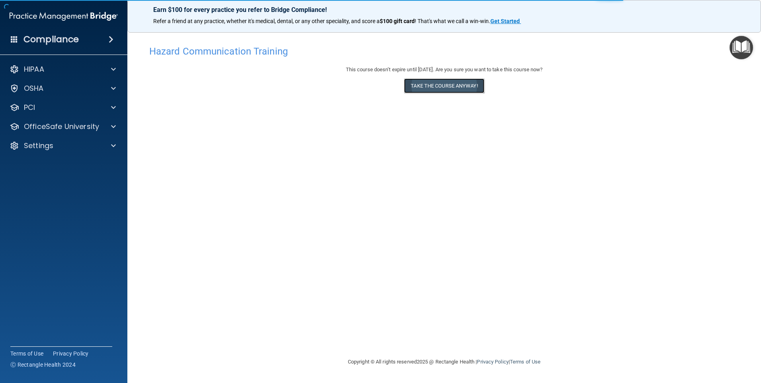
click at [434, 82] on button "Take the course anyway!" at bounding box center [444, 85] width 80 height 15
click at [448, 89] on button "Take the course anyway!" at bounding box center [444, 85] width 80 height 15
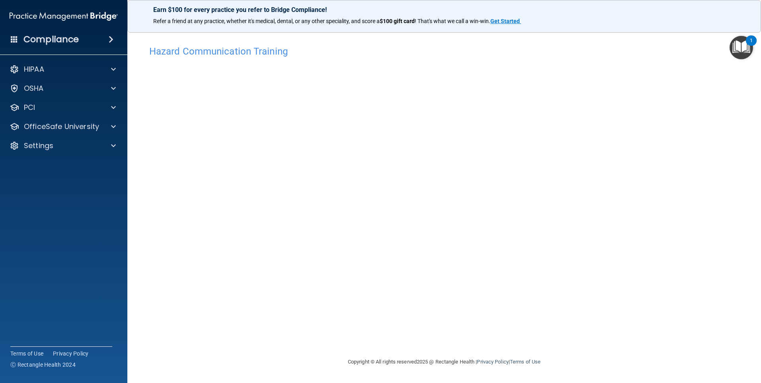
click at [737, 43] on img "Open Resource Center, 1 new notification" at bounding box center [741, 47] width 23 height 23
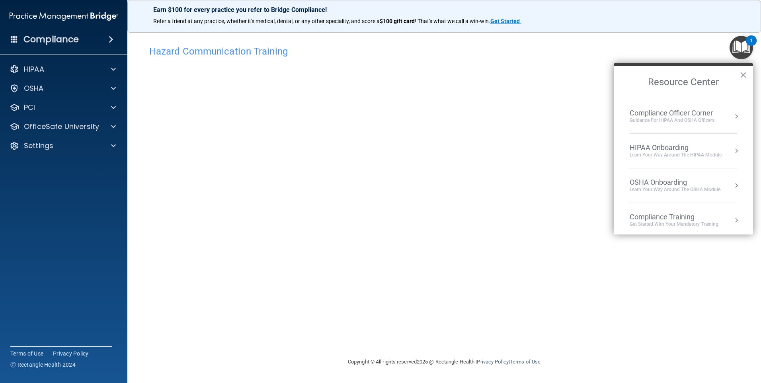
click at [650, 270] on div "Hazard Communication Training This course doesn’t expire until [DATE]. Are you …" at bounding box center [444, 199] width 602 height 316
click at [744, 75] on button "×" at bounding box center [744, 74] width 8 height 13
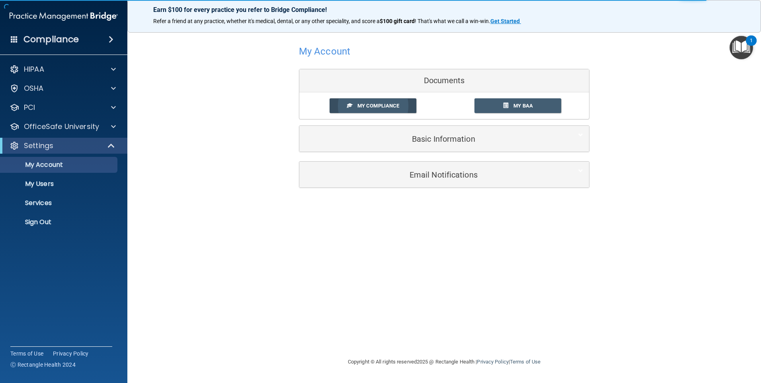
click at [386, 106] on span "My Compliance" at bounding box center [378, 106] width 42 height 6
click at [393, 104] on span "My Compliance" at bounding box center [378, 106] width 42 height 6
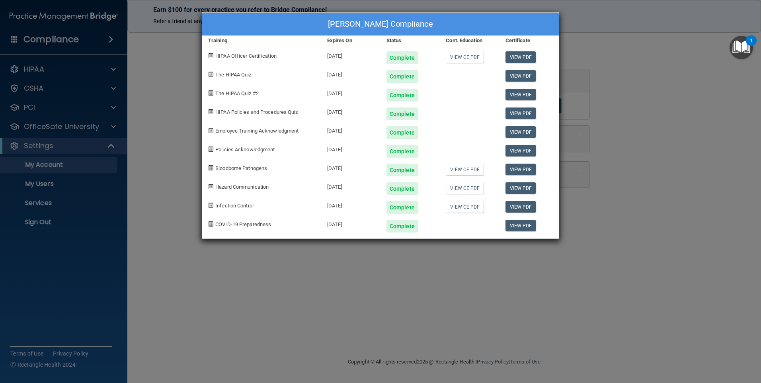
click at [625, 77] on div "[PERSON_NAME] Compliance Training Expires On Status Cont. Education Certificate…" at bounding box center [380, 191] width 761 height 383
click at [615, 81] on div "[PERSON_NAME] Compliance Training Expires On Status Cont. Education Certificate…" at bounding box center [380, 191] width 761 height 383
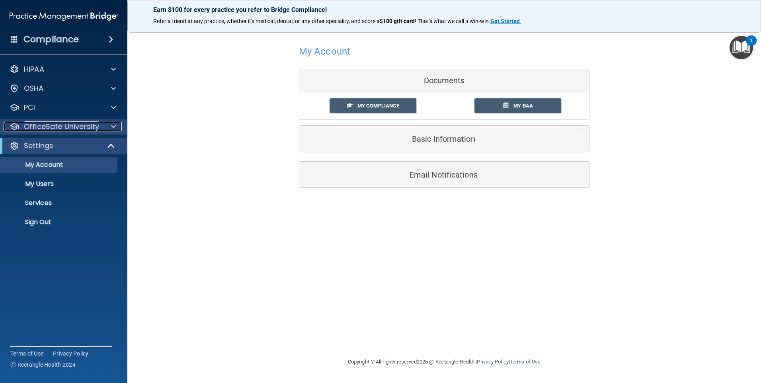
click at [65, 128] on p "OfficeSafe University" at bounding box center [61, 127] width 75 height 10
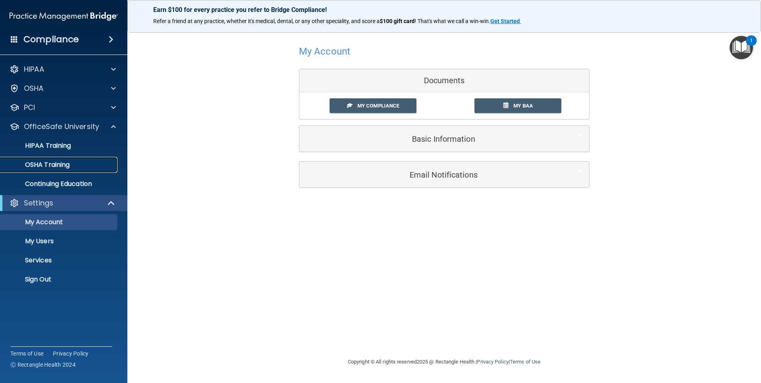
click at [59, 159] on link "OSHA Training" at bounding box center [54, 165] width 125 height 16
